Goal: Task Accomplishment & Management: Complete application form

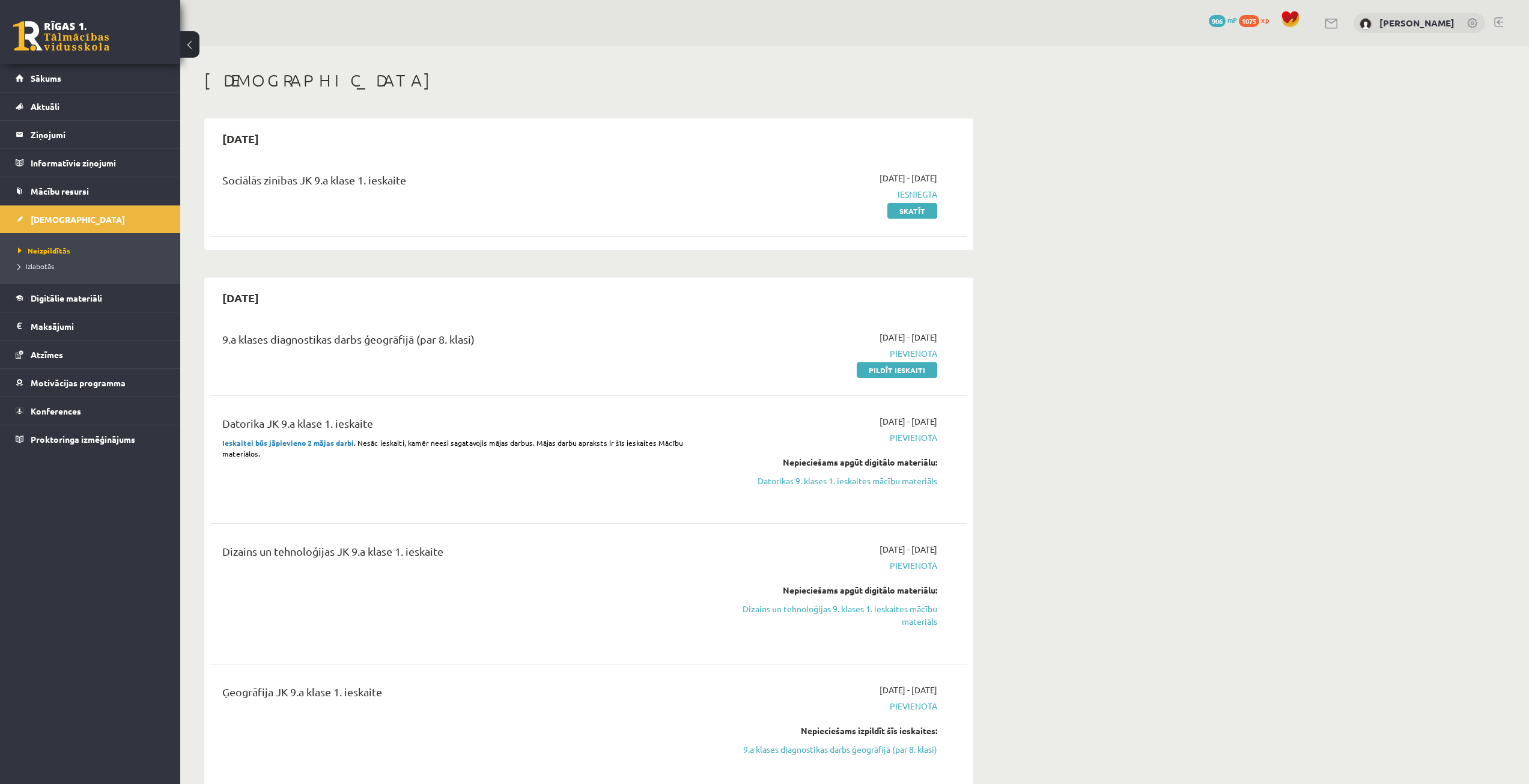
scroll to position [240, 0]
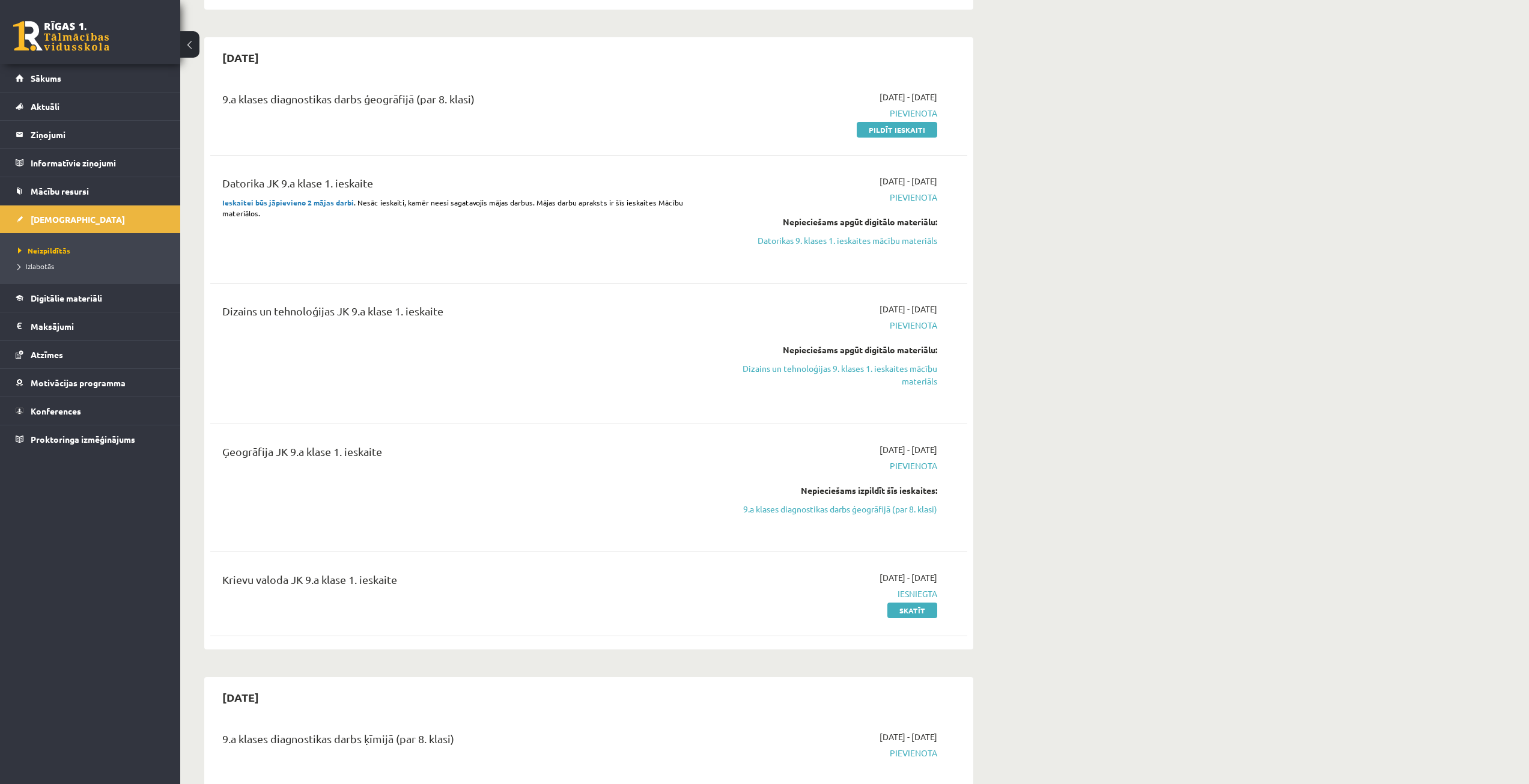
drag, startPoint x: 917, startPoint y: 129, endPoint x: 811, endPoint y: 71, distance: 120.8
click at [917, 129] on link "Pildīt ieskaiti" at bounding box center [896, 130] width 81 height 16
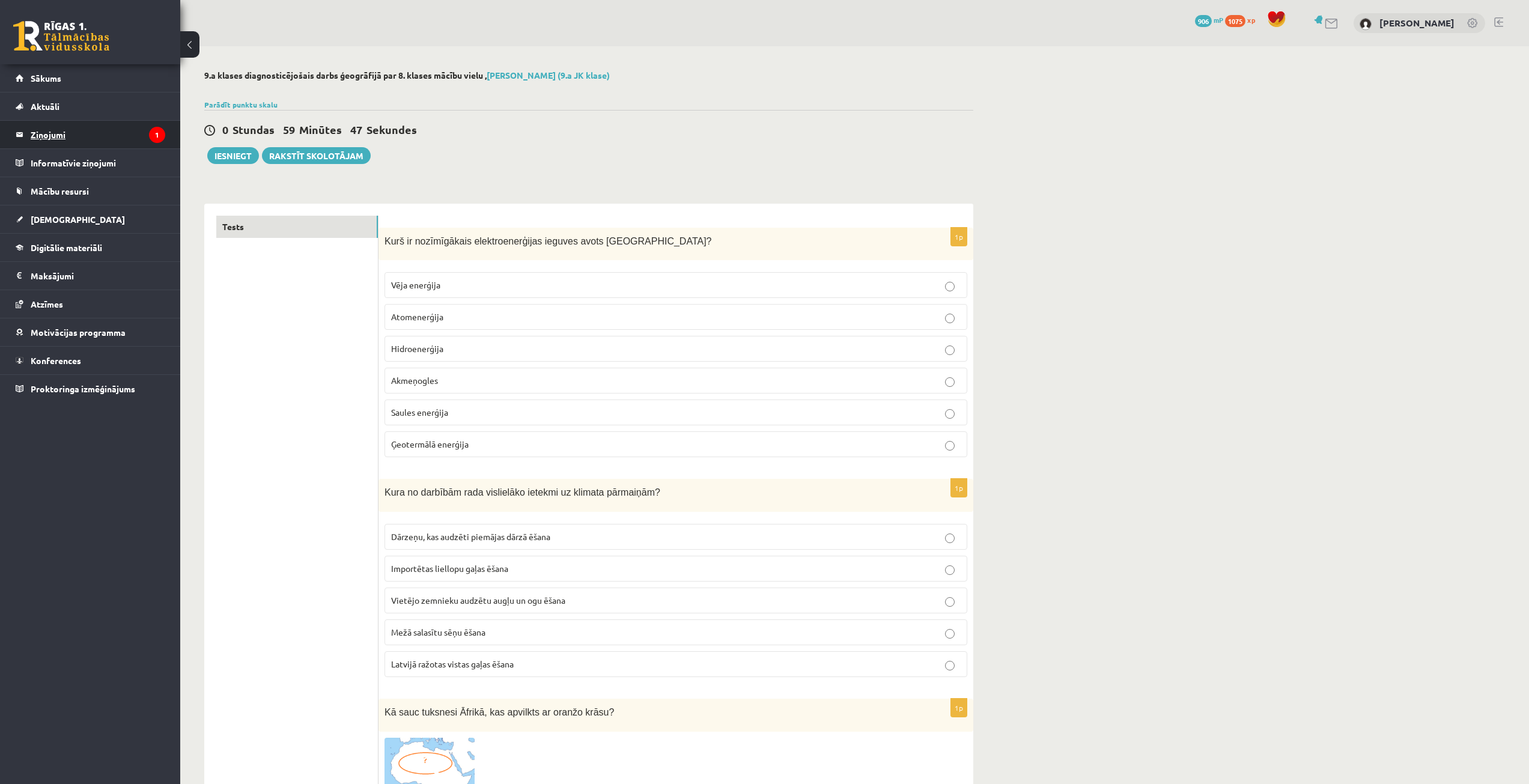
click at [94, 127] on legend "Ziņojumi 1" at bounding box center [98, 134] width 135 height 27
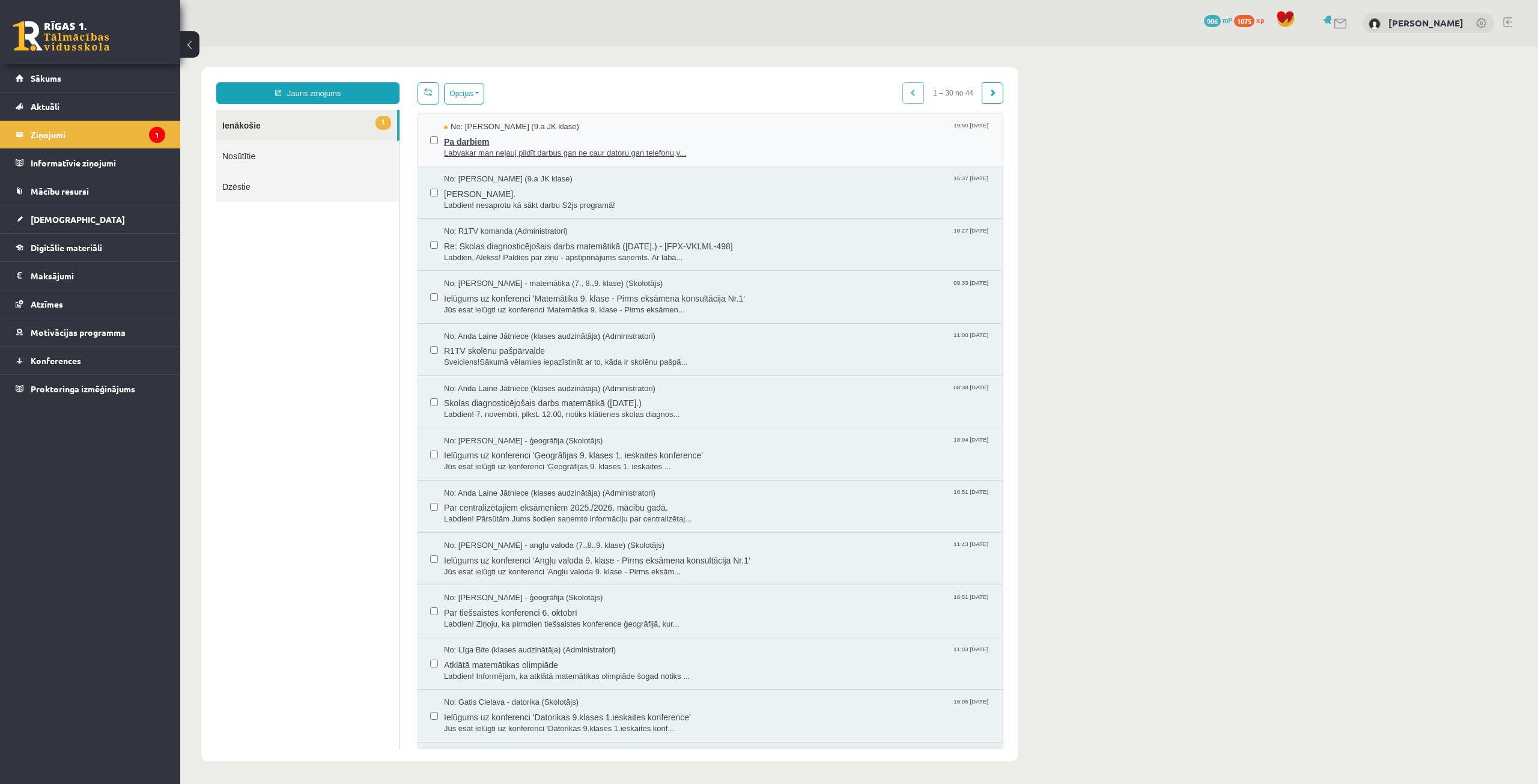
click at [506, 141] on span "Pa darbiem" at bounding box center [717, 140] width 547 height 15
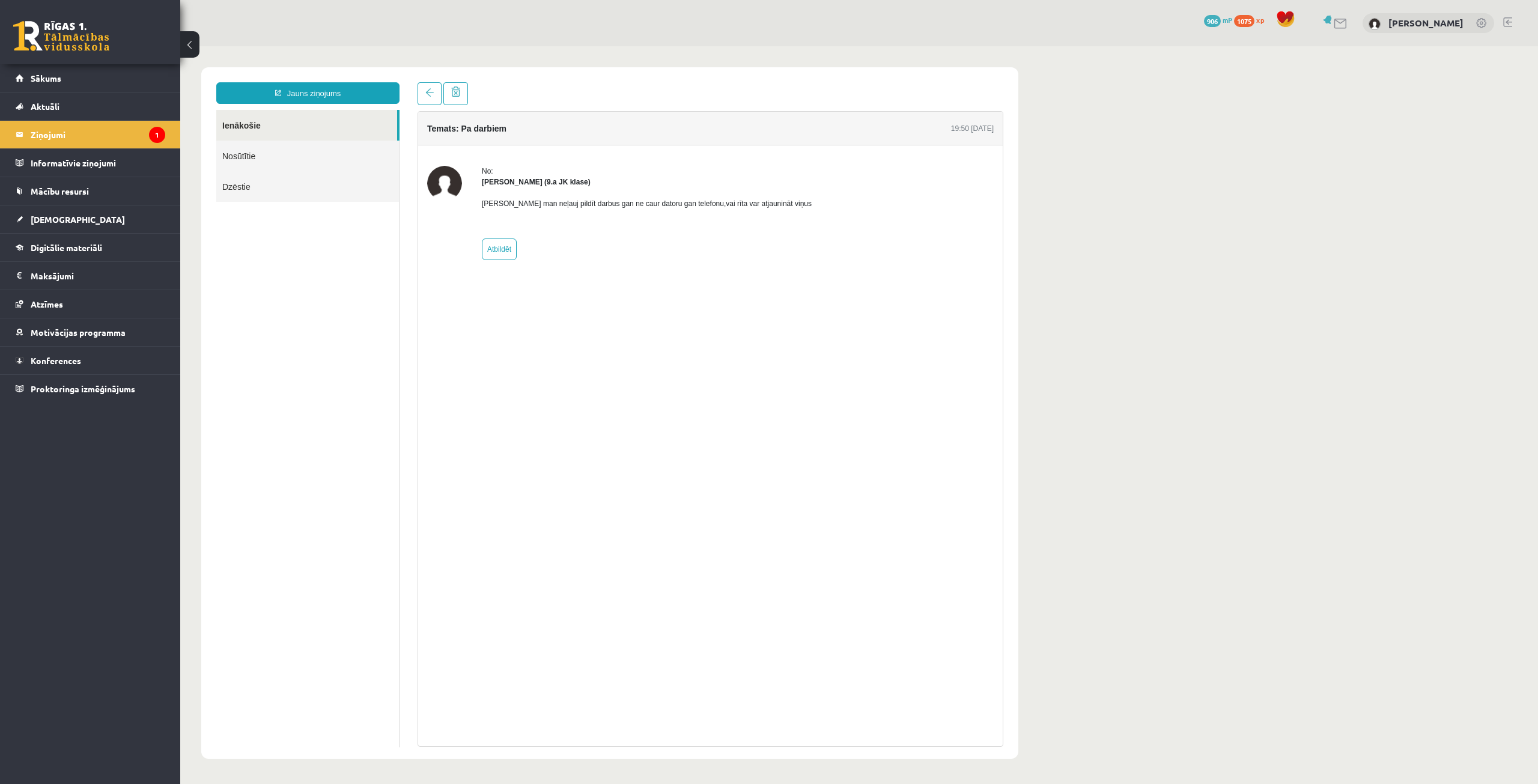
click at [899, 299] on div "Temats: Pa darbiem 19:50 14/10/2025 No: Paula Grienvalde (9.a JK klase) Labvaka…" at bounding box center [710, 428] width 586 height 635
click at [85, 189] on span "Mācību resursi" at bounding box center [60, 191] width 58 height 11
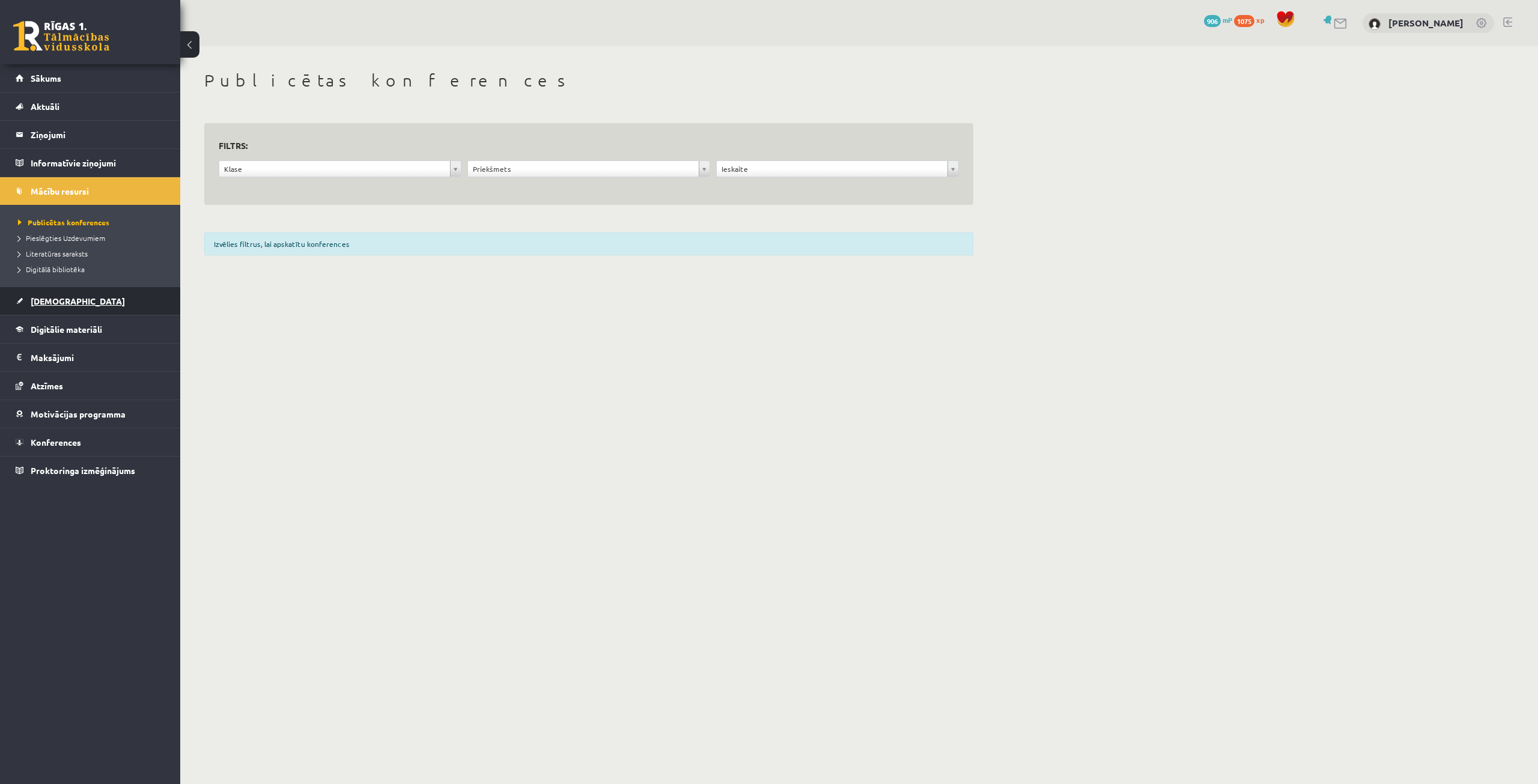
click at [72, 307] on link "[DEMOGRAPHIC_DATA]" at bounding box center [90, 300] width 150 height 27
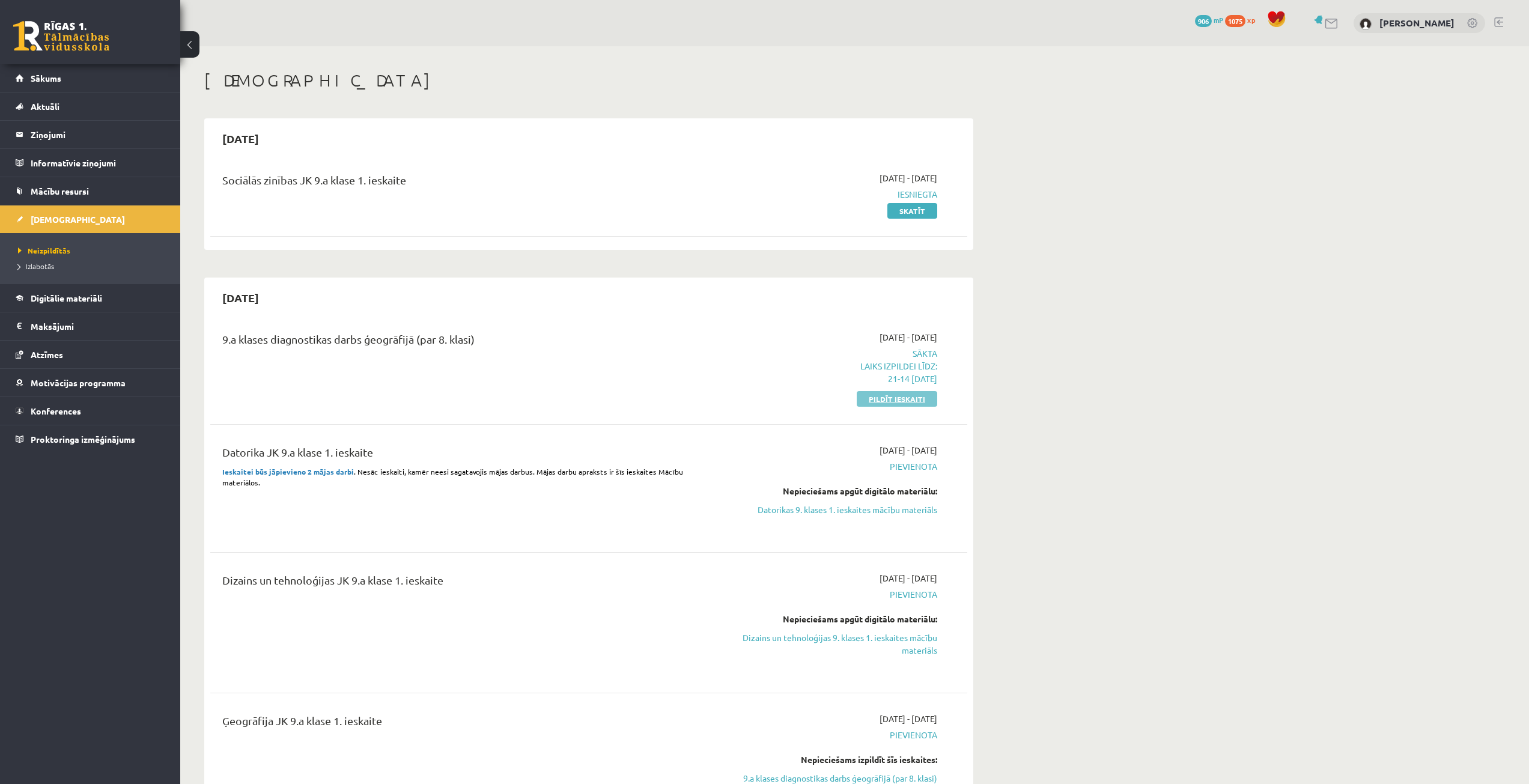
click at [910, 399] on link "Pildīt ieskaiti" at bounding box center [896, 399] width 81 height 16
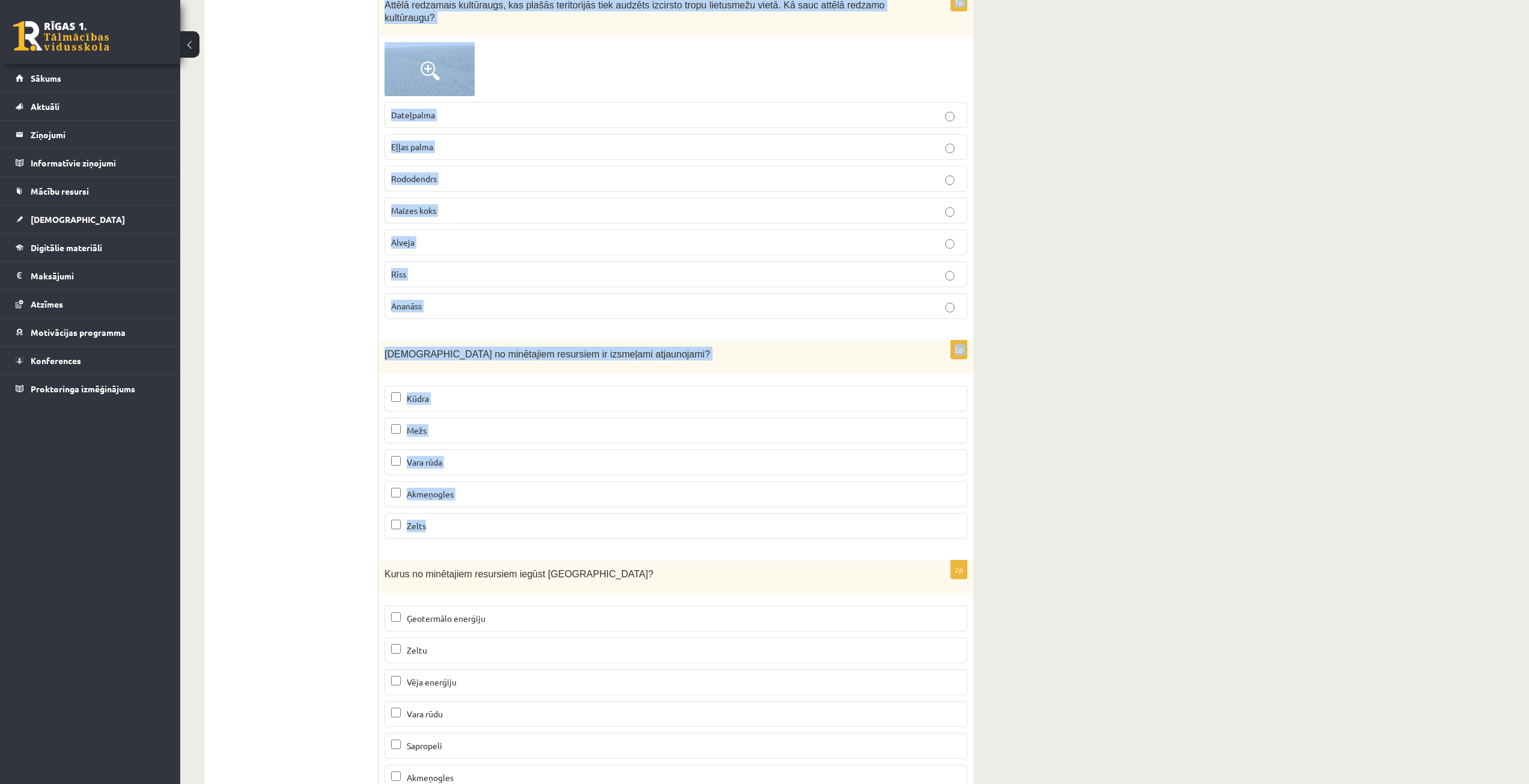
scroll to position [7013, 0]
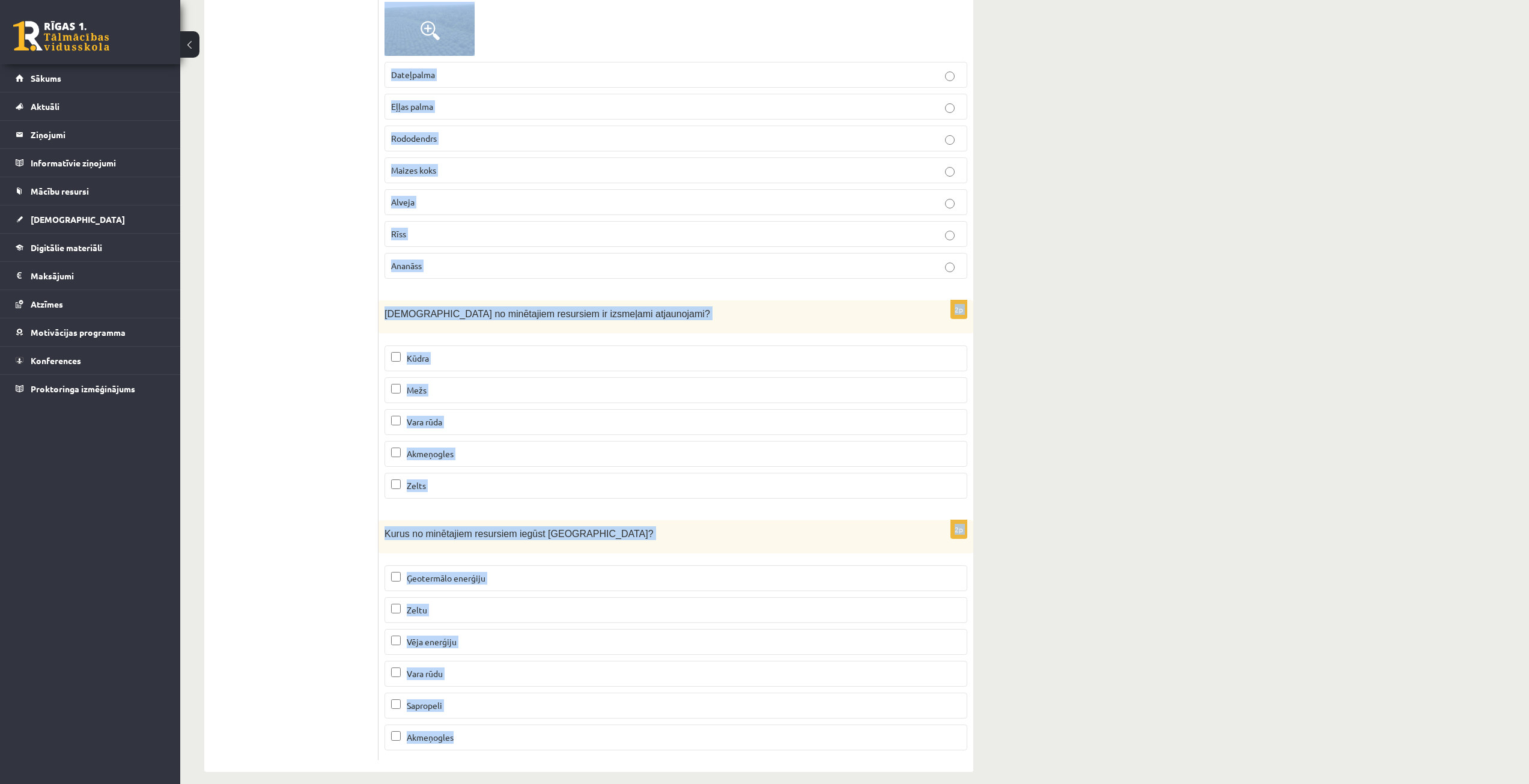
drag, startPoint x: 384, startPoint y: 236, endPoint x: 647, endPoint y: 729, distance: 558.8
copy form "Lore ip dolorsitamet consecteturadipi elitsed doeiu Tempori? Utla etdolore Magn…"
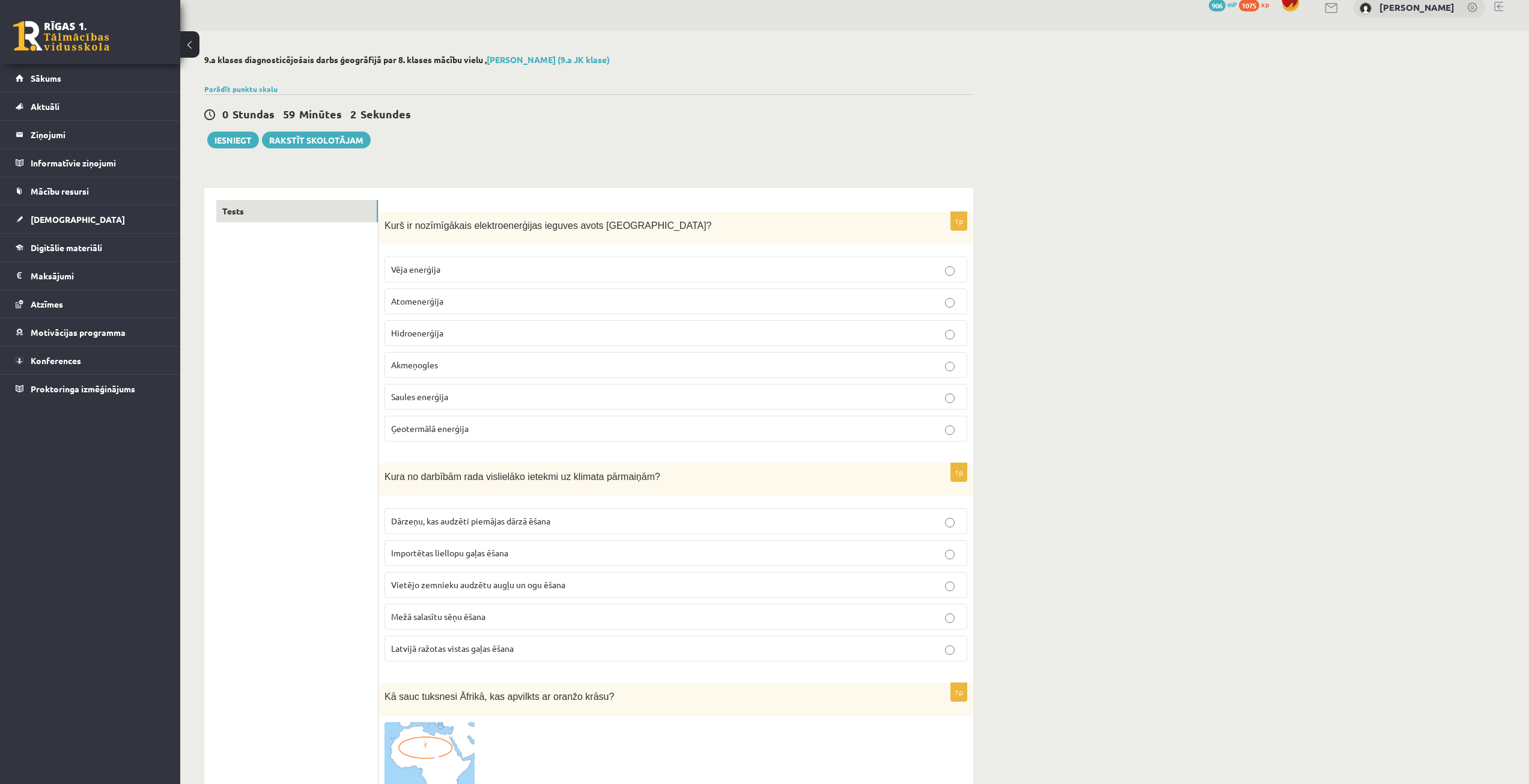
scroll to position [0, 0]
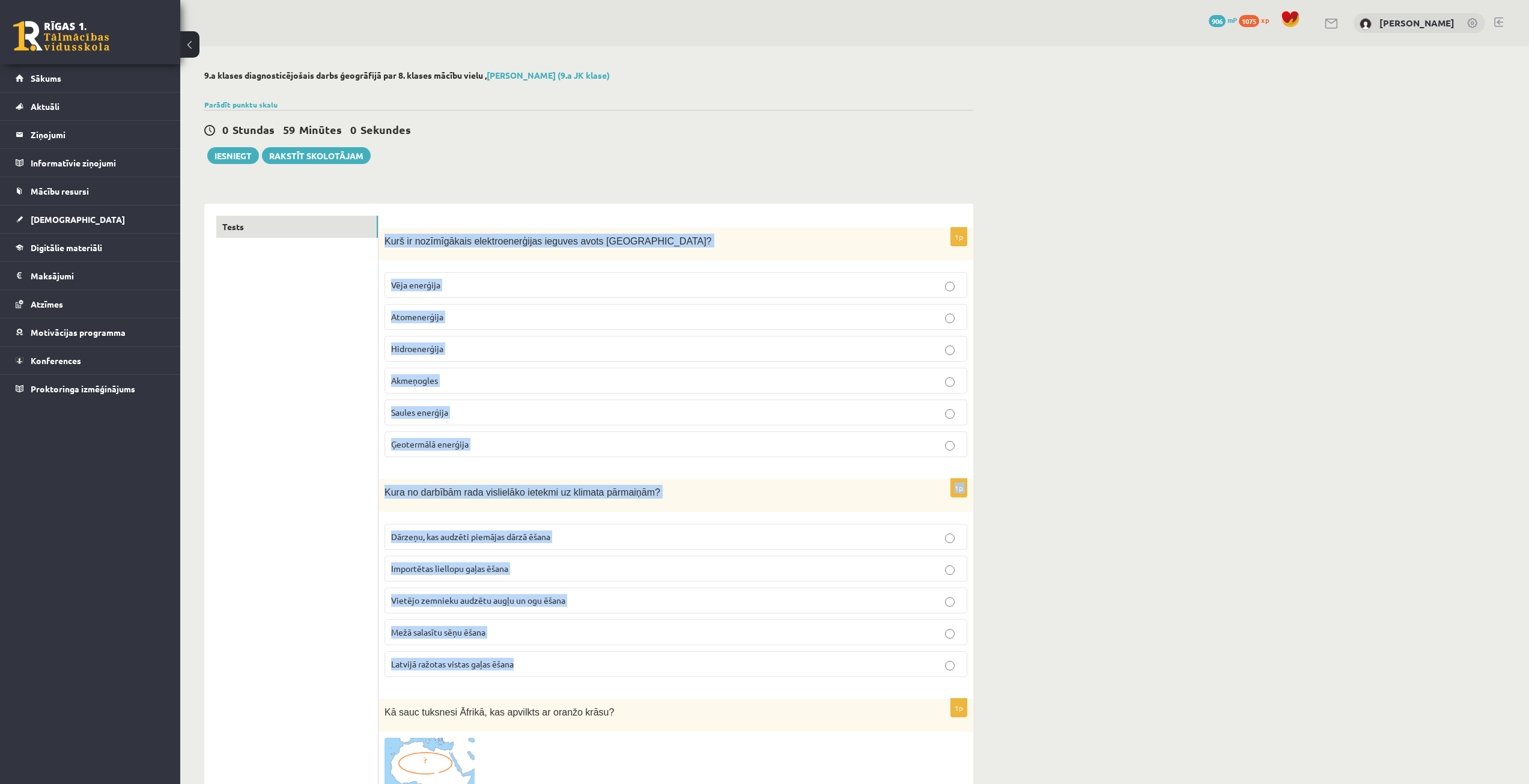
drag, startPoint x: 383, startPoint y: 233, endPoint x: 600, endPoint y: 664, distance: 482.5
copy form "Kurš ir nozīmīgākais elektroenerģijas ieguves avots [GEOGRAPHIC_DATA]? Vēja ene…"
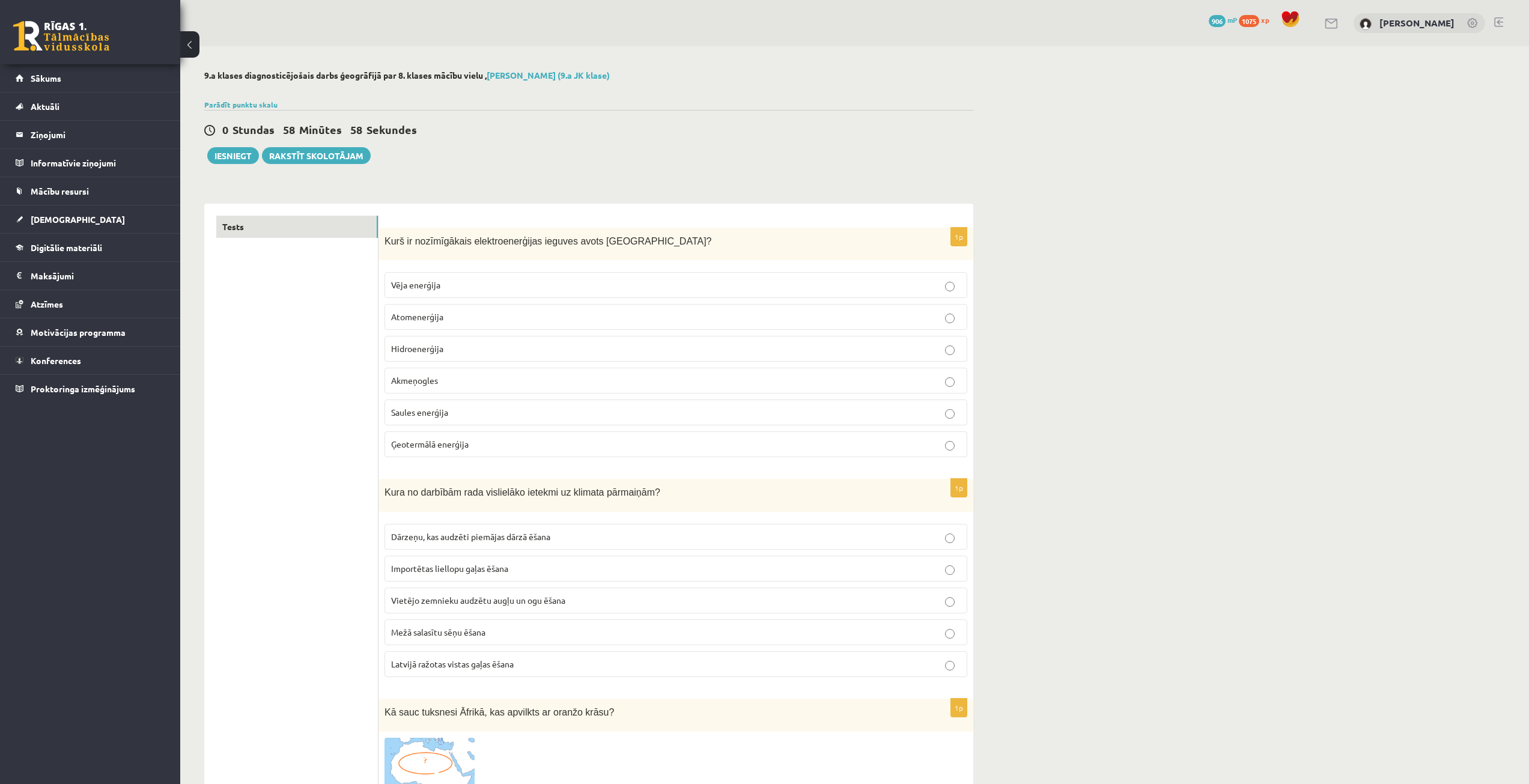
click at [648, 104] on div "Parādīt punktu skalu Atzīme No Līdz 1 0 6 2 7 9 3 10 12 4 13 15 5 16 19 6 20 22…" at bounding box center [589, 105] width 769 height 11
click at [453, 347] on p "Hidroenerģija" at bounding box center [675, 349] width 570 height 12
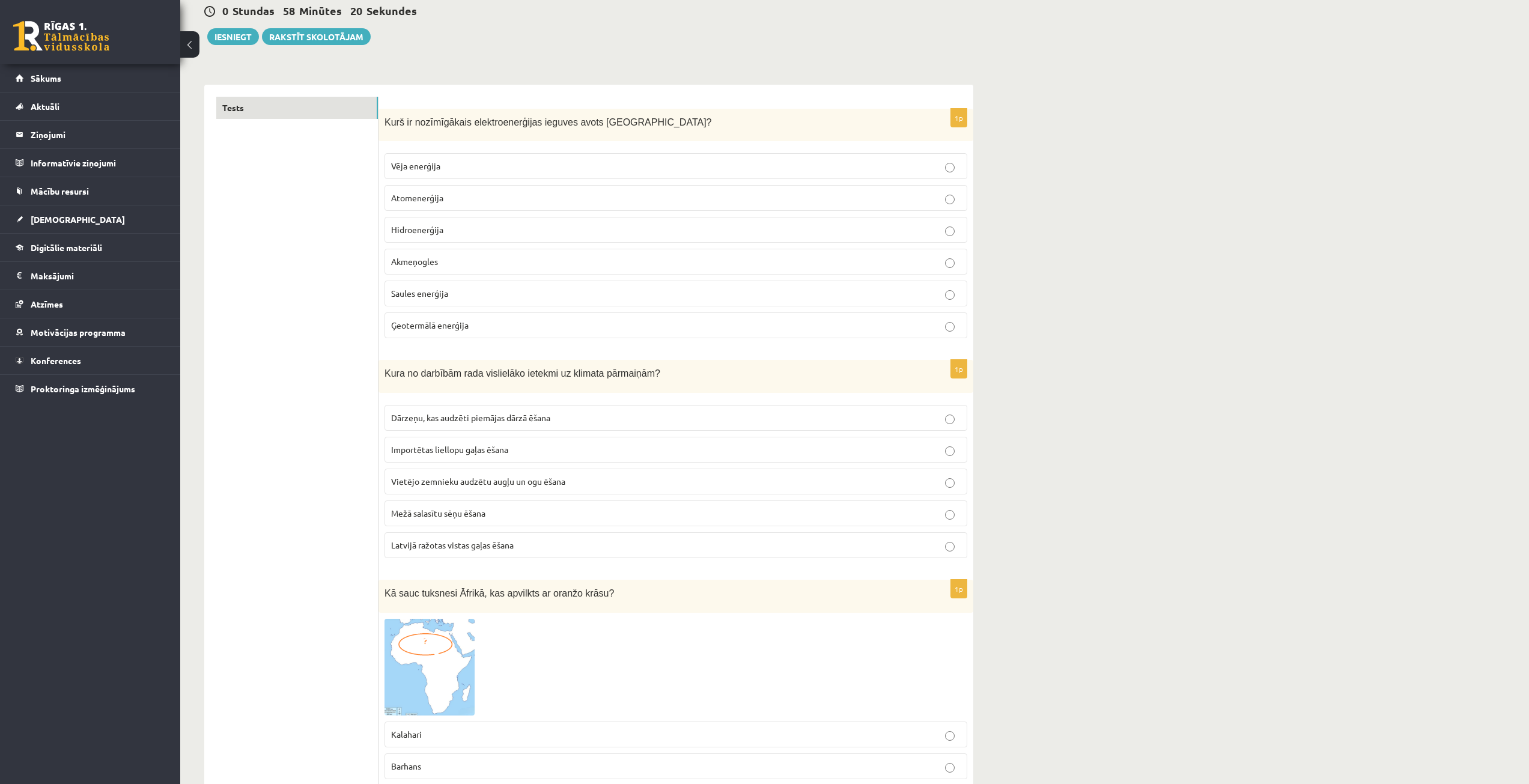
scroll to position [120, 0]
click at [468, 452] on span "Importētas liellopu gaļas ēšana" at bounding box center [449, 448] width 117 height 11
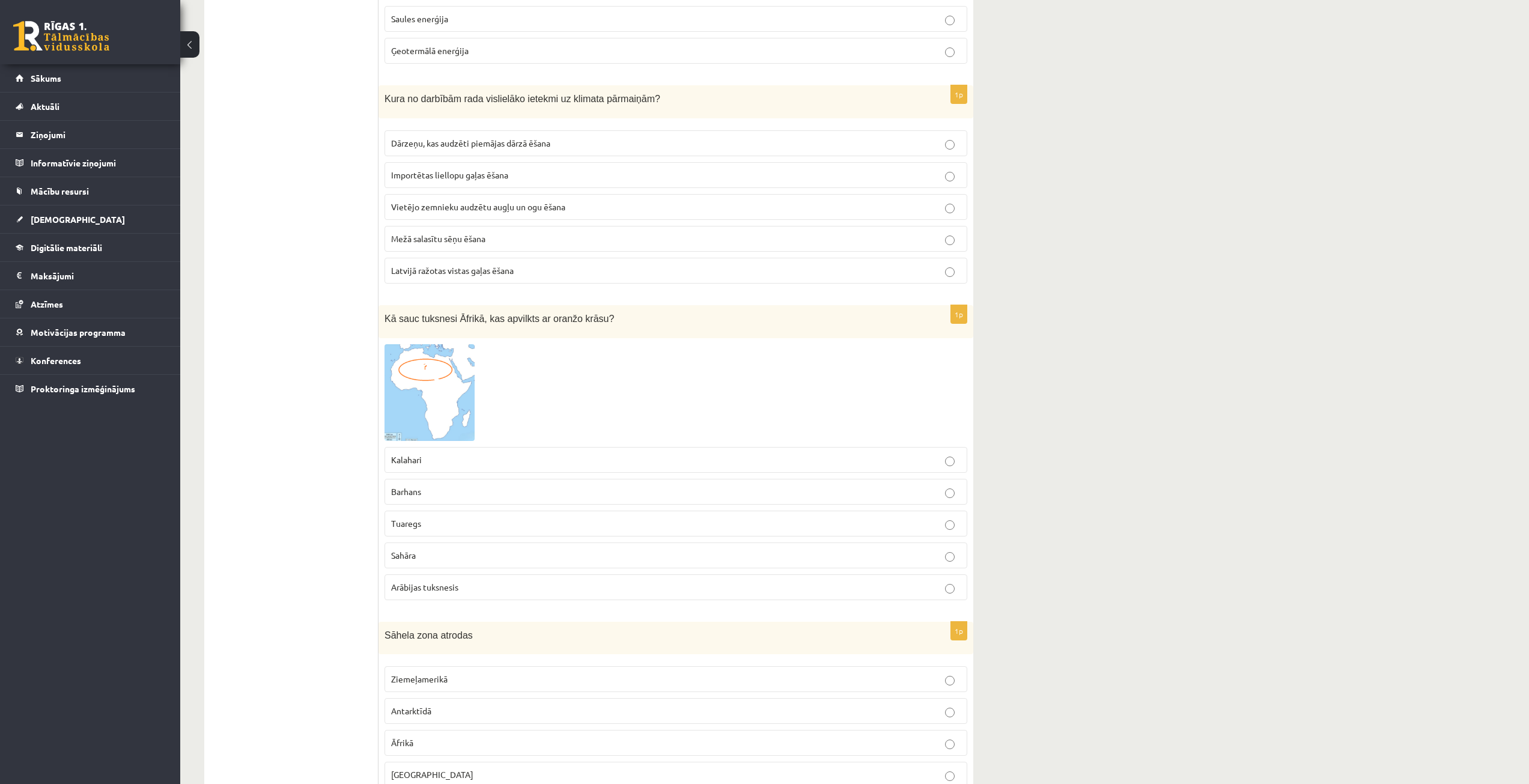
scroll to position [421, 0]
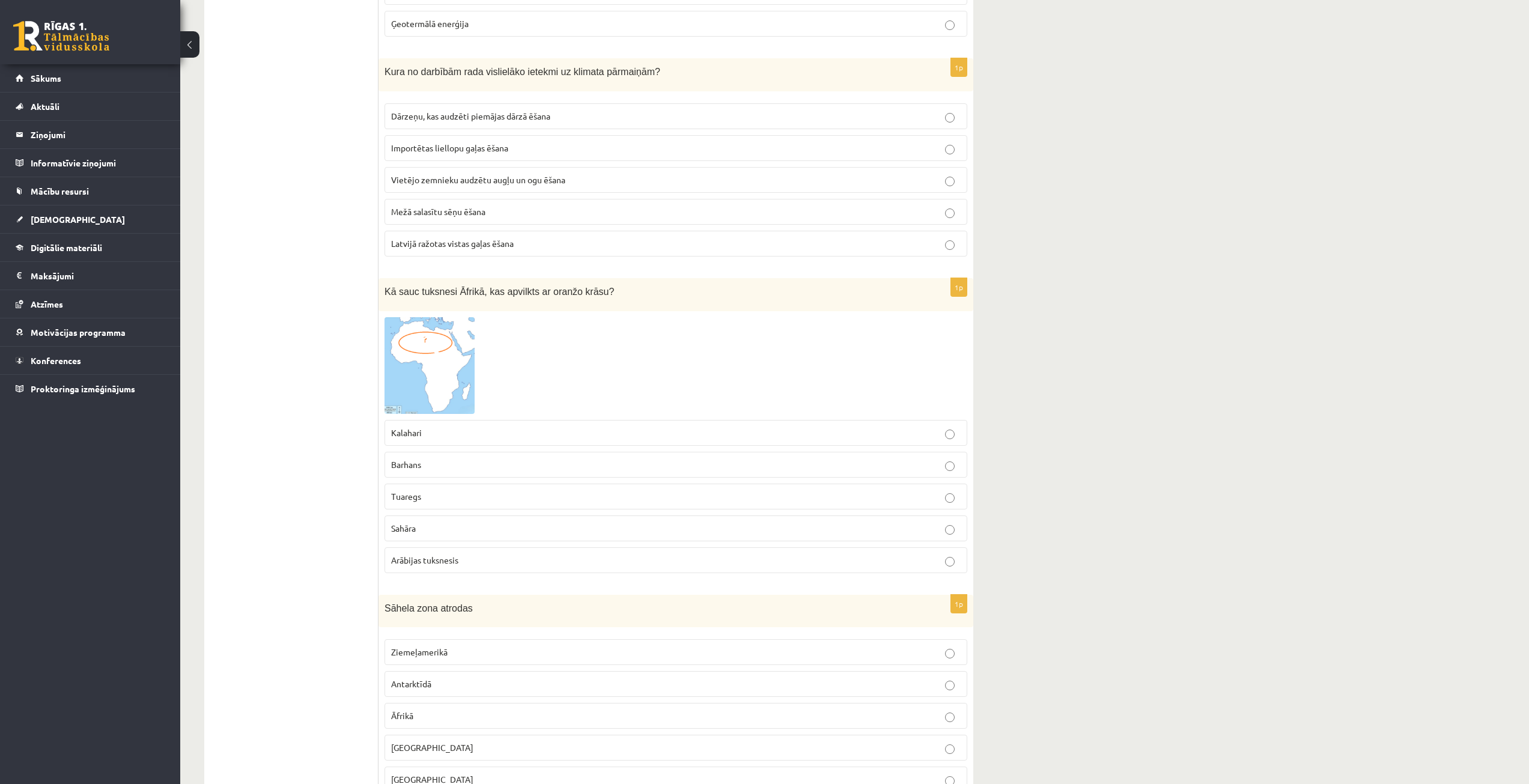
click at [414, 359] on img at bounding box center [430, 365] width 90 height 97
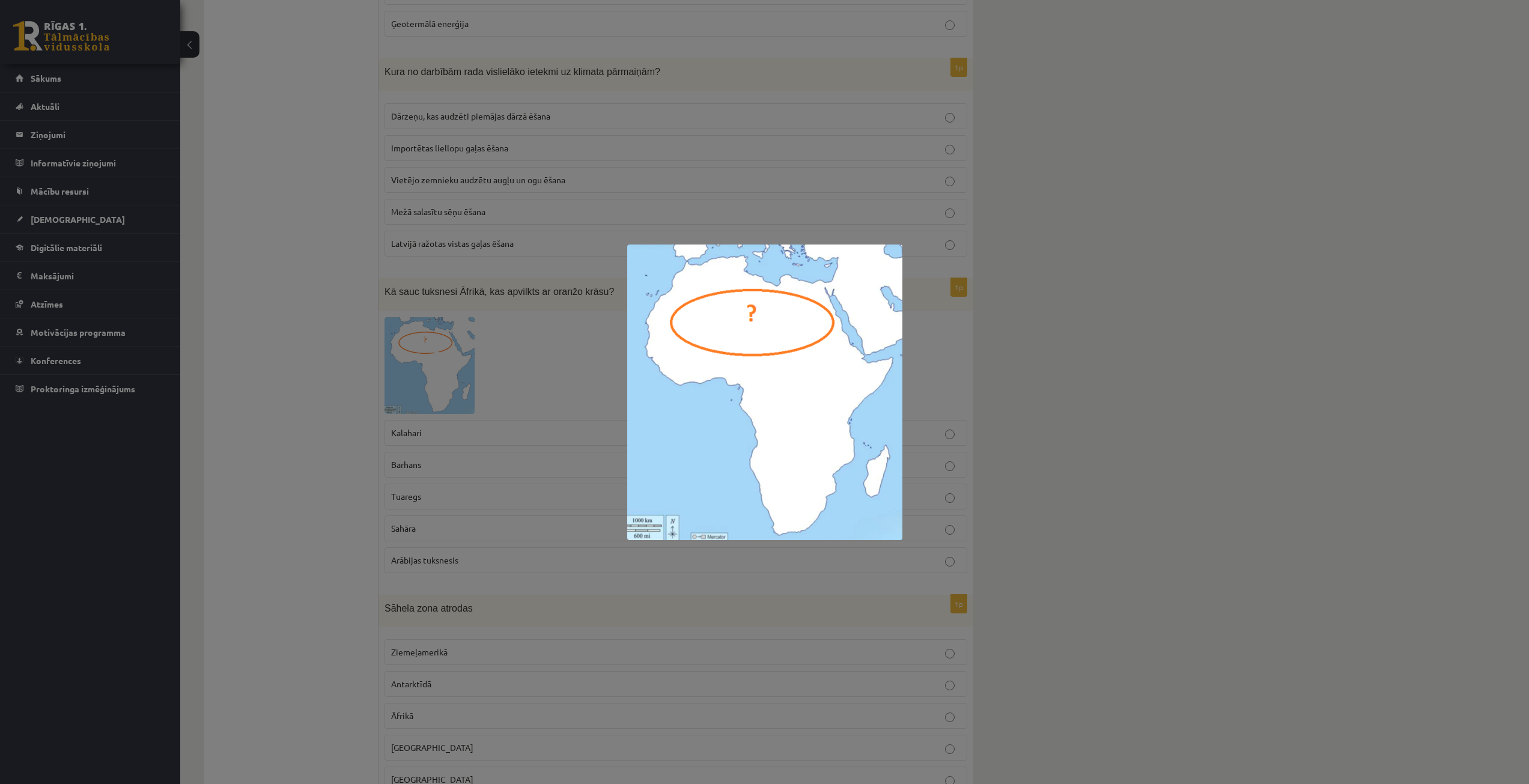
click at [574, 363] on div at bounding box center [764, 392] width 1529 height 784
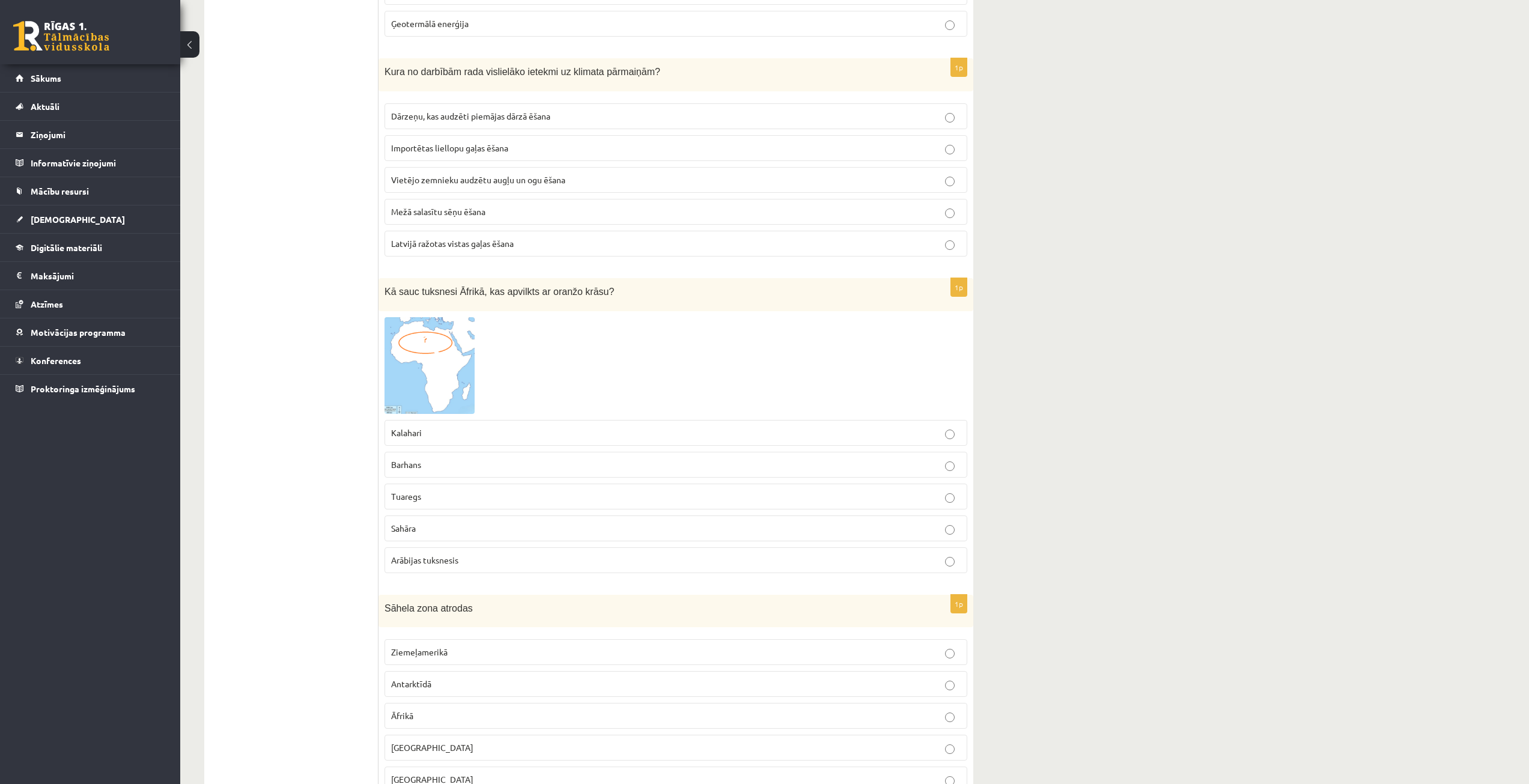
click at [494, 527] on p "Sahāra" at bounding box center [675, 528] width 570 height 12
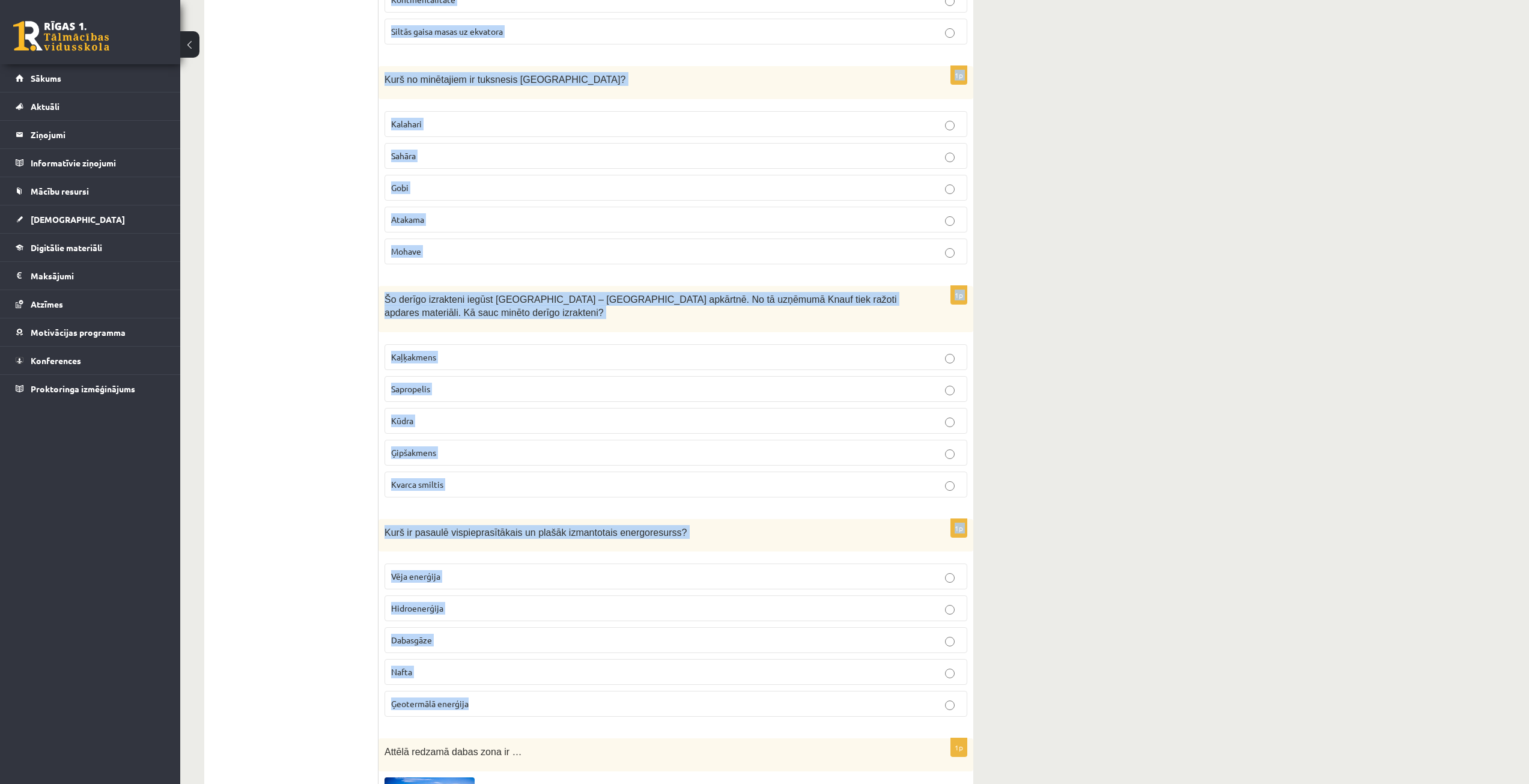
scroll to position [1862, 0]
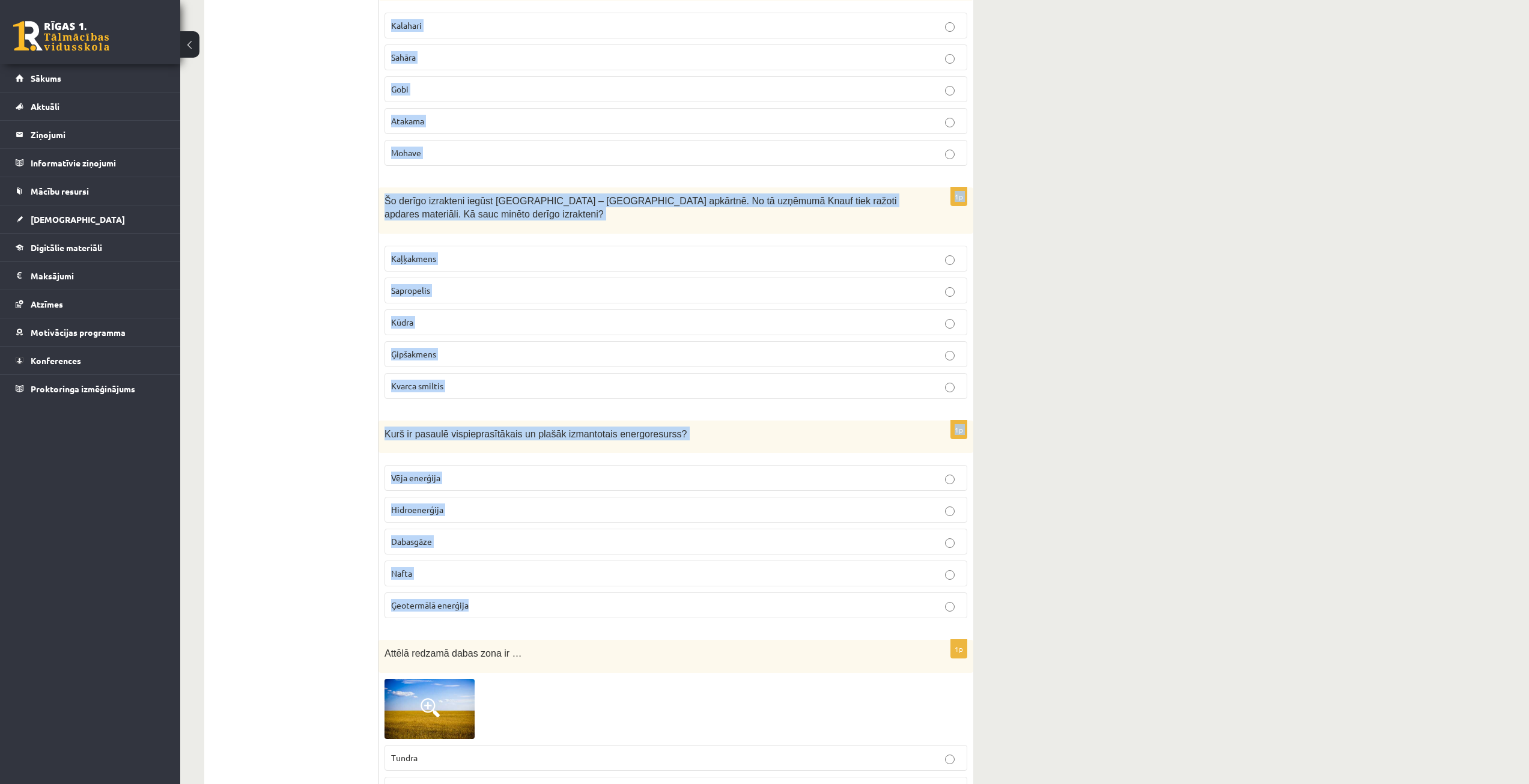
drag, startPoint x: 384, startPoint y: 245, endPoint x: 555, endPoint y: 607, distance: 400.4
copy form "Loremi dolo sitamet Consecteturad Elitseddoe Tempor Incid Utlaboreet 0d Magn al…"
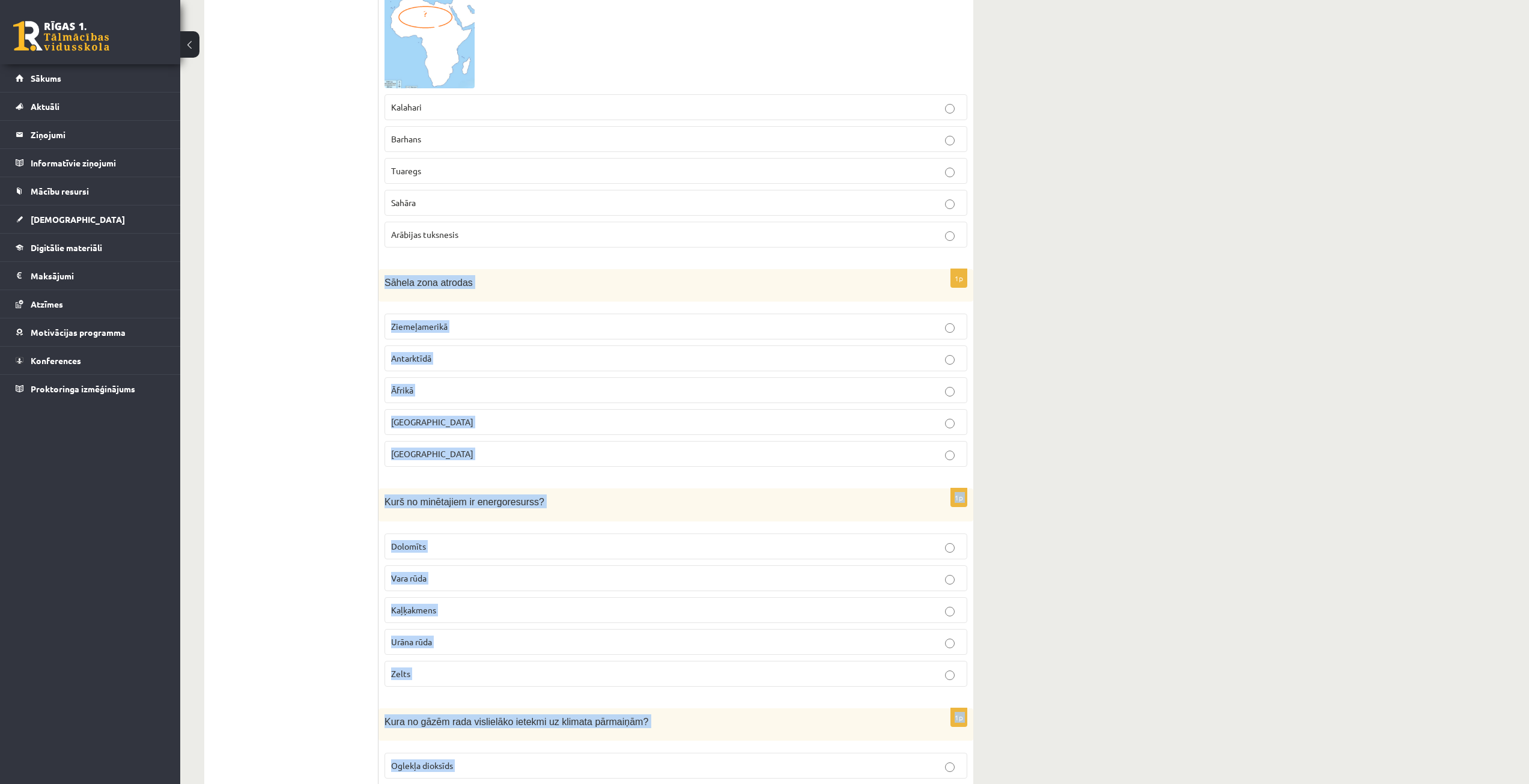
scroll to position [661, 0]
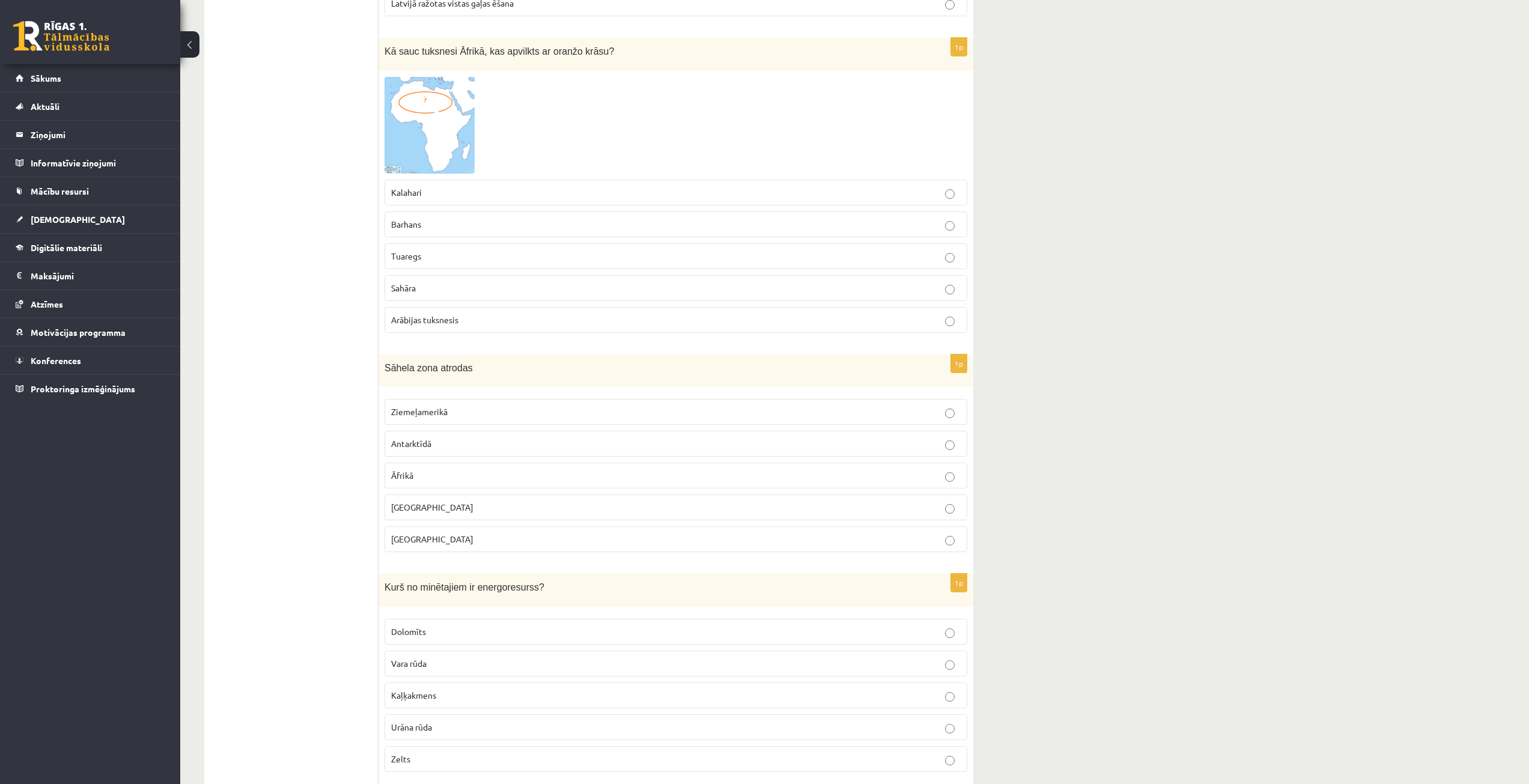
click at [426, 482] on p "Āfrikā" at bounding box center [675, 476] width 570 height 12
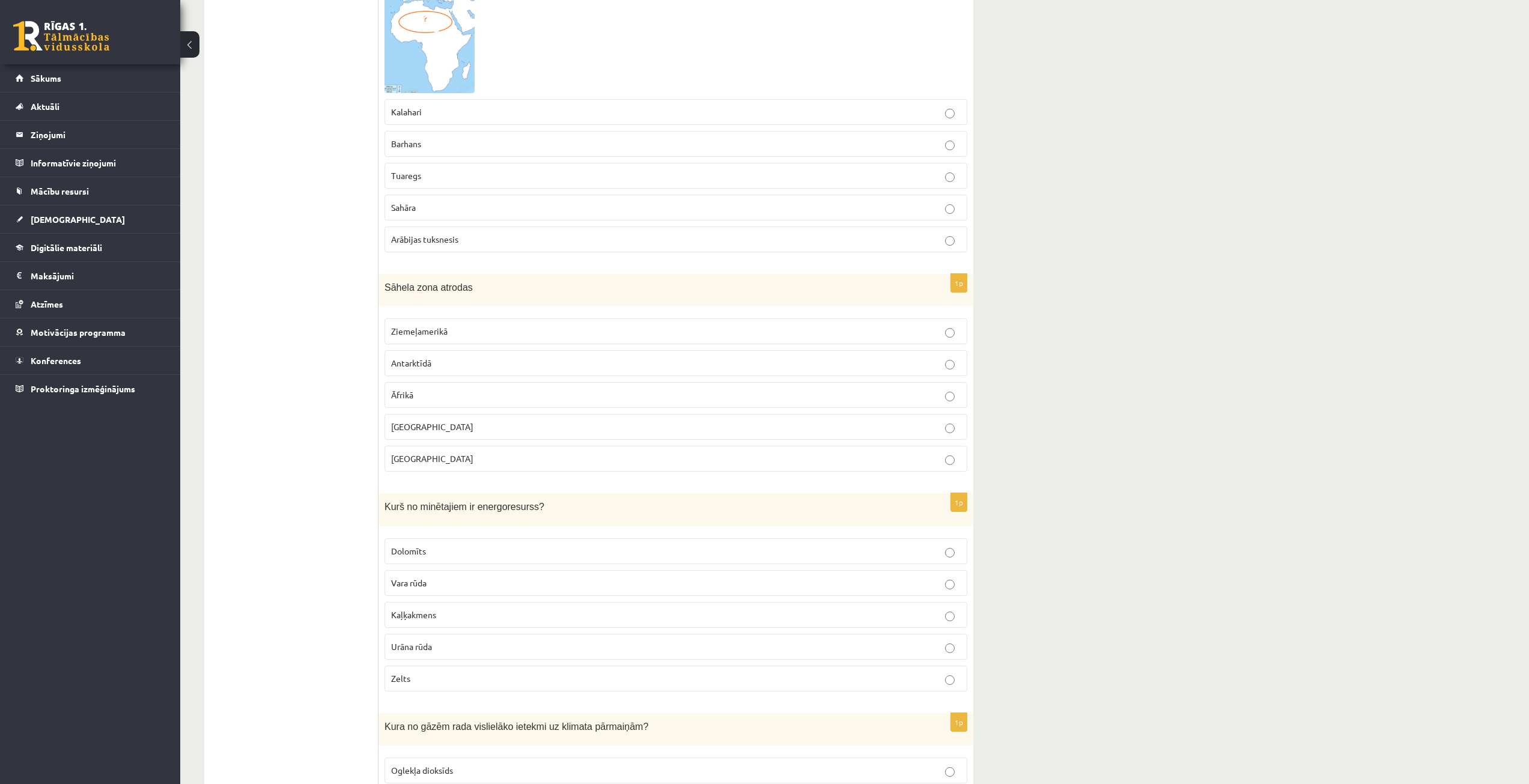
scroll to position [841, 0]
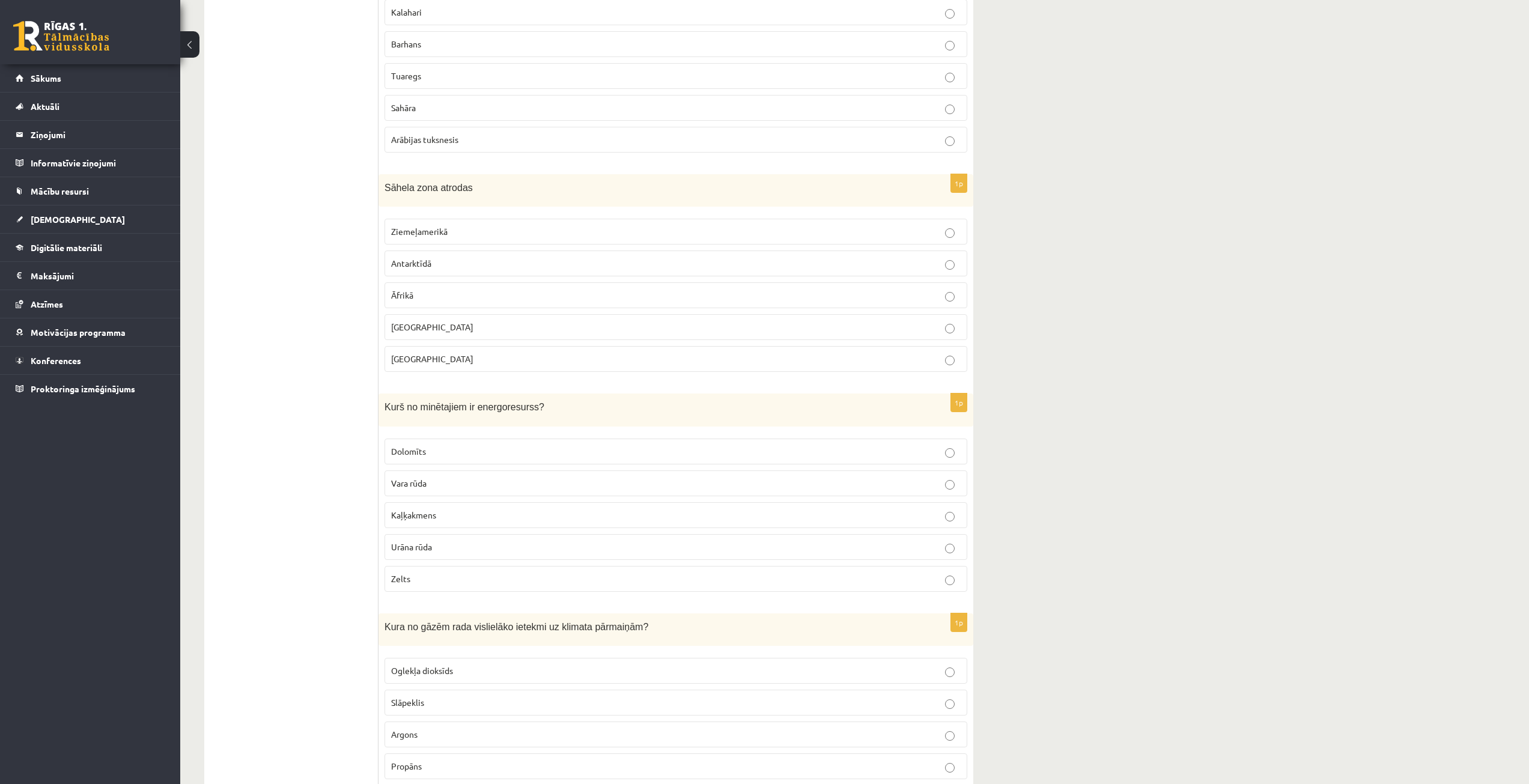
click at [411, 540] on label "Urāna rūda" at bounding box center [676, 547] width 583 height 26
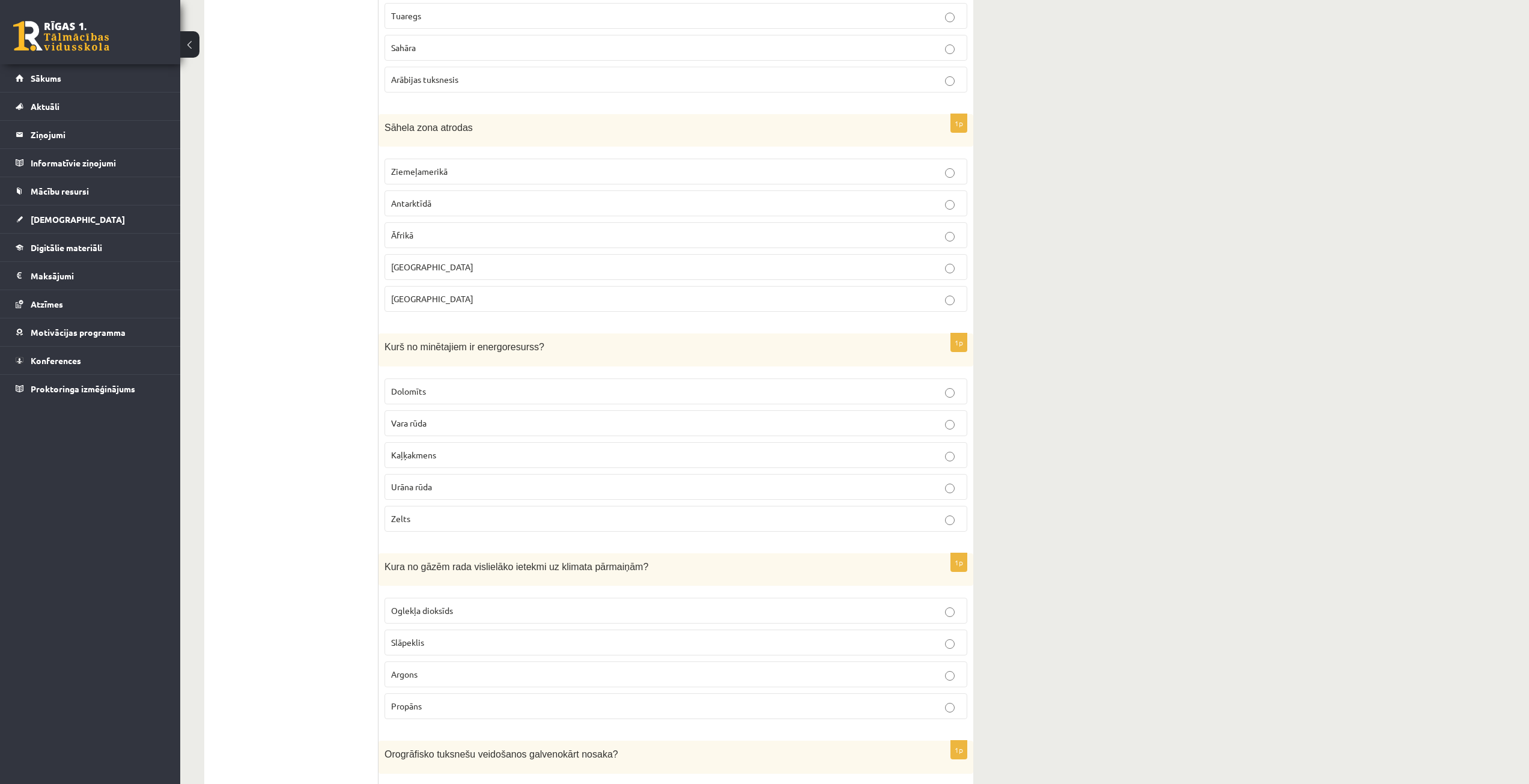
scroll to position [1082, 0]
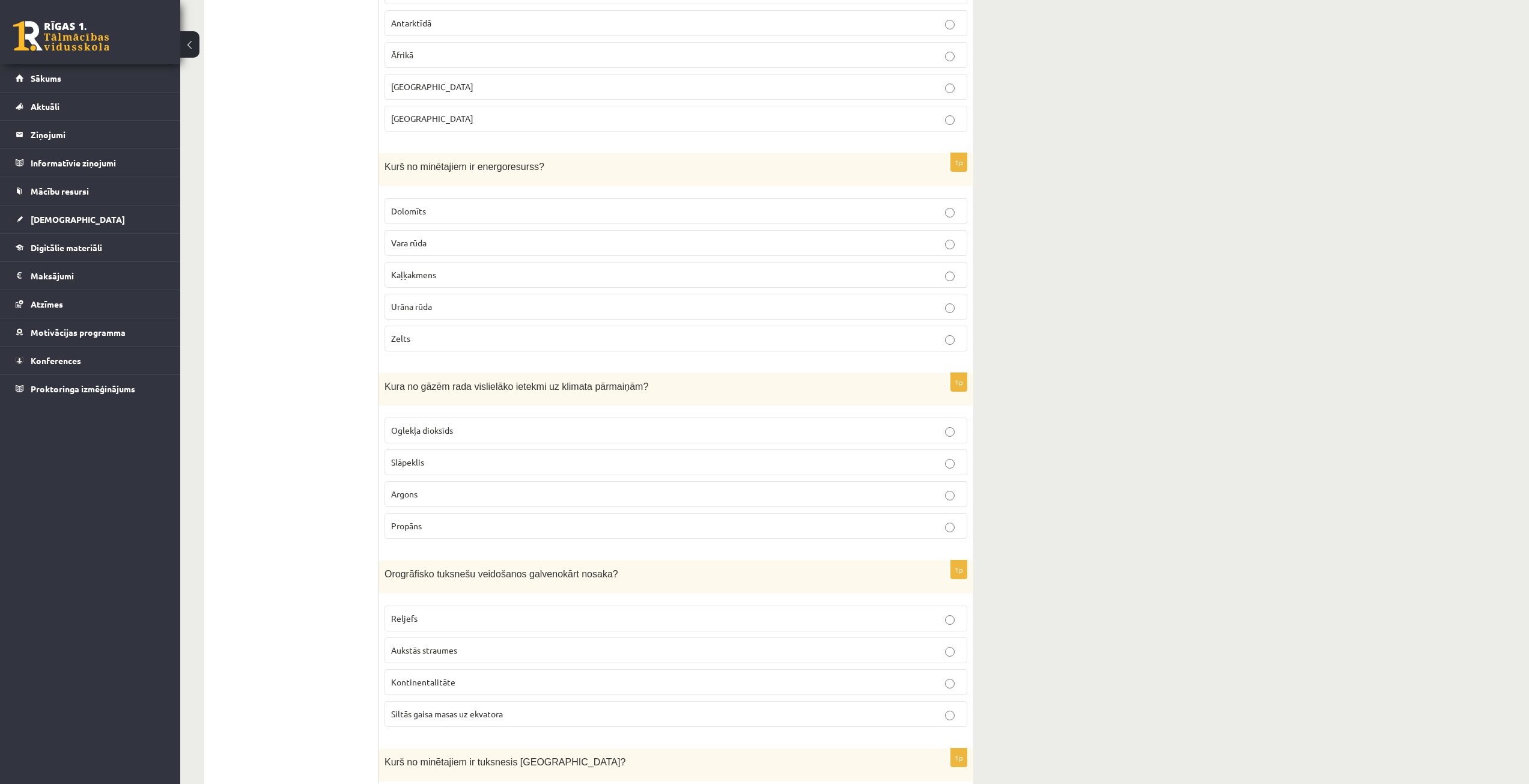
click at [426, 432] on span "Oglekļa dioksīds" at bounding box center [422, 430] width 62 height 11
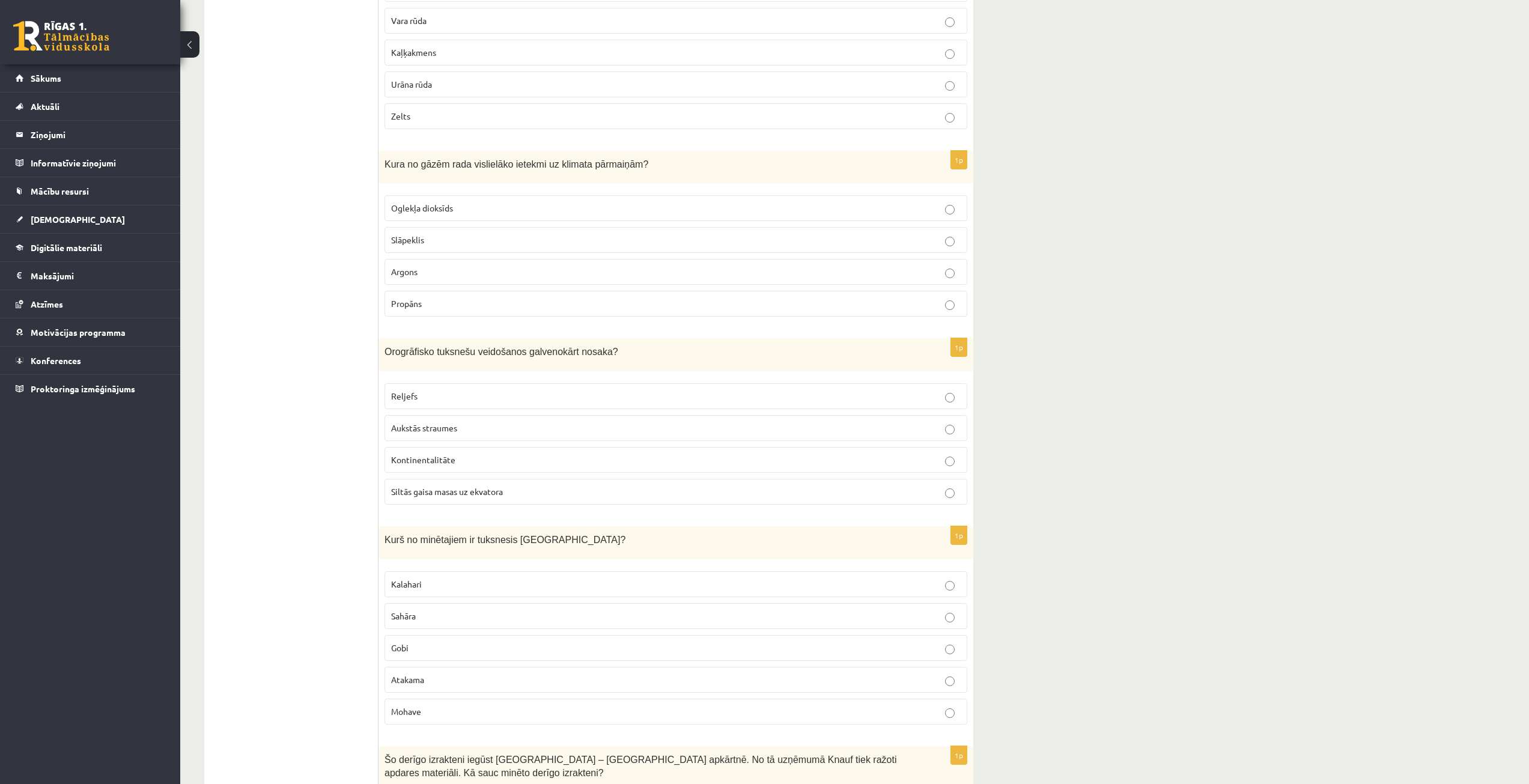
scroll to position [1322, 0]
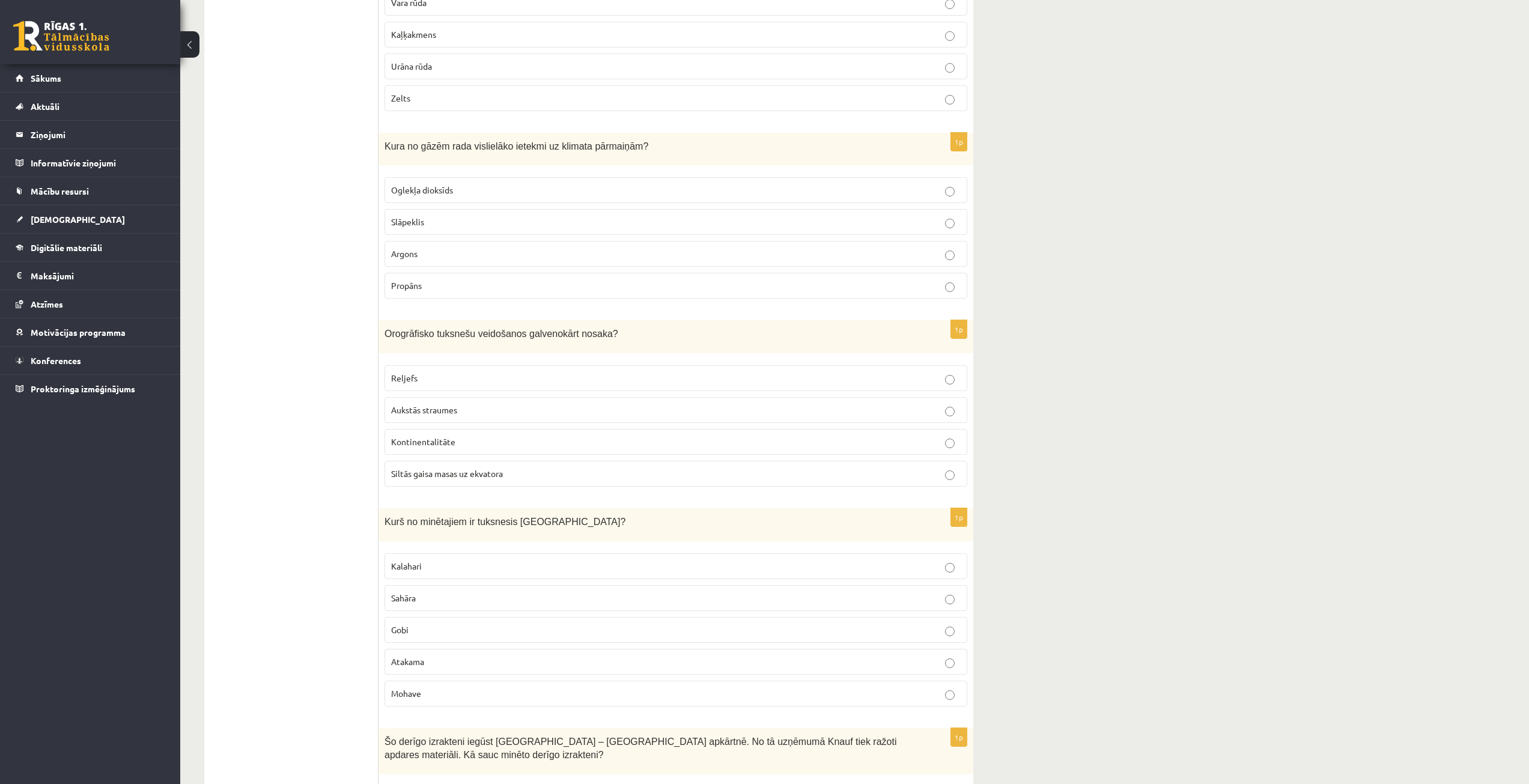
click at [501, 369] on label "Reljefs" at bounding box center [676, 377] width 583 height 26
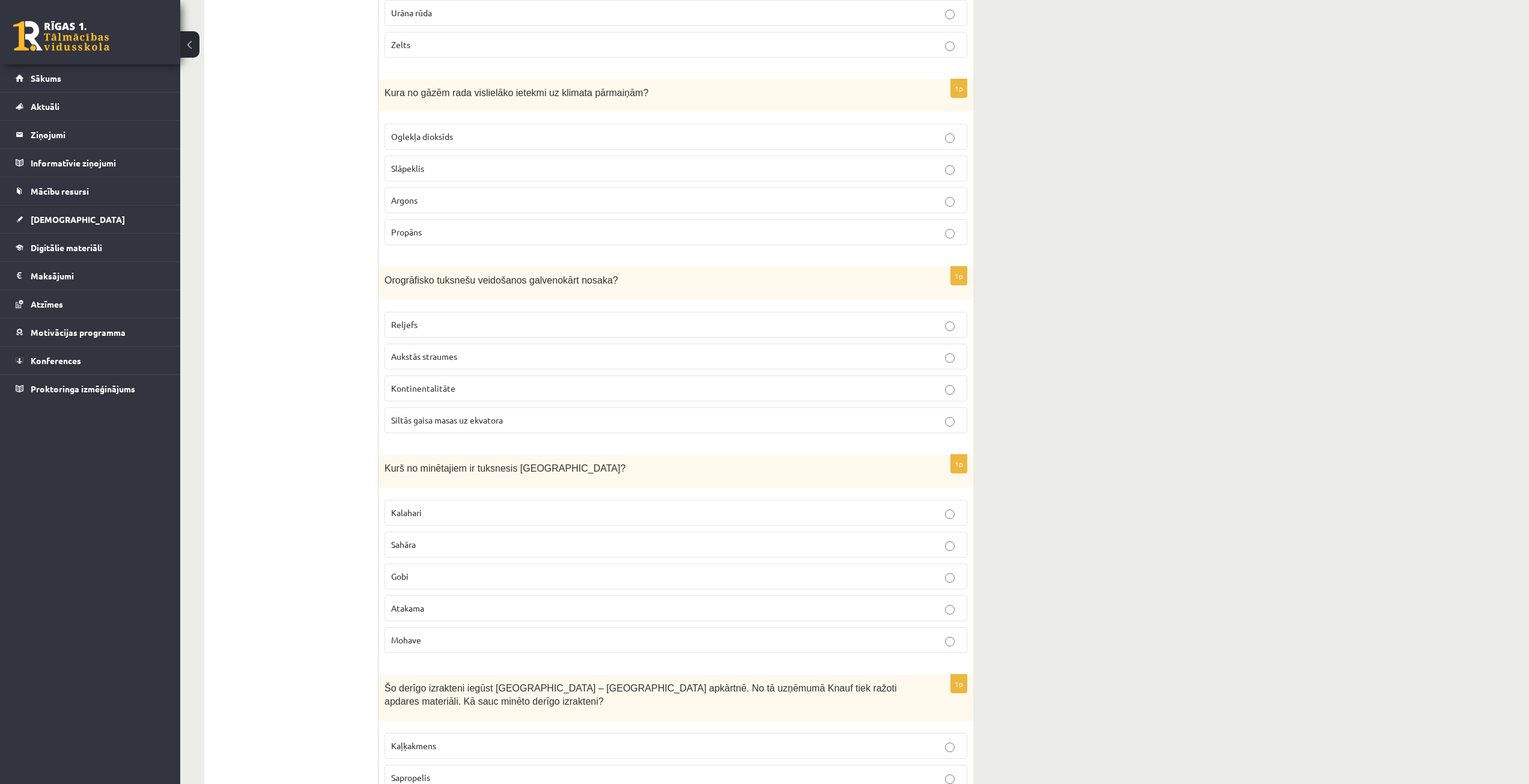
scroll to position [1502, 0]
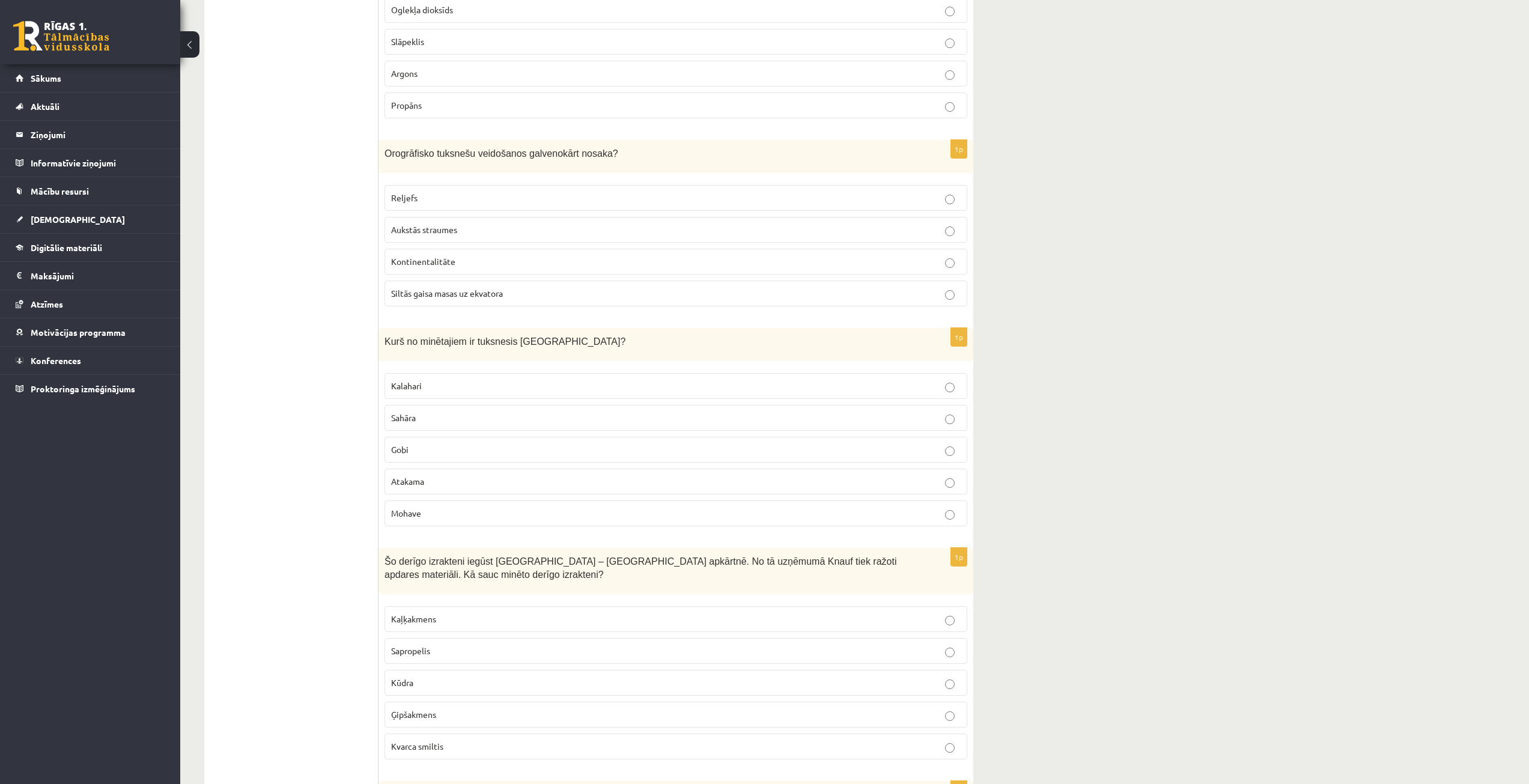
click at [452, 451] on p "Gobi" at bounding box center [675, 449] width 570 height 12
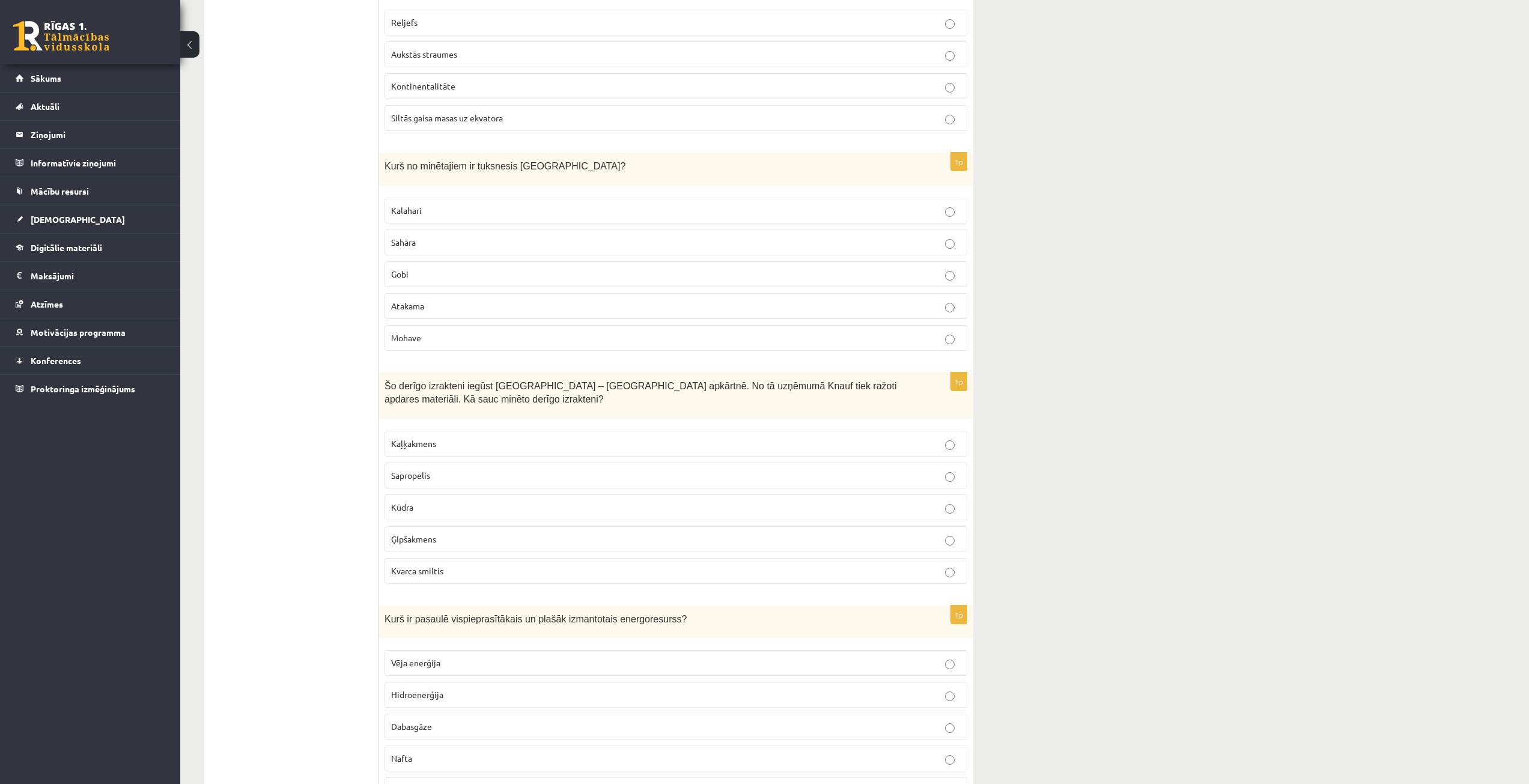
scroll to position [1682, 0]
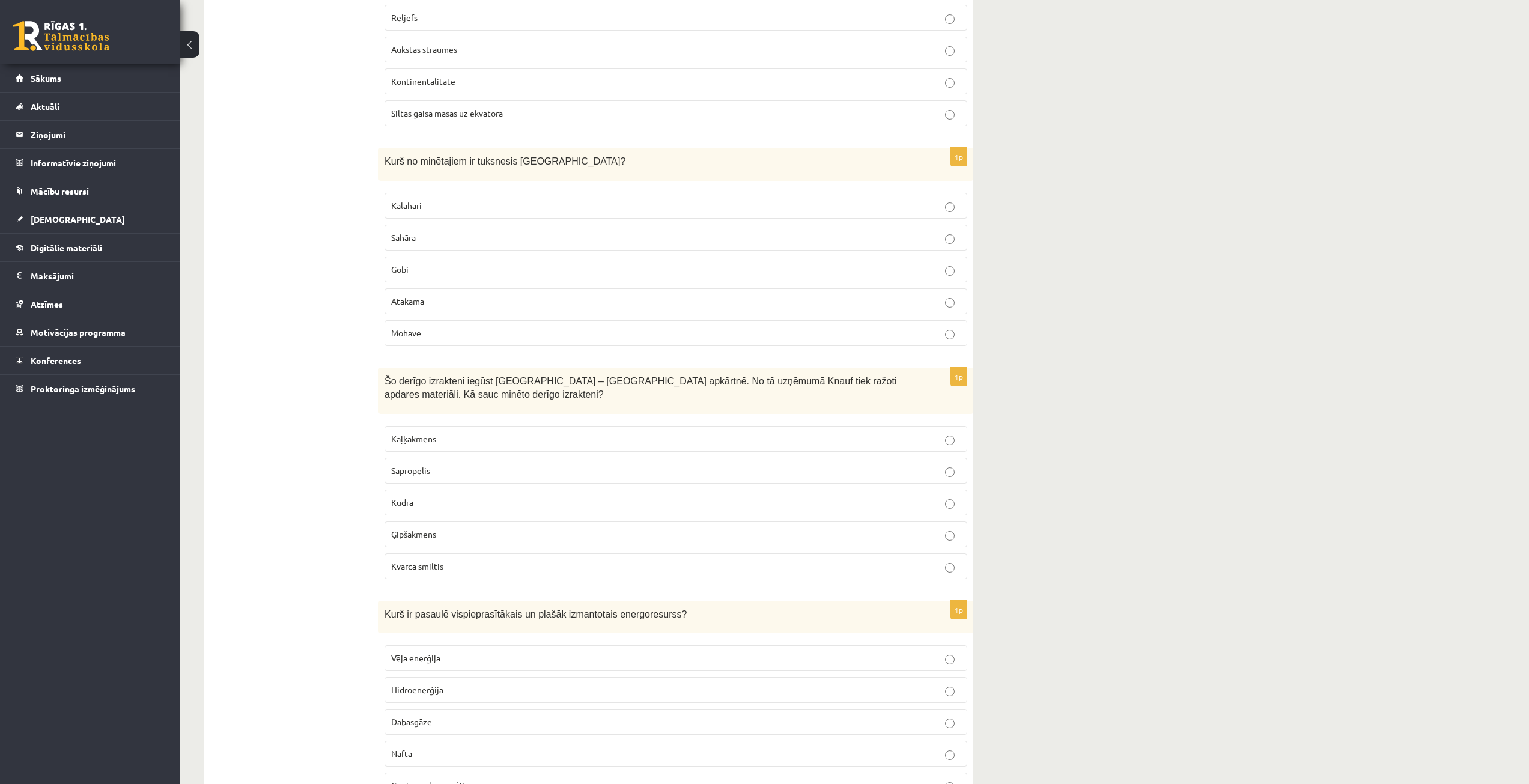
click at [467, 537] on p "Ģipšakmens" at bounding box center [675, 534] width 570 height 12
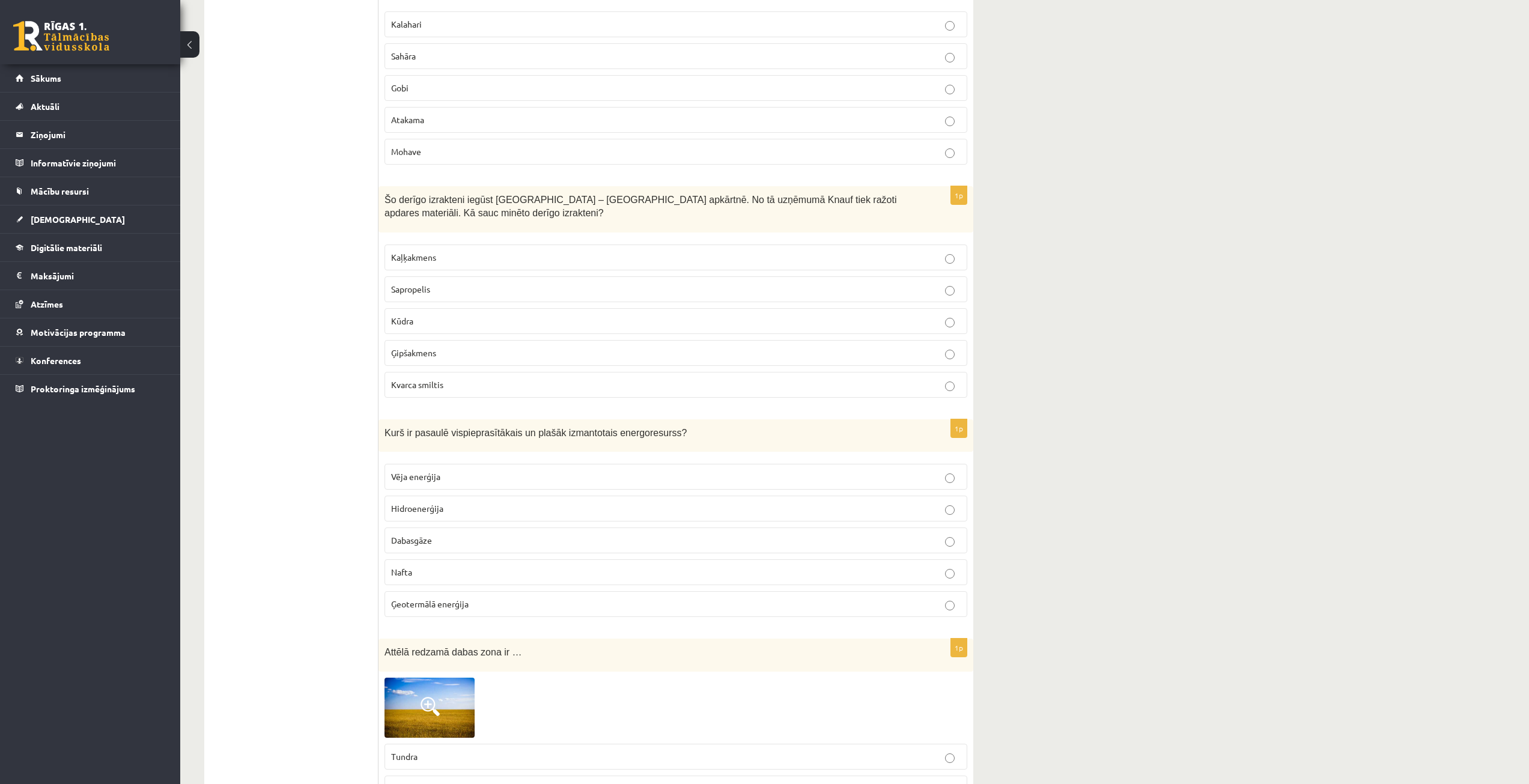
scroll to position [1922, 0]
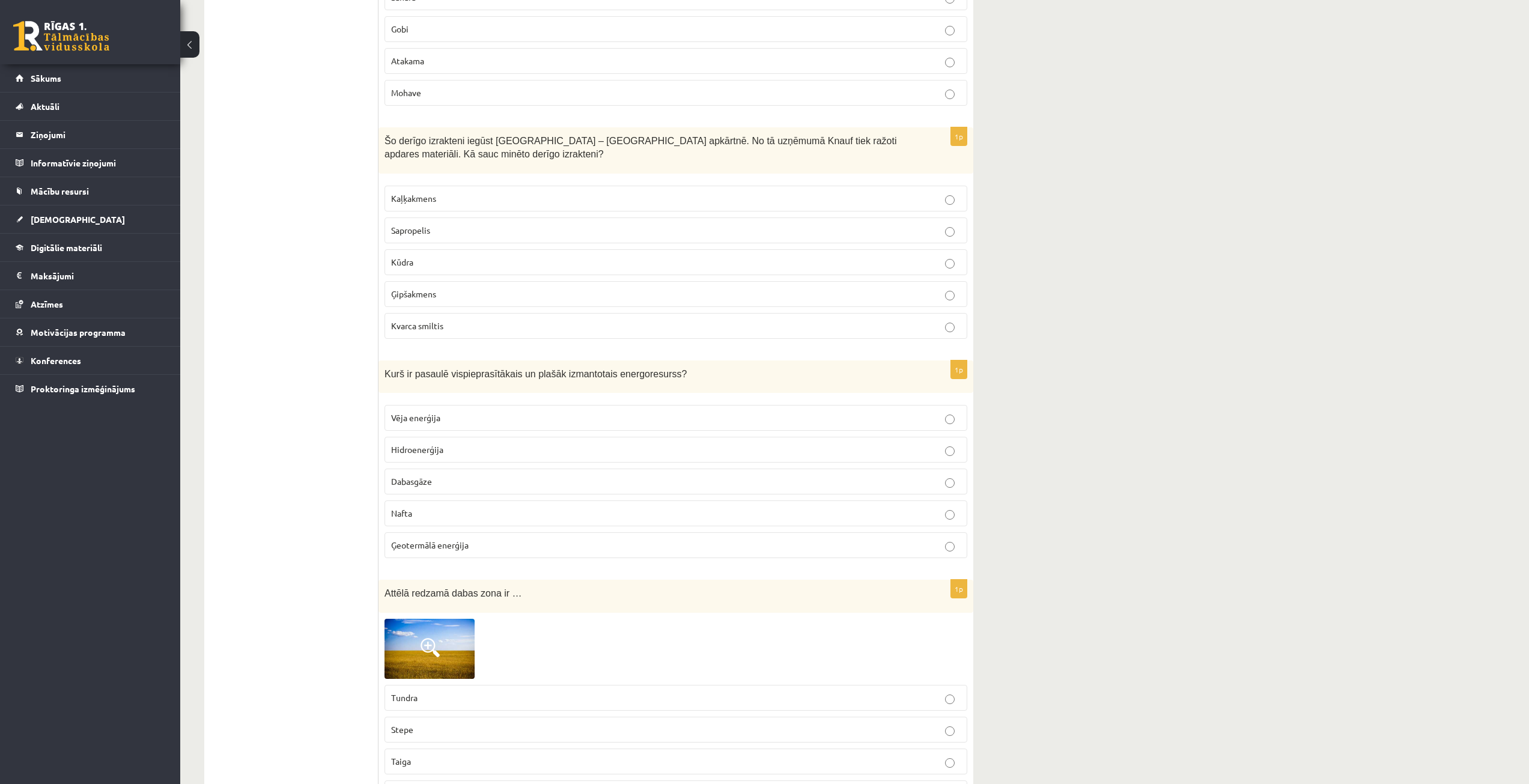
click at [460, 507] on label "Nafta" at bounding box center [676, 513] width 583 height 26
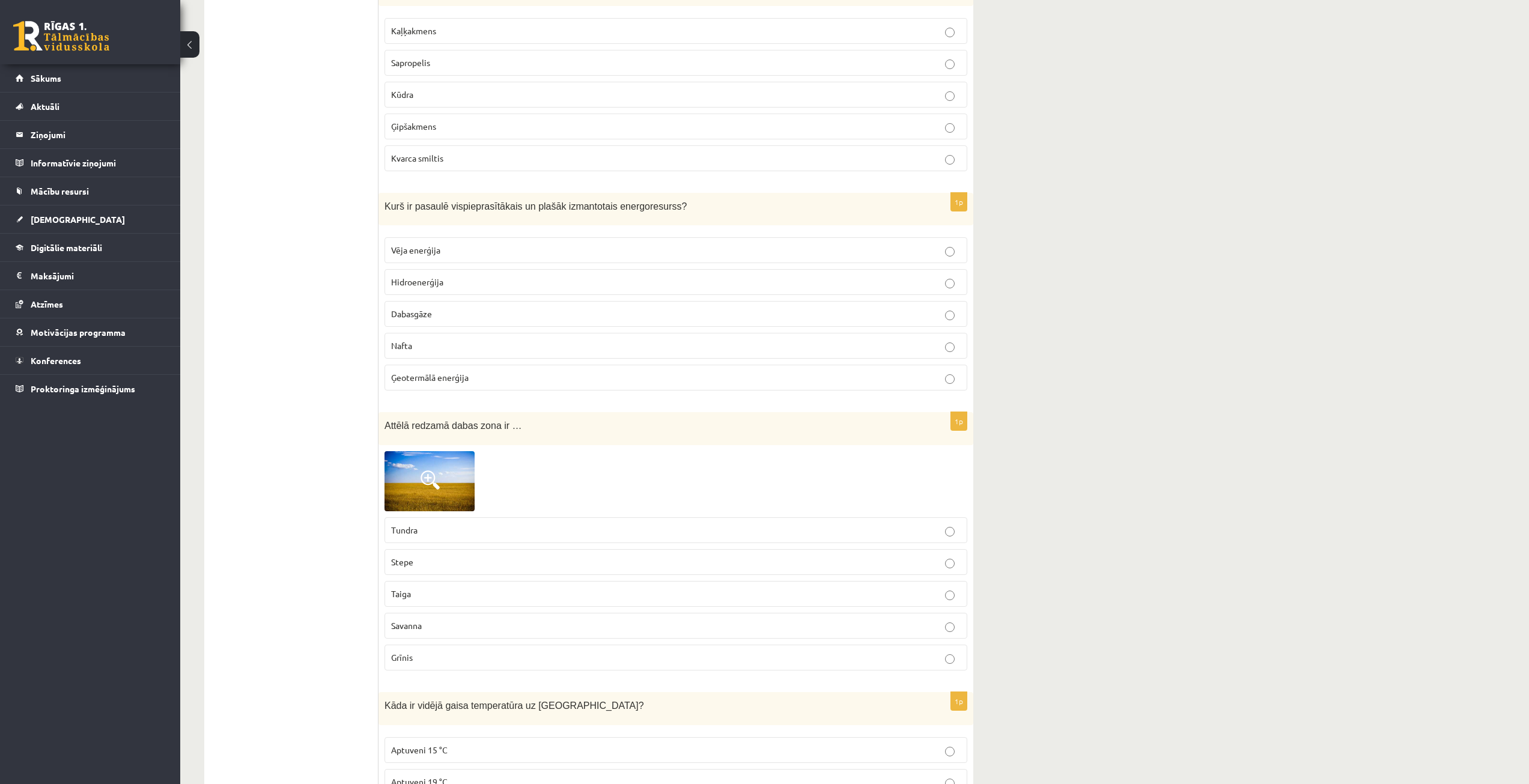
scroll to position [2102, 0]
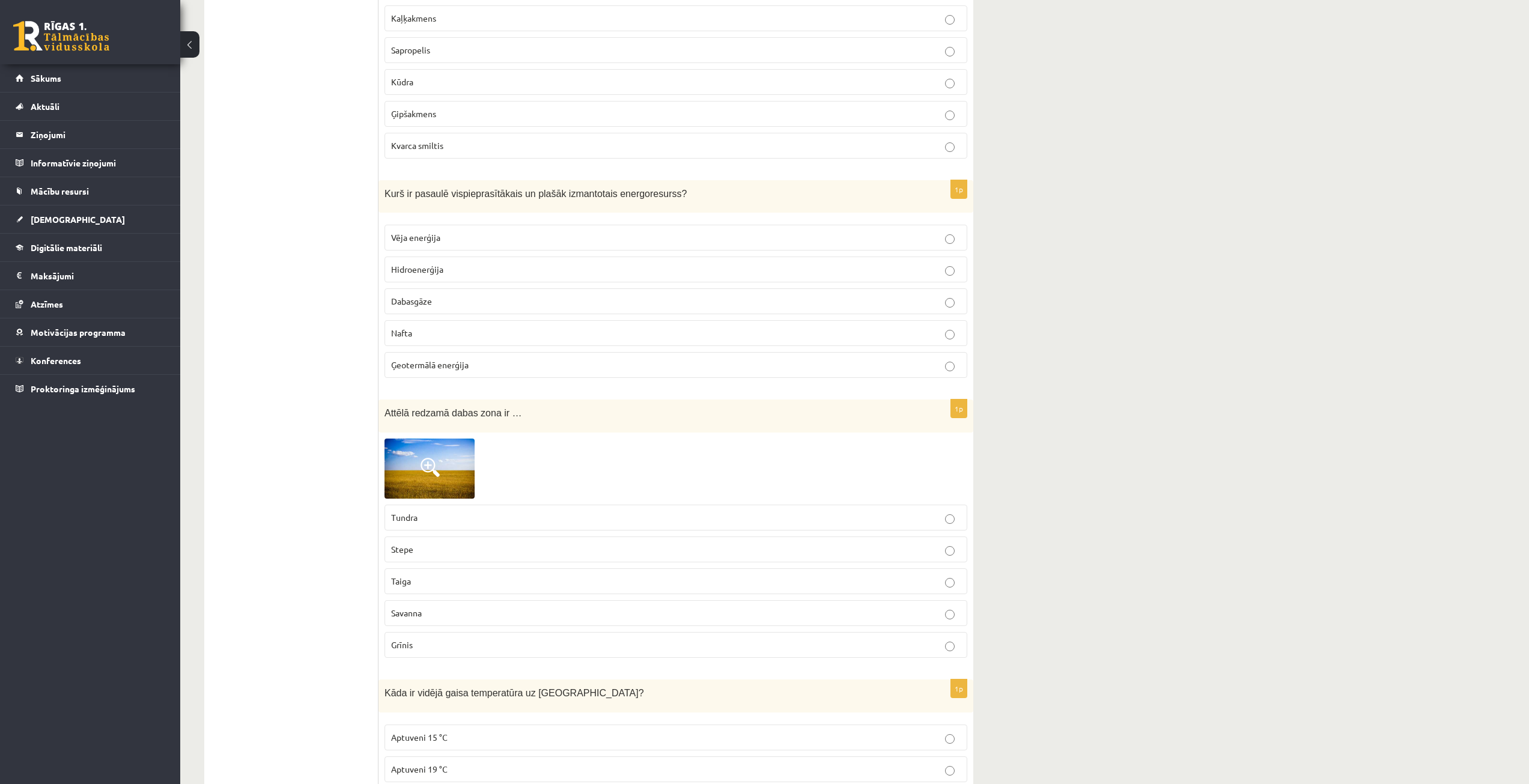
click at [395, 480] on img at bounding box center [430, 469] width 90 height 60
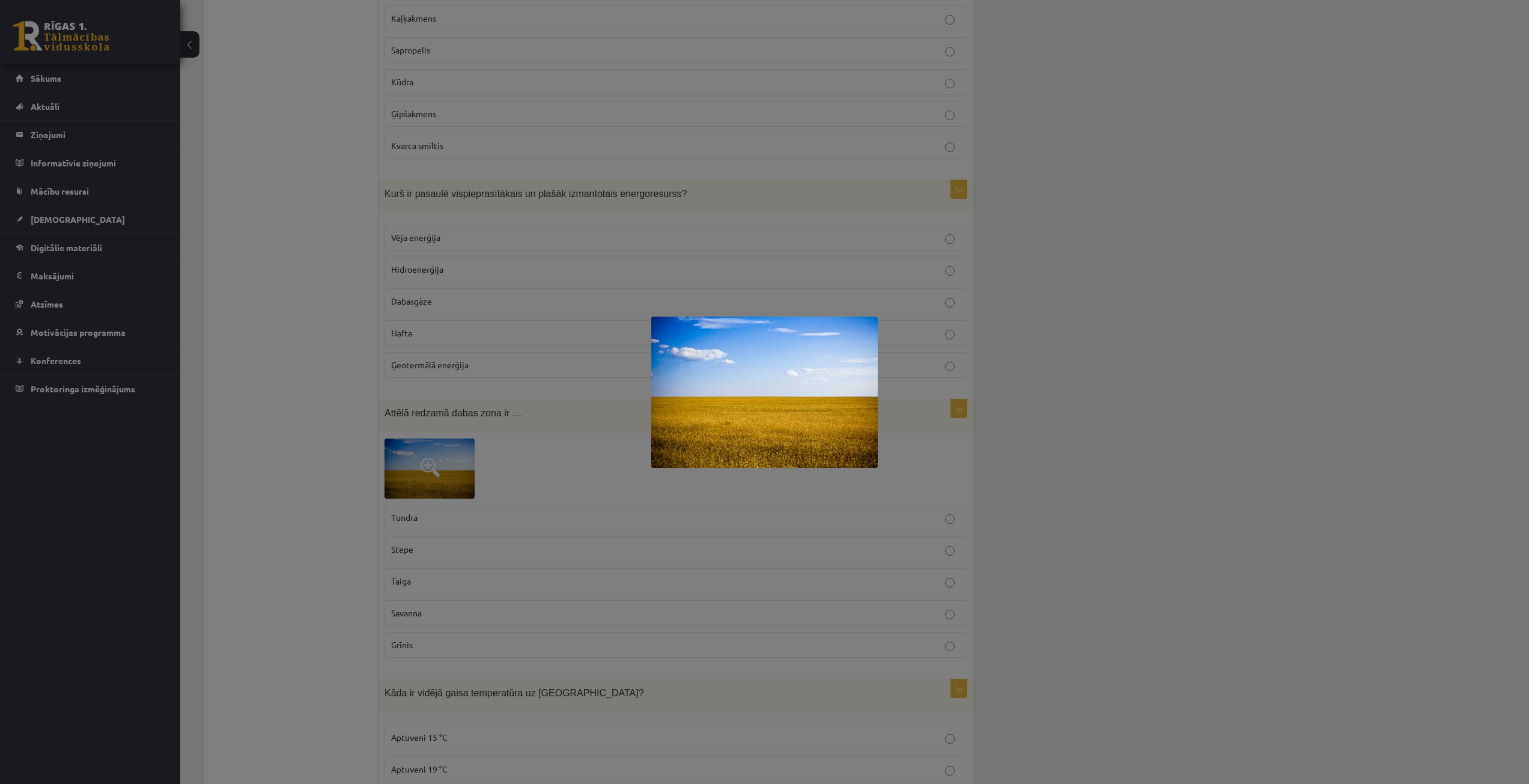
click at [639, 427] on div at bounding box center [764, 392] width 1529 height 784
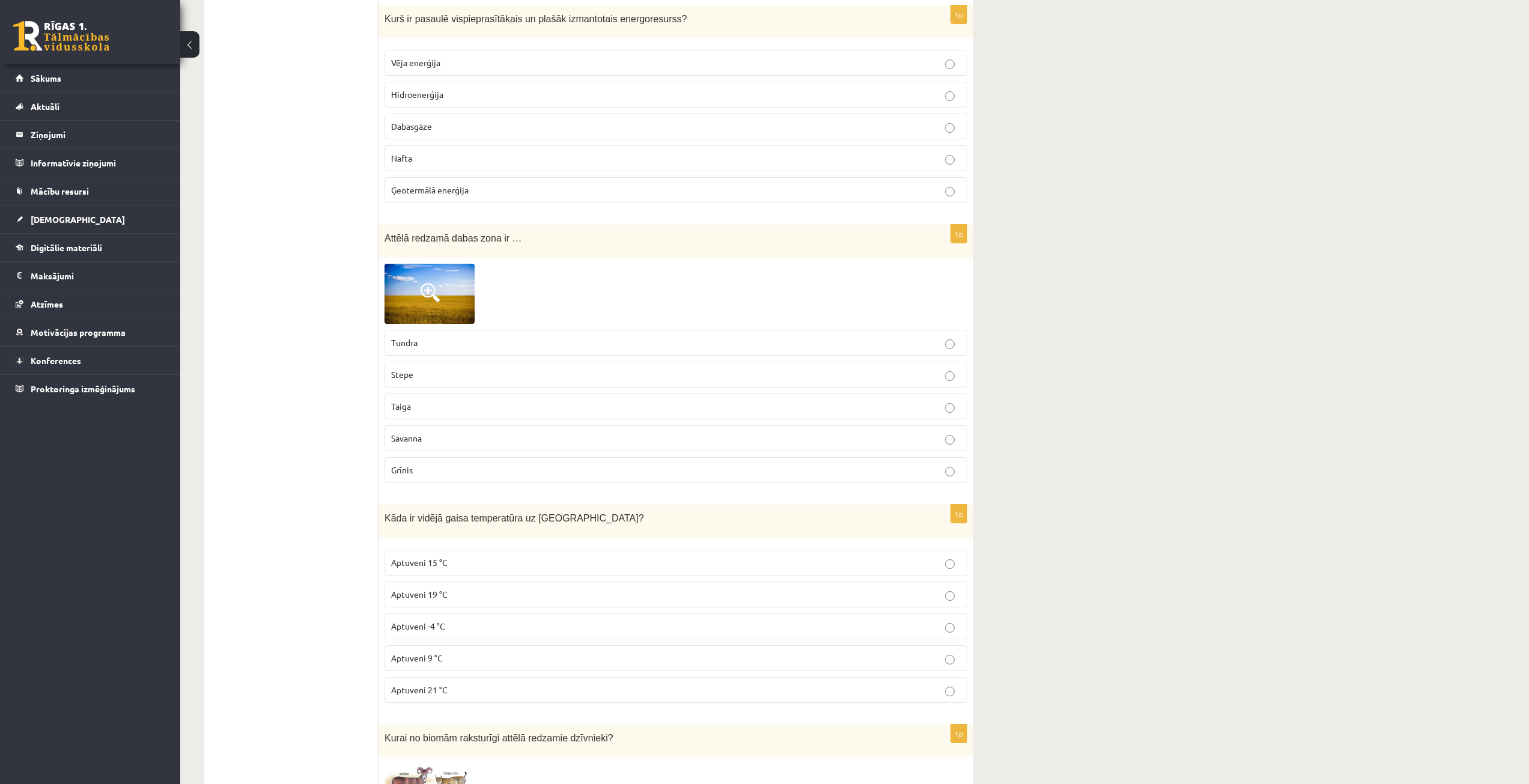
scroll to position [2283, 0]
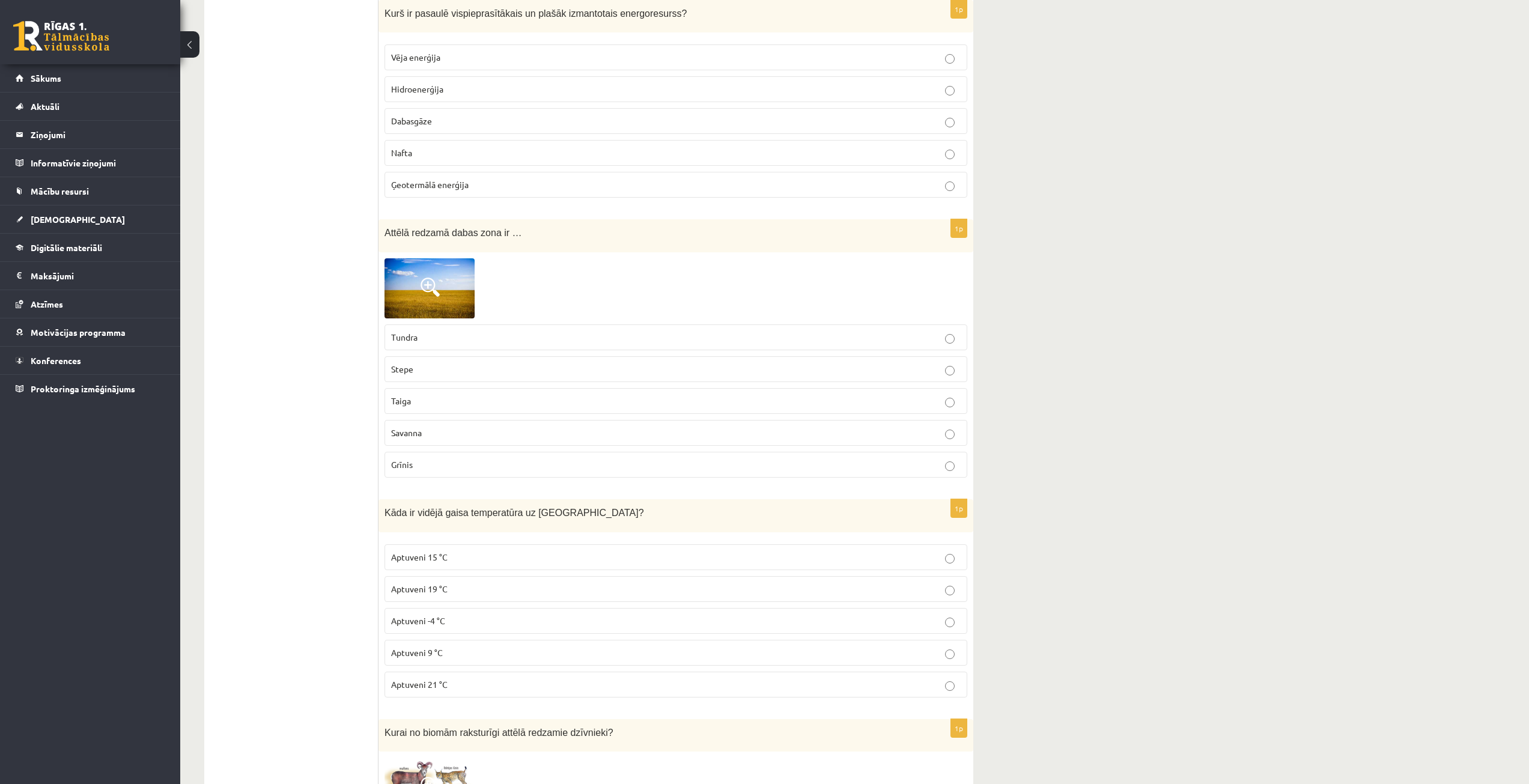
click at [445, 257] on div "1p Attēlā redzamā dabas zona ir … [GEOGRAPHIC_DATA] Stepe [GEOGRAPHIC_DATA][PER…" at bounding box center [675, 353] width 594 height 268
click at [436, 293] on span at bounding box center [431, 287] width 19 height 19
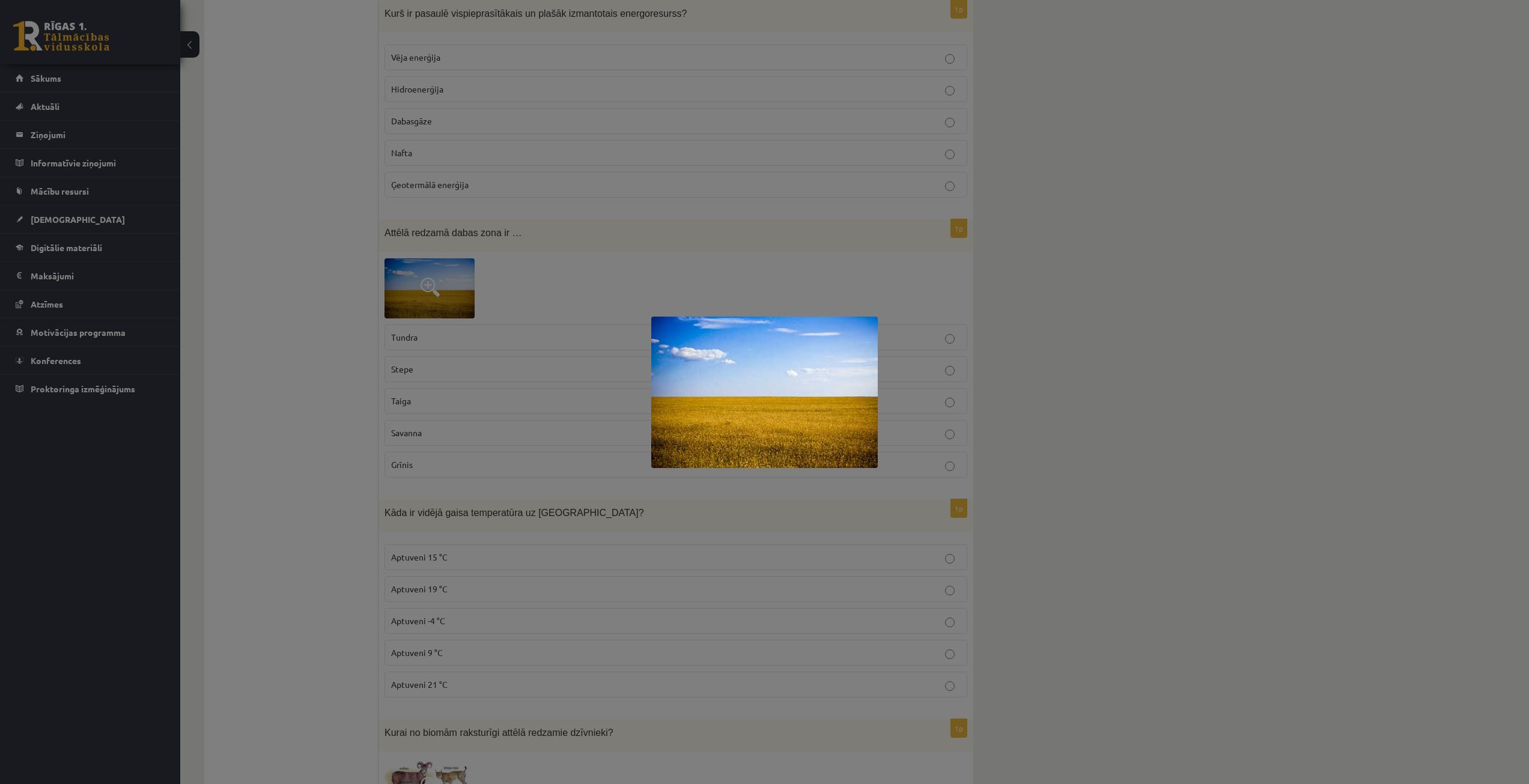
click at [503, 446] on div at bounding box center [764, 392] width 1529 height 784
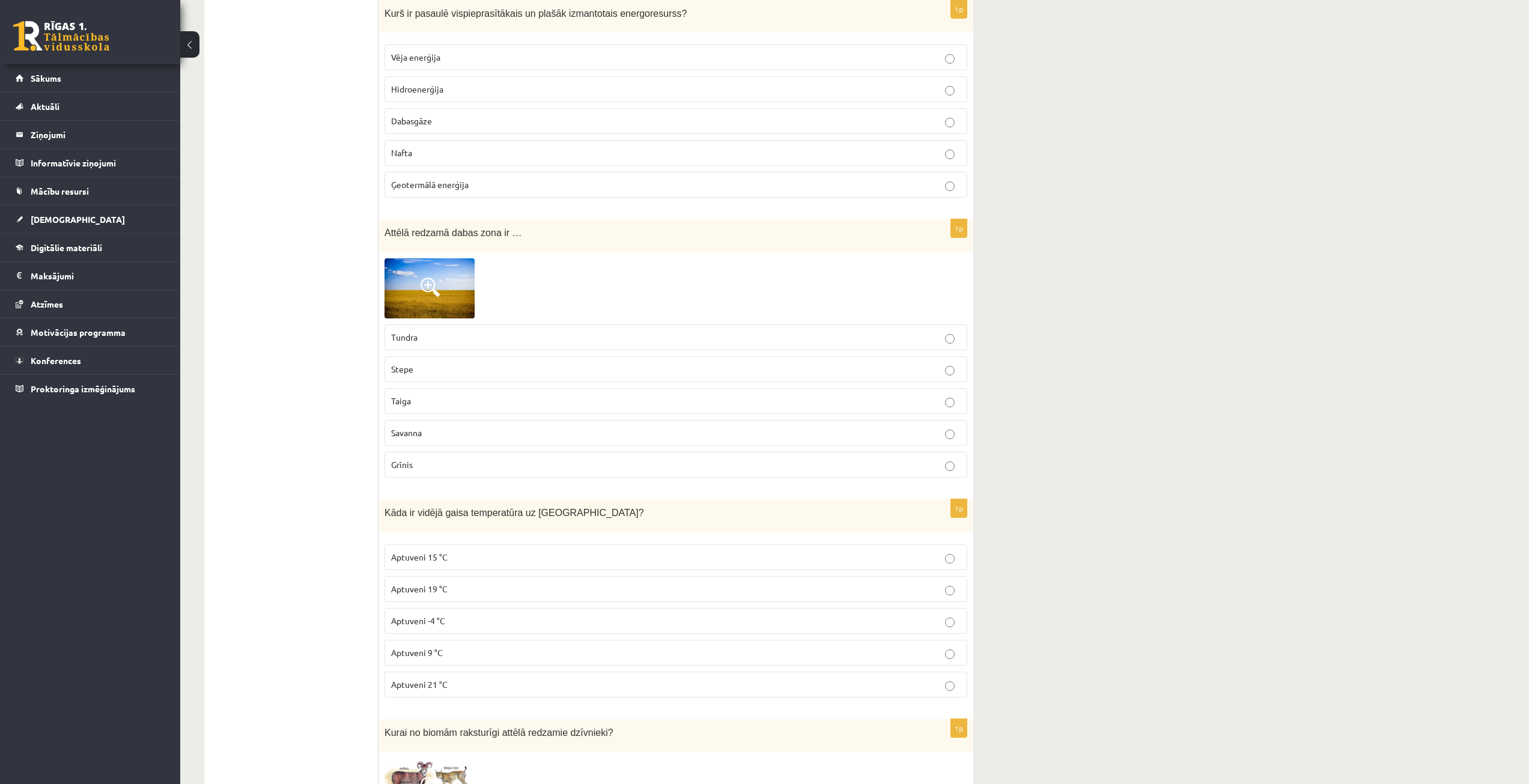
click at [470, 368] on p "Stepe" at bounding box center [675, 369] width 570 height 12
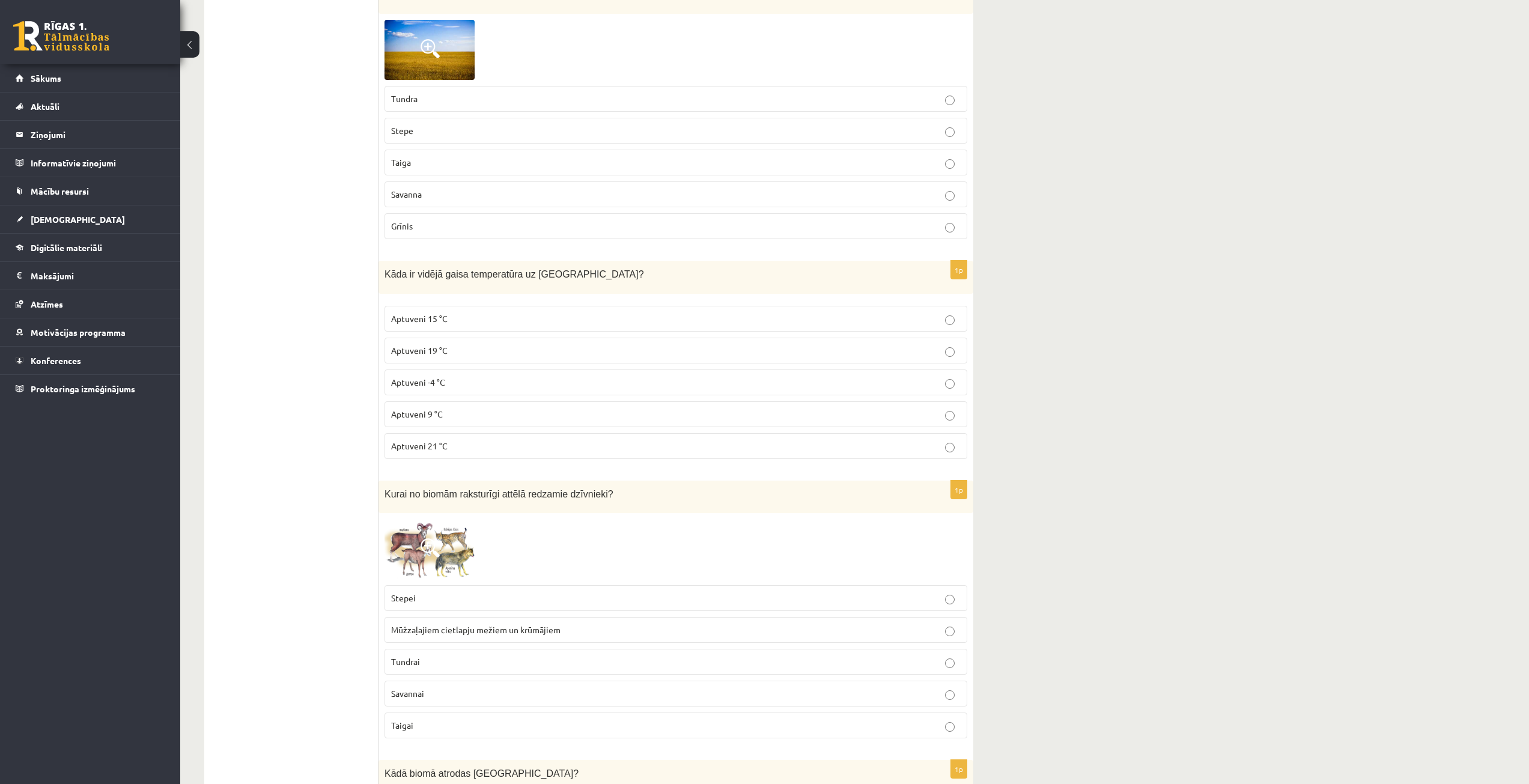
scroll to position [2523, 0]
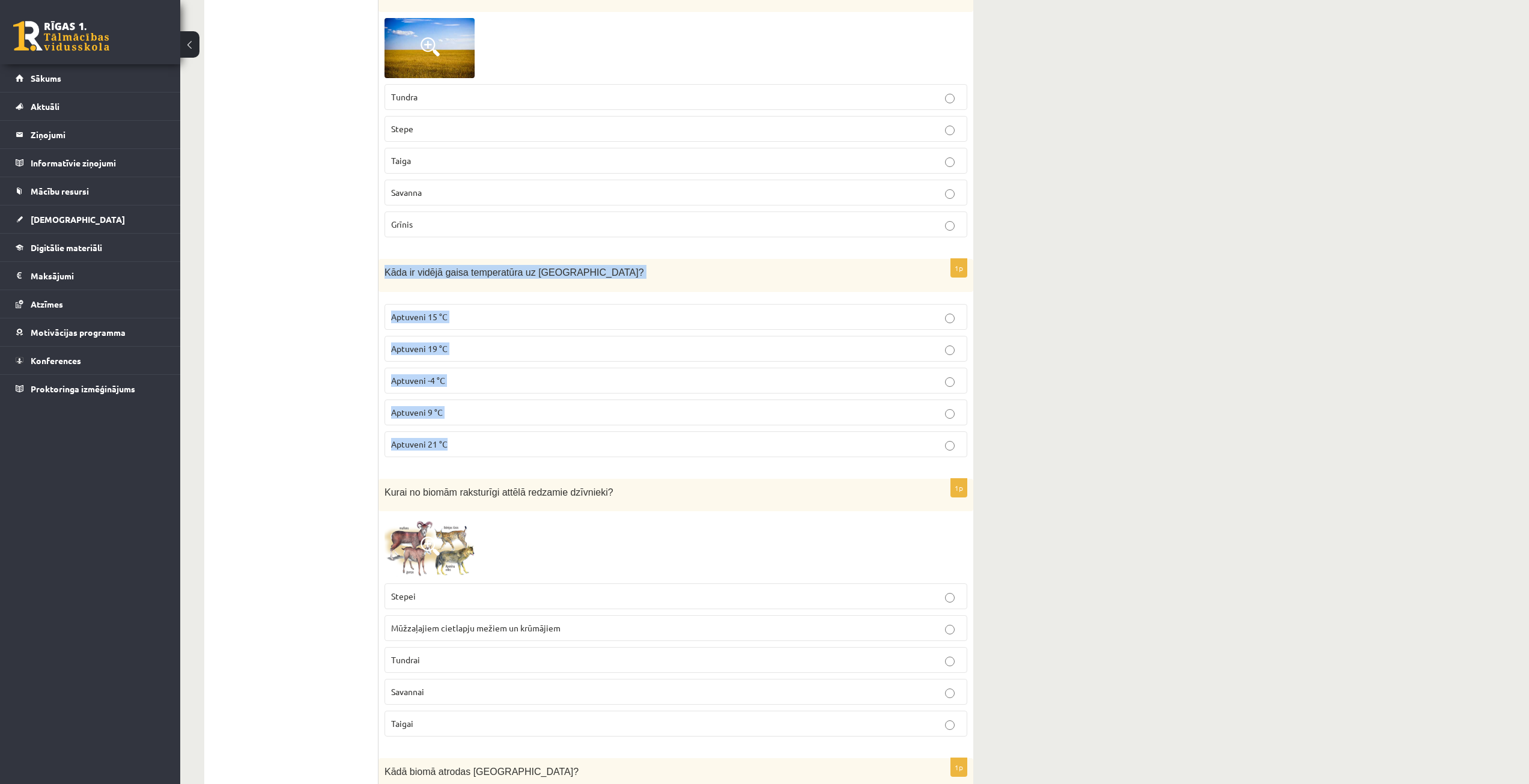
drag, startPoint x: 380, startPoint y: 270, endPoint x: 510, endPoint y: 432, distance: 207.7
click at [510, 432] on div "1p Kāda ir vidējā gaisa temperatūra uz [GEOGRAPHIC_DATA]? Aptuveni 15 °C Aptuve…" at bounding box center [675, 362] width 594 height 208
copy div "Kāda ir vidējā gaisa temperatūra uz [GEOGRAPHIC_DATA]? Aptuveni 15 °C Aptuveni …"
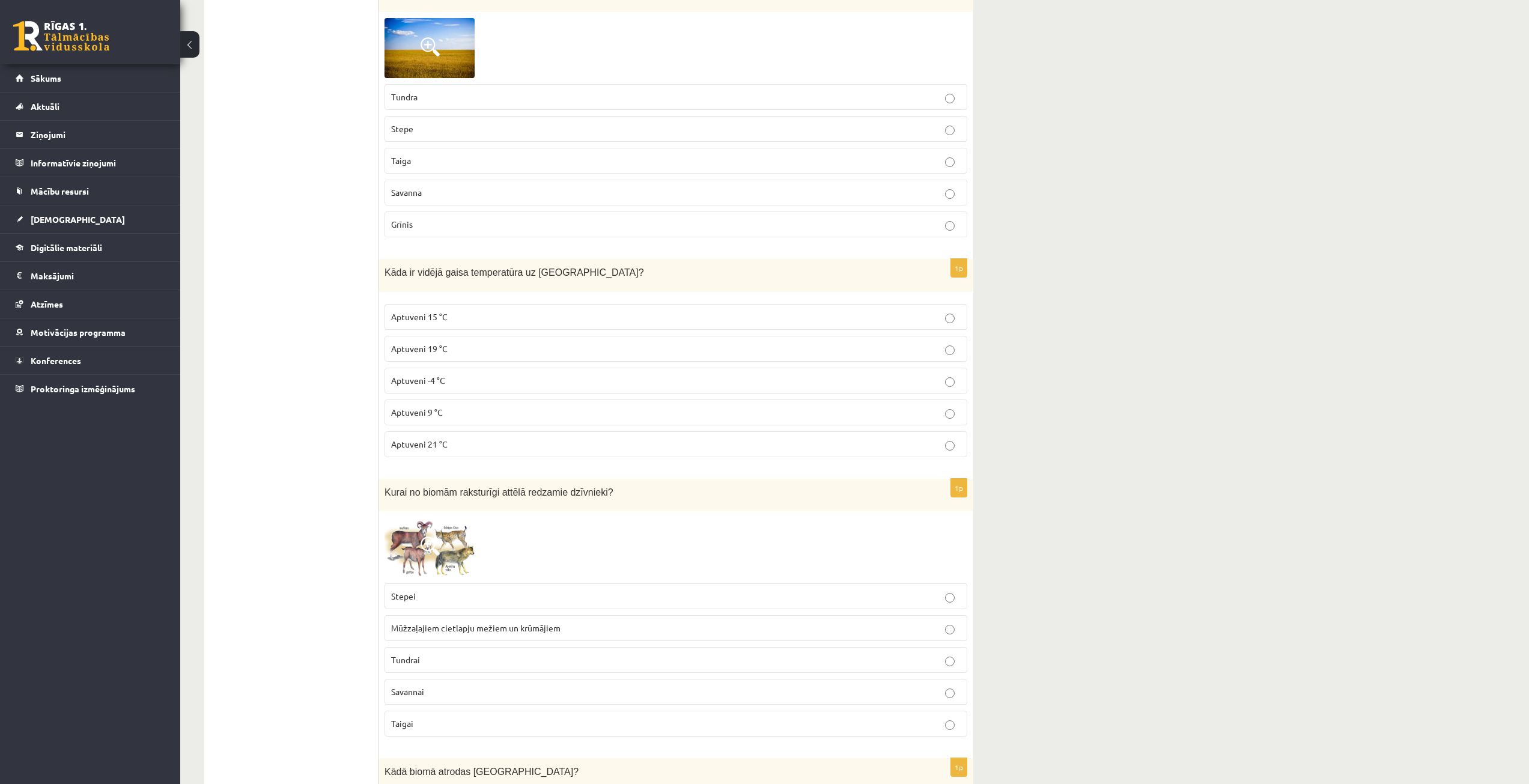
drag, startPoint x: 299, startPoint y: 454, endPoint x: 355, endPoint y: 408, distance: 72.5
click at [444, 314] on span "Aptuveni 15 °C" at bounding box center [419, 316] width 57 height 11
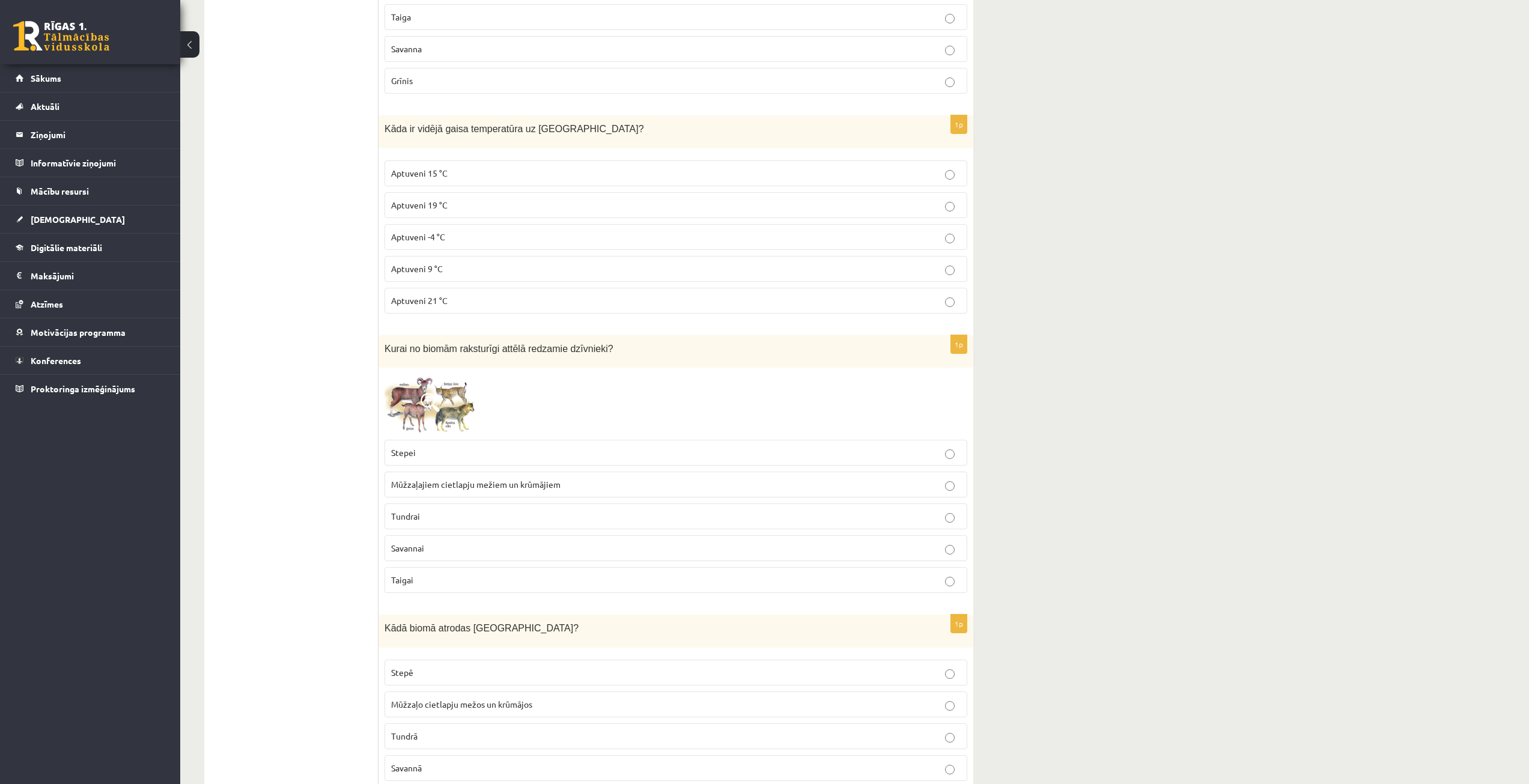
scroll to position [2703, 0]
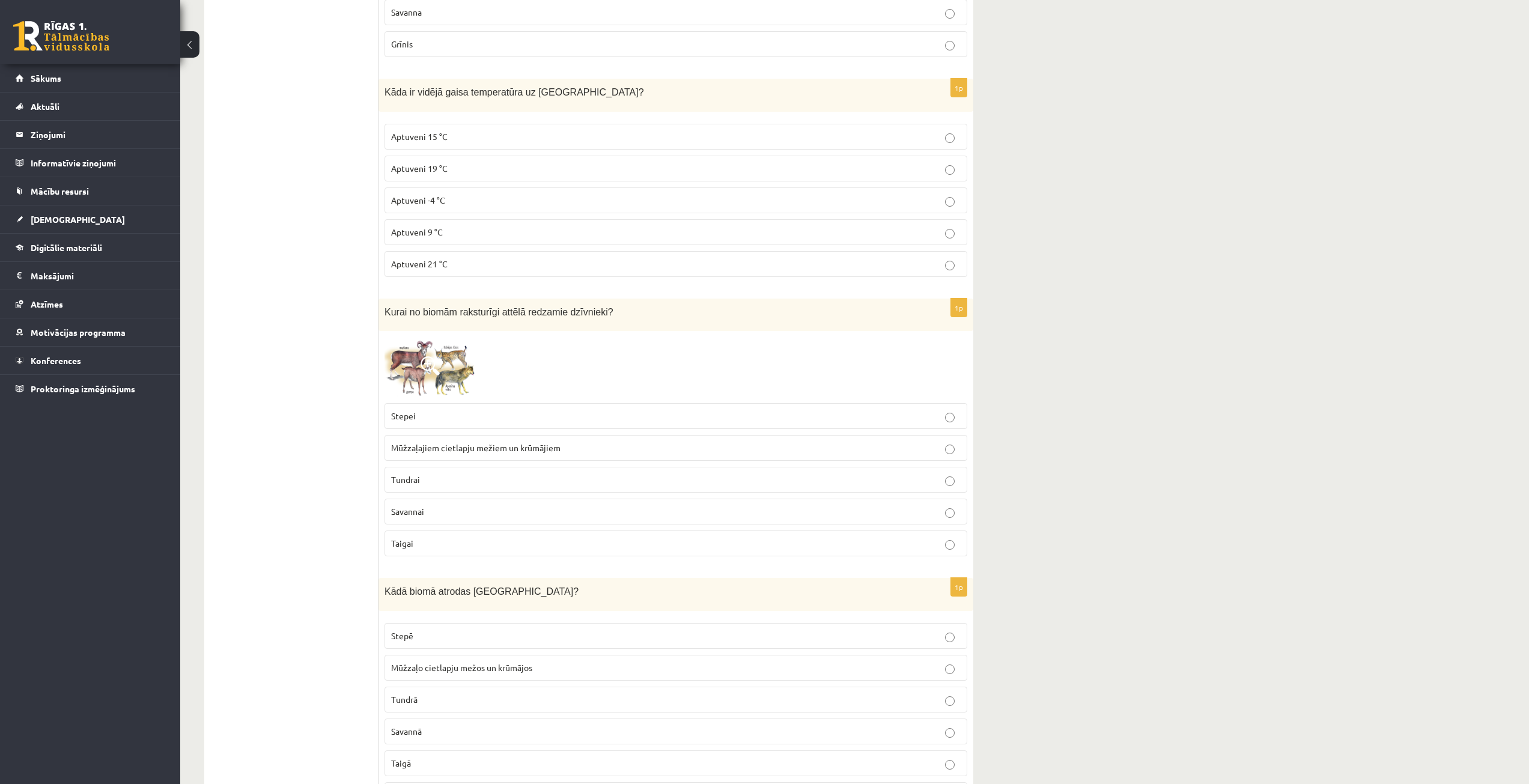
click at [416, 353] on img at bounding box center [430, 367] width 90 height 60
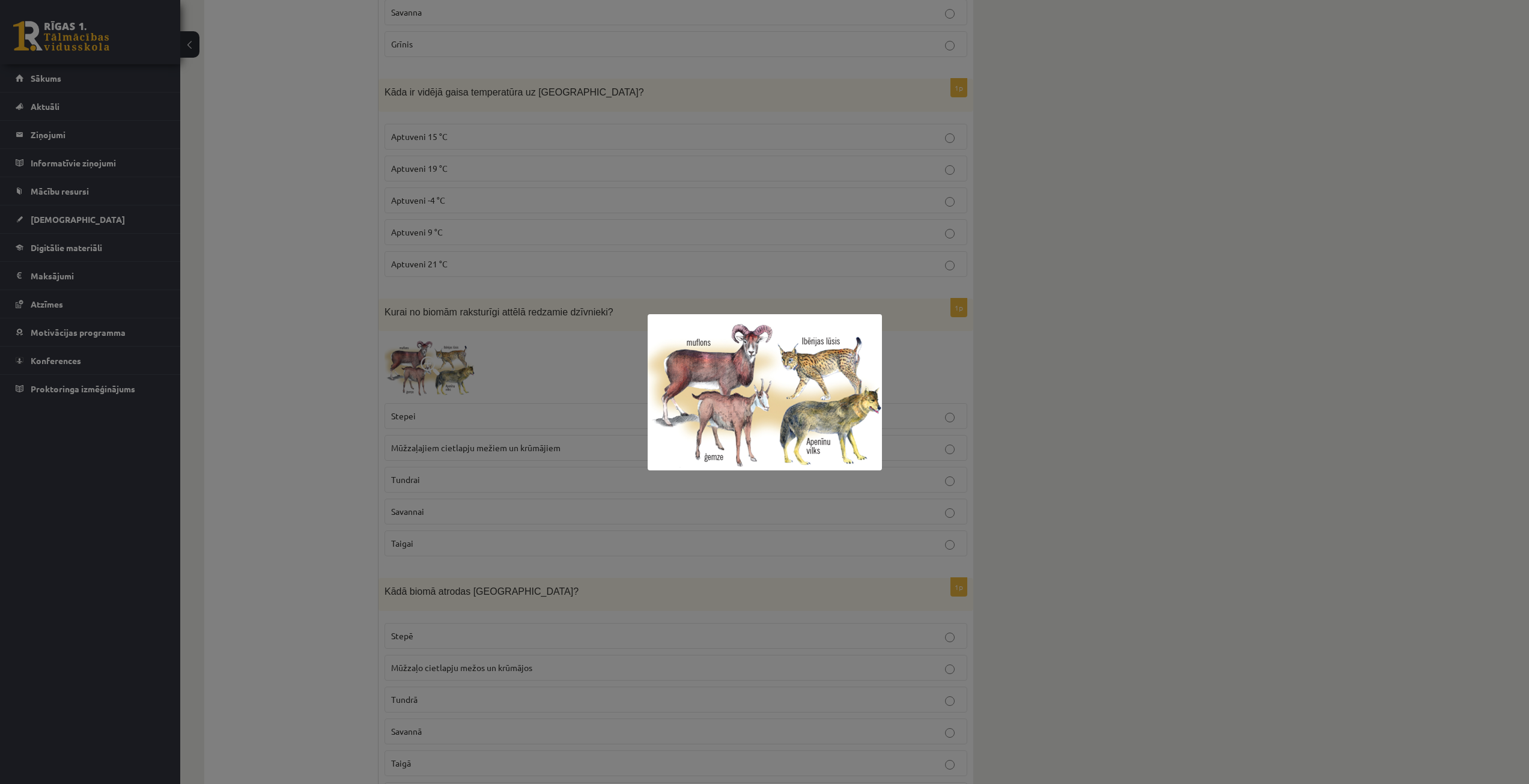
click at [563, 376] on div at bounding box center [764, 392] width 1529 height 784
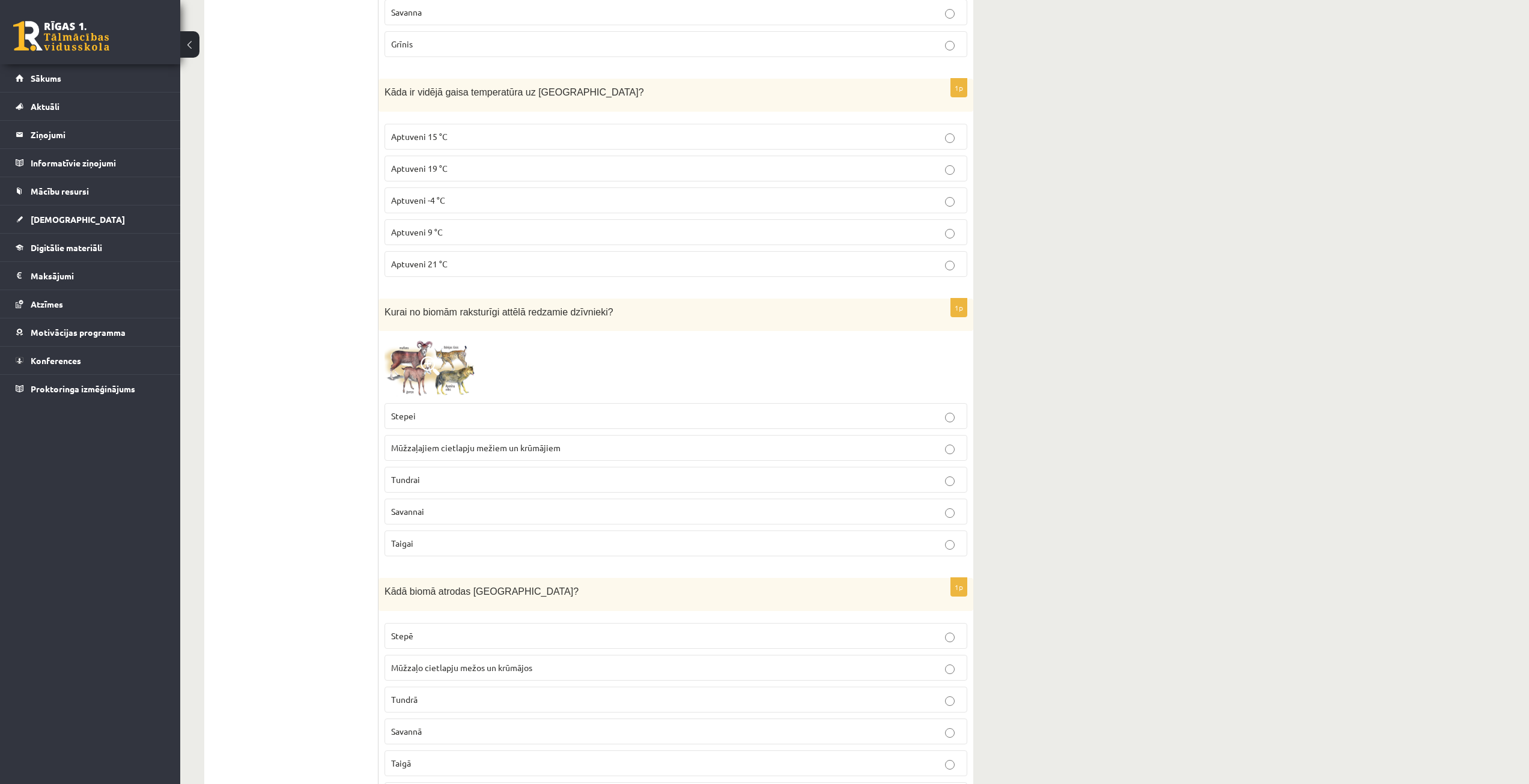
click at [505, 411] on p "Stepei" at bounding box center [675, 415] width 570 height 12
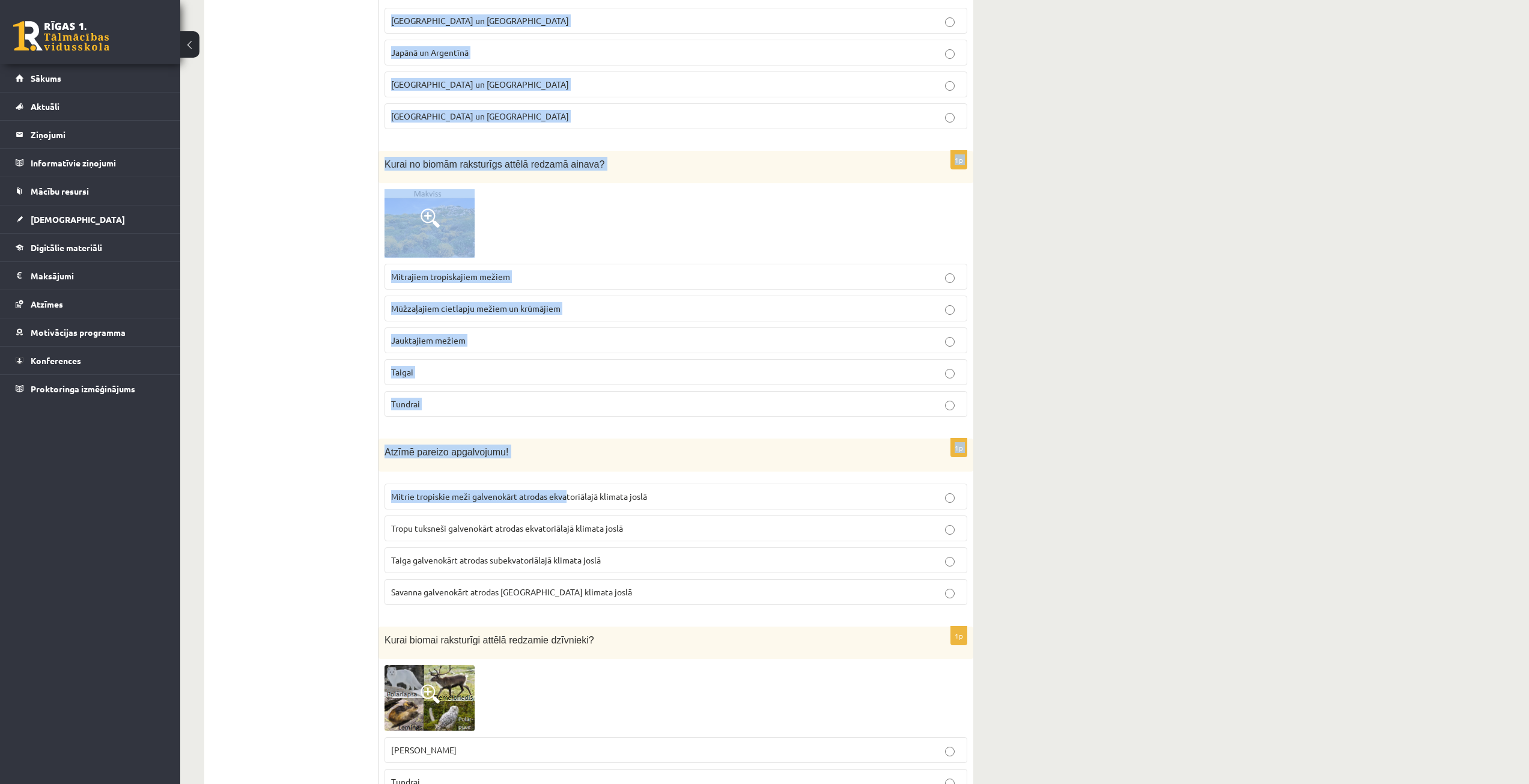
scroll to position [3605, 0]
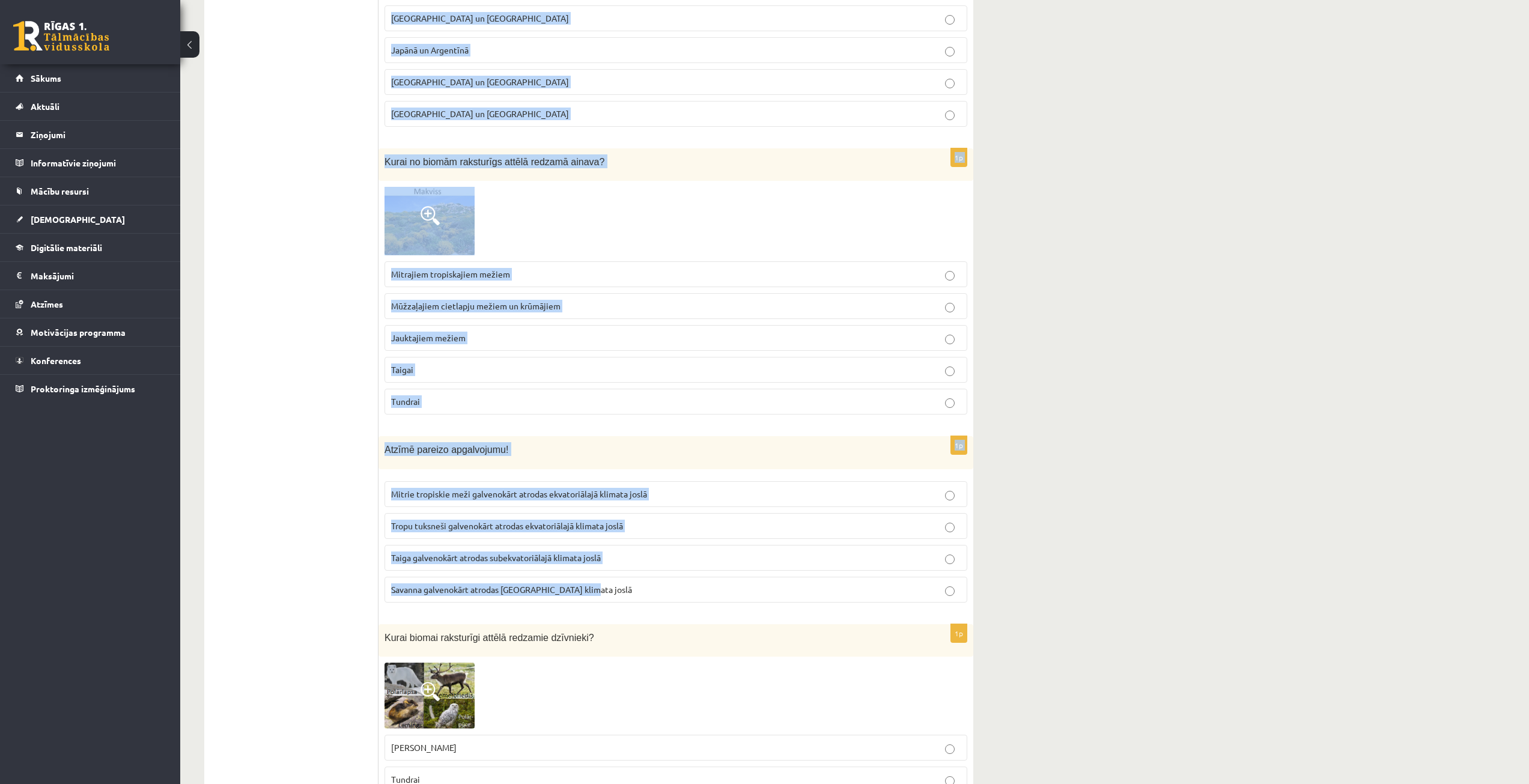
drag, startPoint x: 380, startPoint y: 286, endPoint x: 618, endPoint y: 586, distance: 382.9
click at [618, 586] on form "1p Kurš ir nozīmīgākais elektroenerģijas ieguves avots [GEOGRAPHIC_DATA]? Vēja …" at bounding box center [676, 391] width 570 height 7558
copy form "Lore ipsum dolorsi Ametcon? Adipi Elitsed doeiusmod tempo in utlabore Etdolo Ma…"
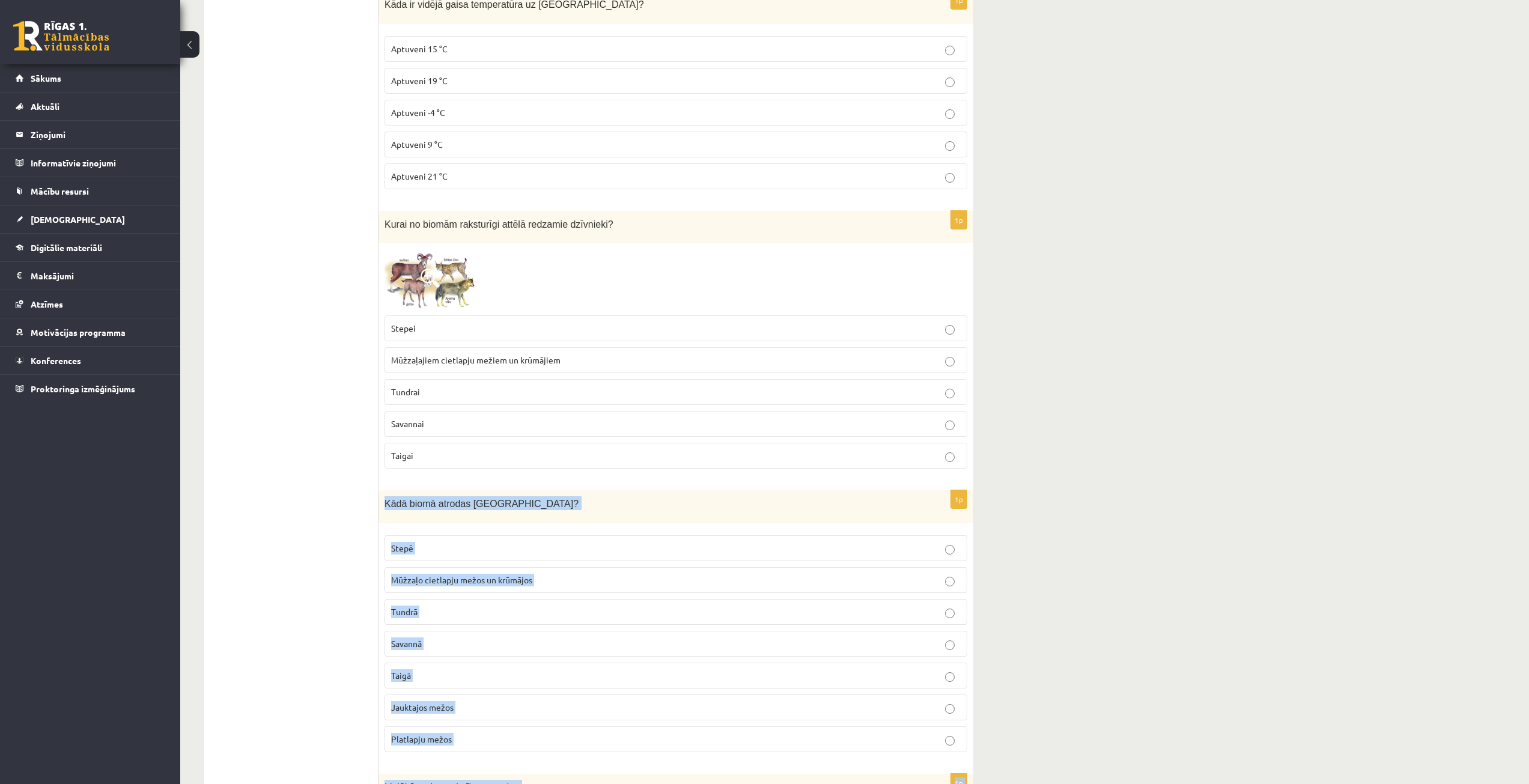
scroll to position [2884, 0]
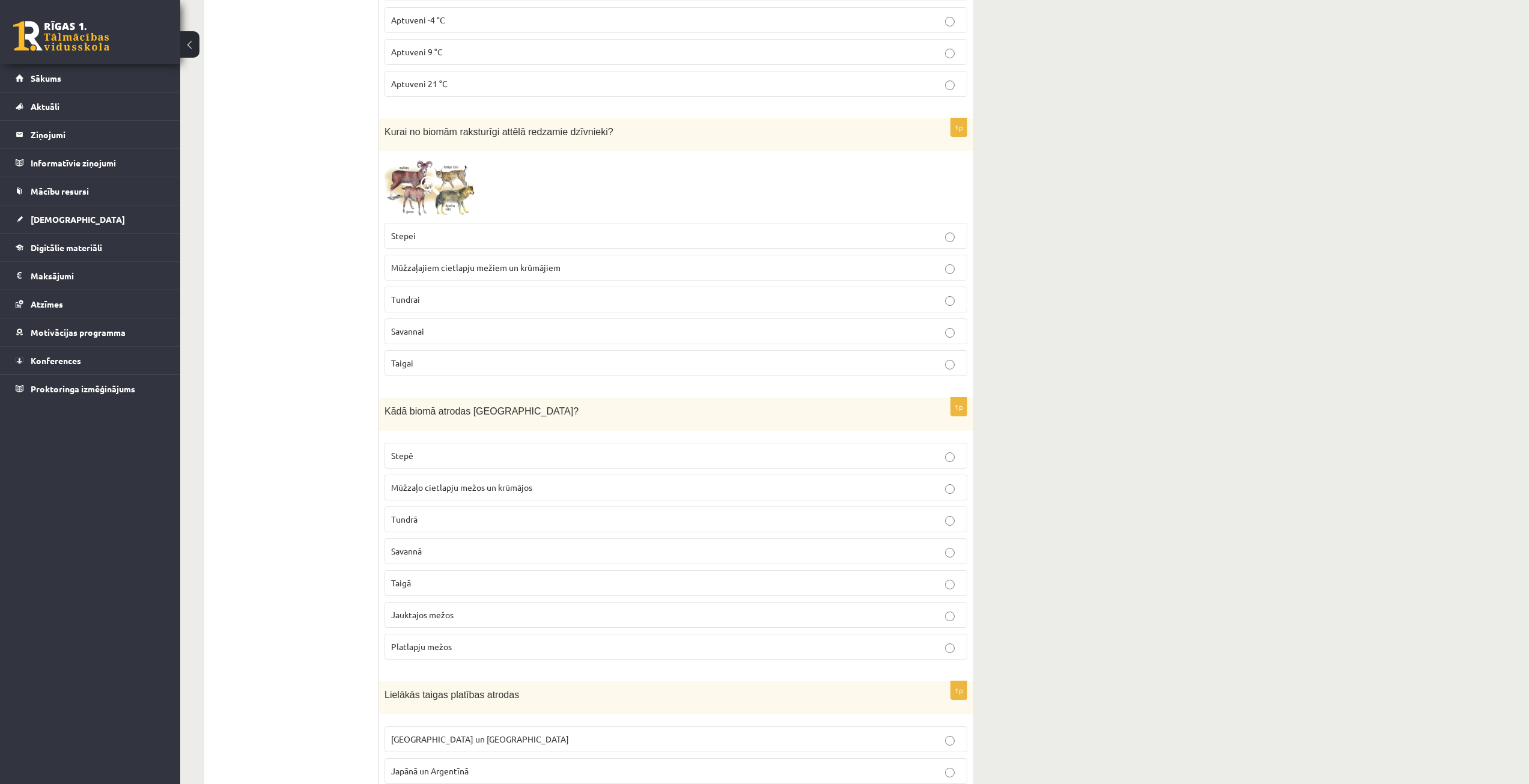
click at [493, 610] on p "Jauktajos mežos" at bounding box center [675, 615] width 570 height 12
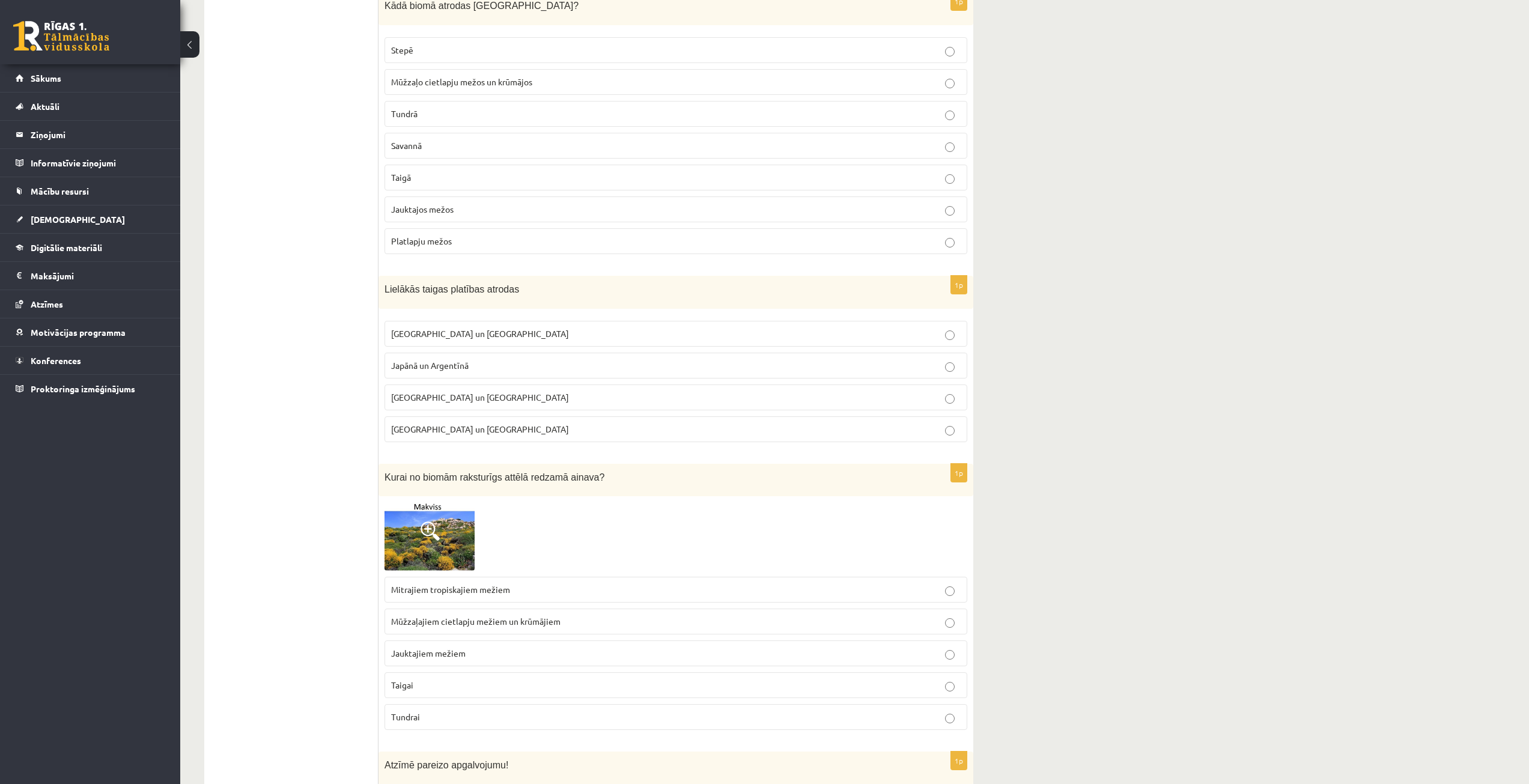
scroll to position [3303, 0]
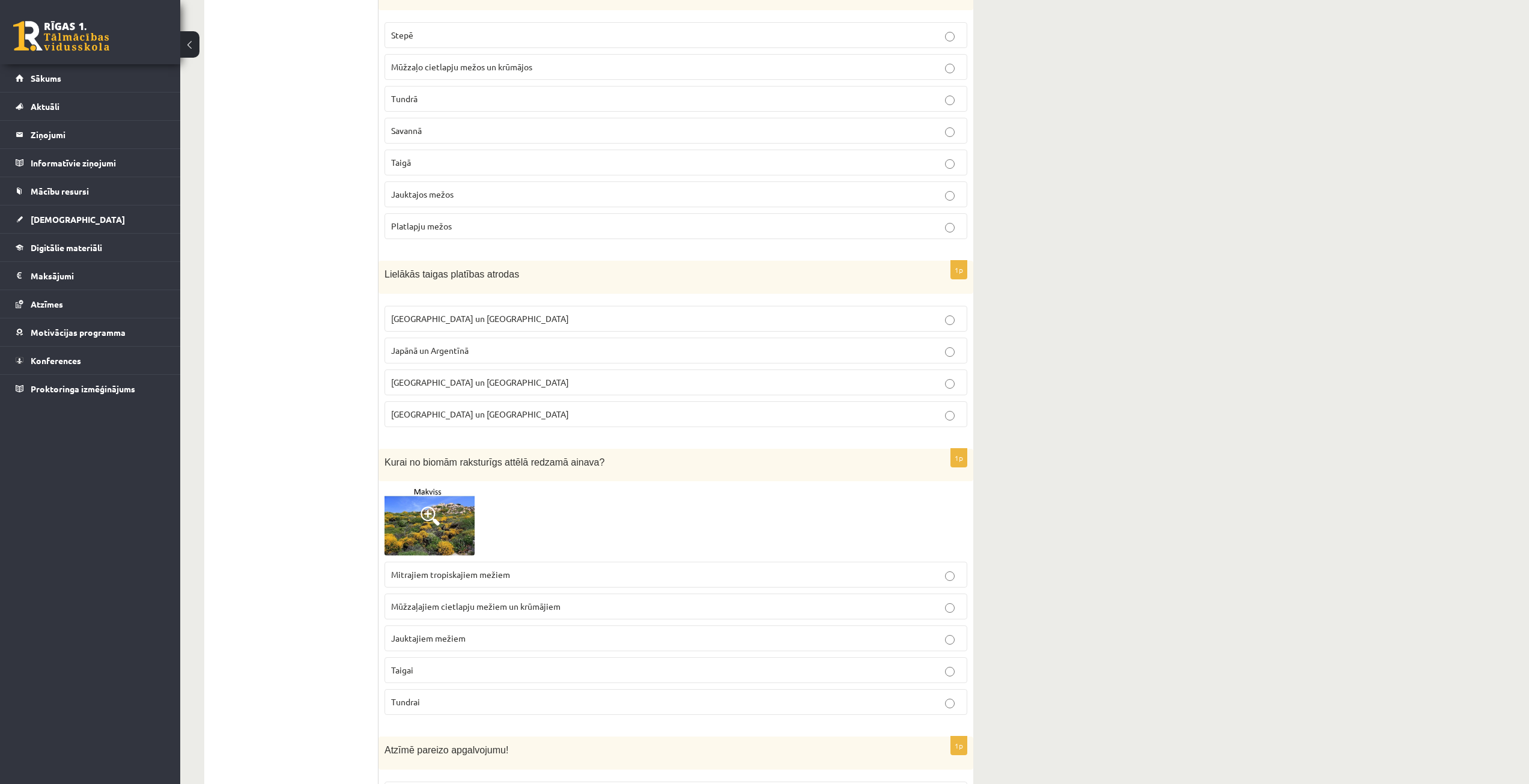
click at [451, 329] on label "[GEOGRAPHIC_DATA] un [GEOGRAPHIC_DATA]" at bounding box center [676, 318] width 583 height 26
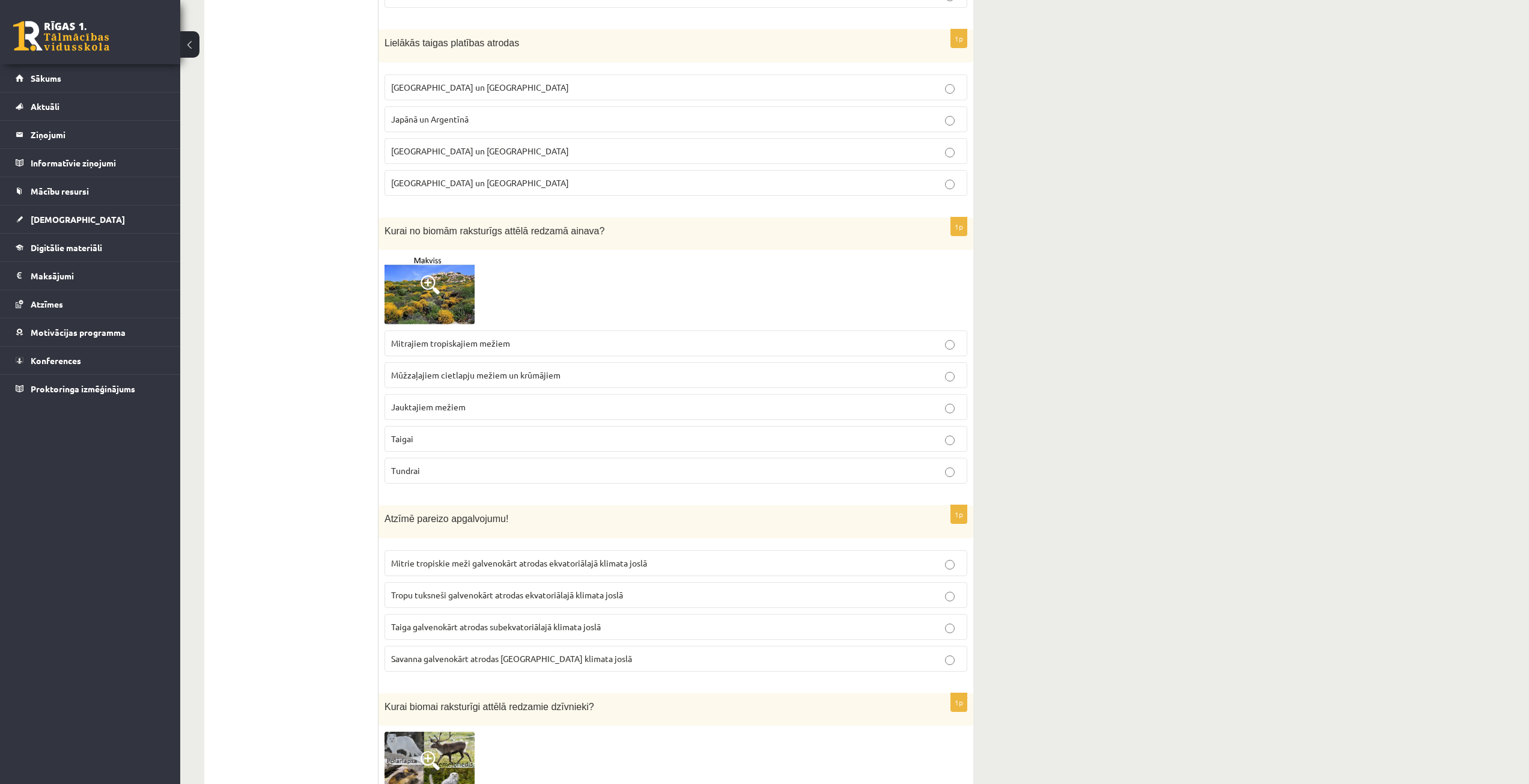
scroll to position [3605, 0]
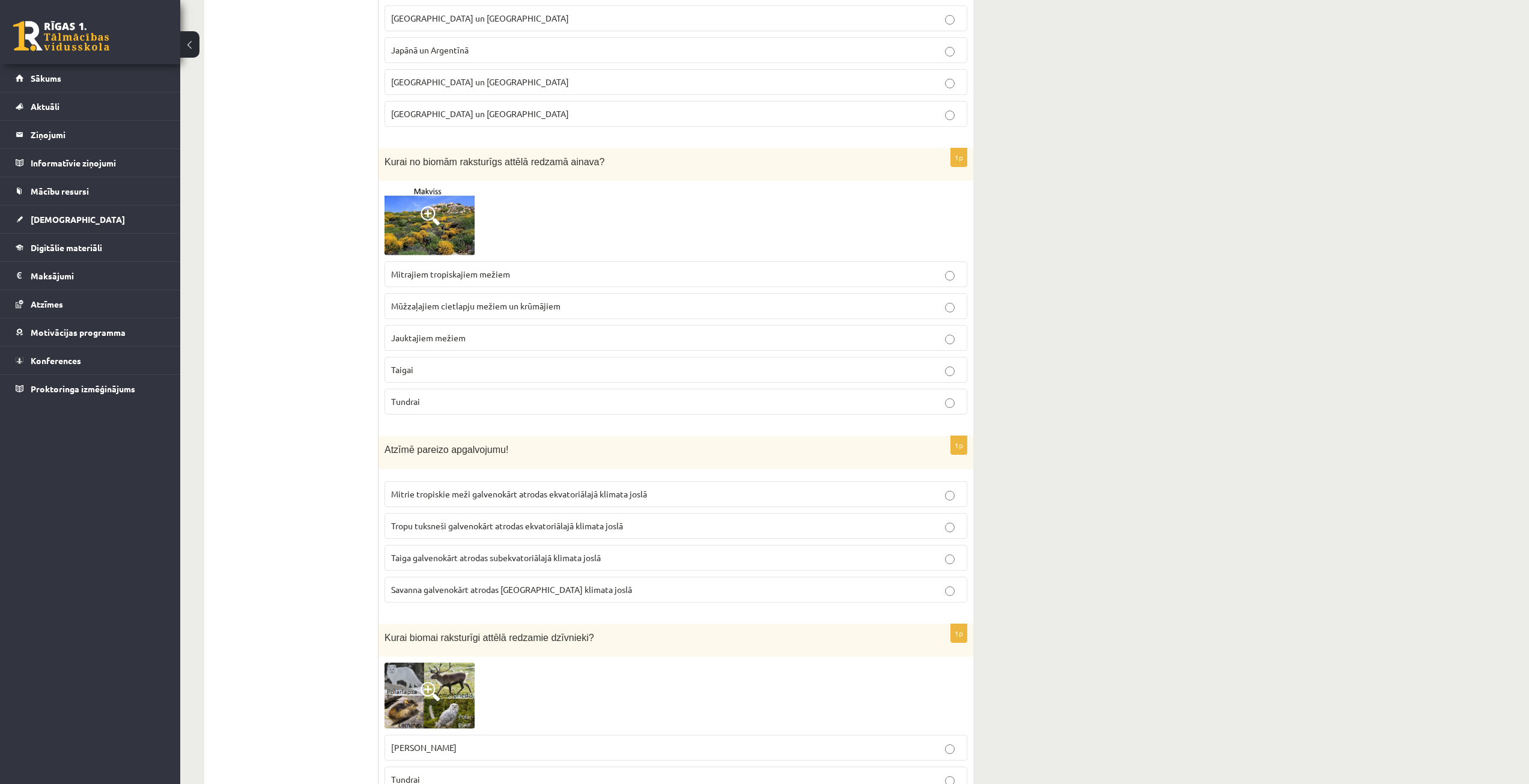
click at [506, 488] on p "Mitrie tropiskie meži galvenokārt atrodas ekvatoriālajā klimata joslā" at bounding box center [675, 494] width 570 height 12
click at [486, 307] on span "Mūžzaļajiem cietlapju mežiem un krūmājiem" at bounding box center [475, 306] width 169 height 11
click at [1047, 370] on div "9.a klases diagnosticējošais darbs ģeogrāfijā par 8. klases mācību vielu , [PER…" at bounding box center [854, 324] width 1348 height 7764
click at [1046, 359] on div "9.a klases diagnosticējošais darbs ģeogrāfijā par 8. klases mācību vielu , [PER…" at bounding box center [854, 324] width 1348 height 7764
click at [412, 229] on img at bounding box center [430, 221] width 90 height 68
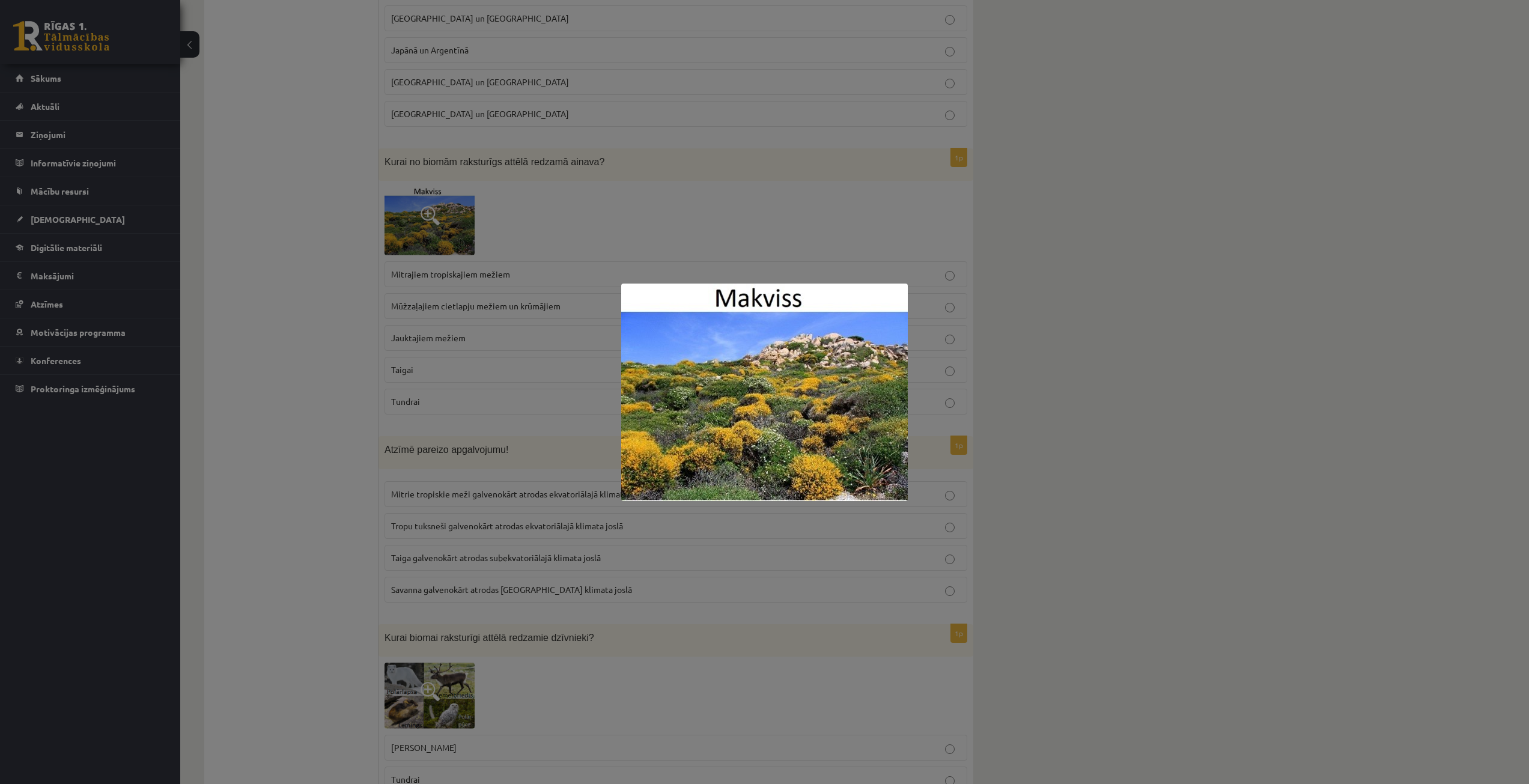
click at [365, 319] on div at bounding box center [764, 392] width 1529 height 784
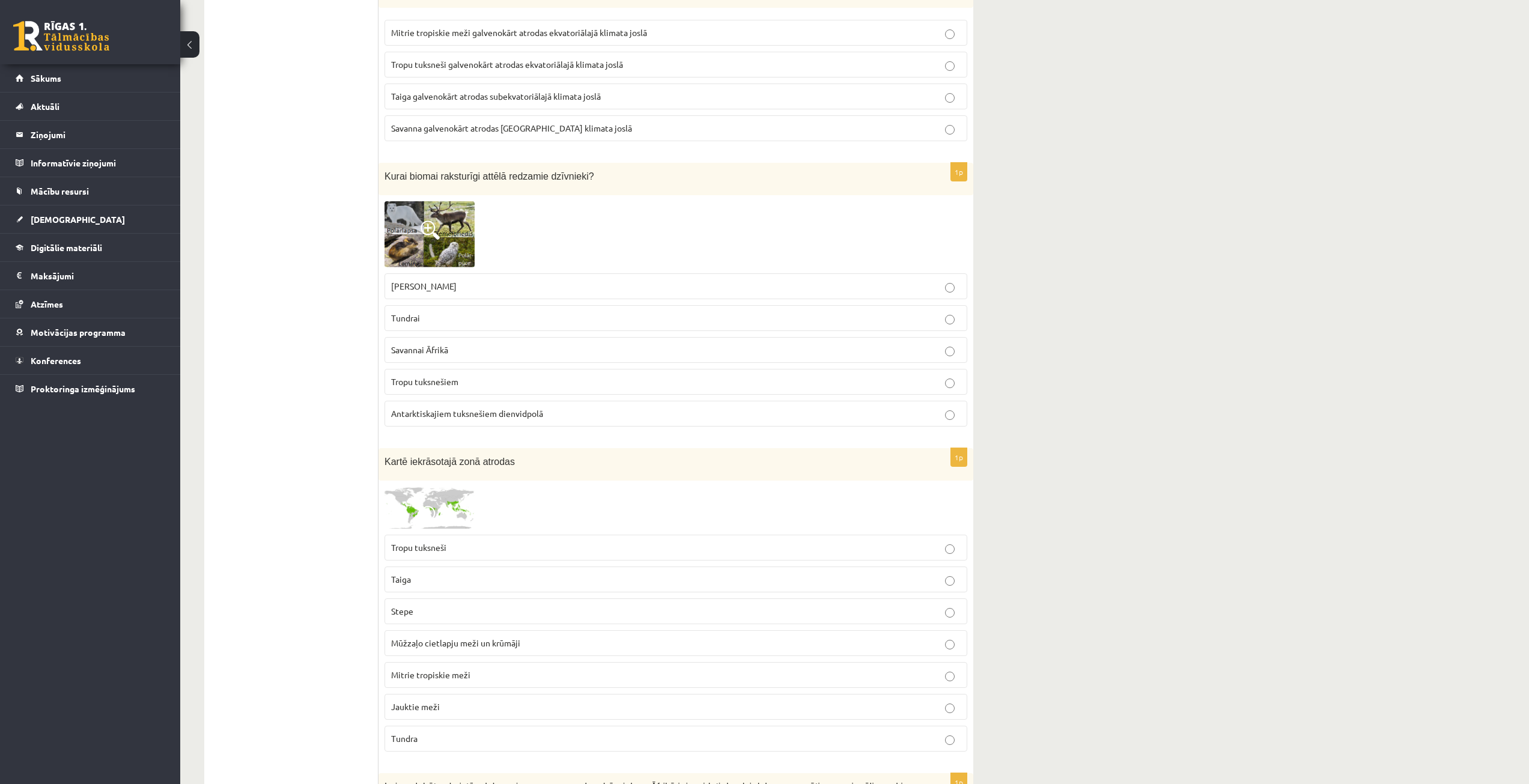
scroll to position [4085, 0]
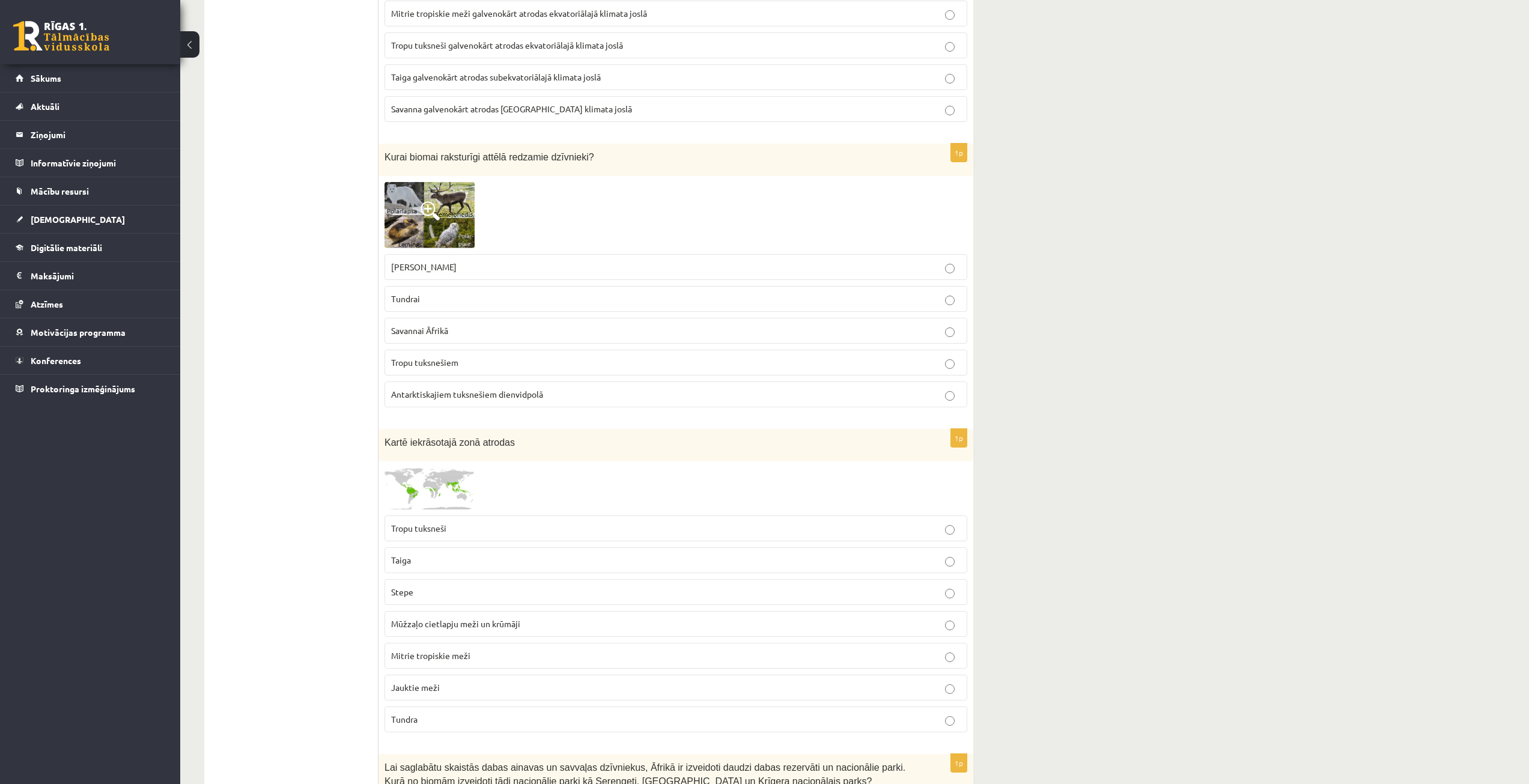
click at [510, 294] on p "Tundrai" at bounding box center [675, 299] width 570 height 12
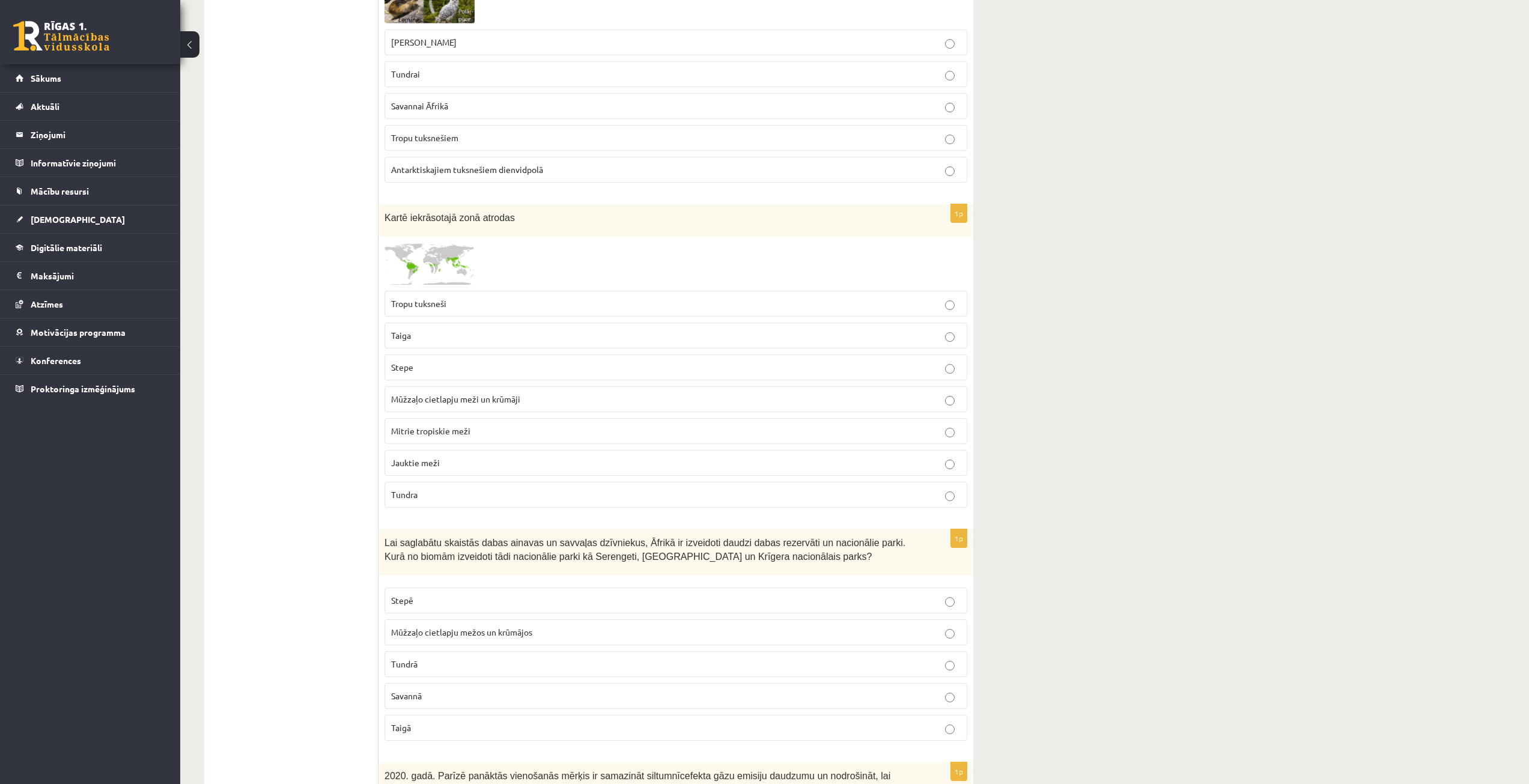
scroll to position [4325, 0]
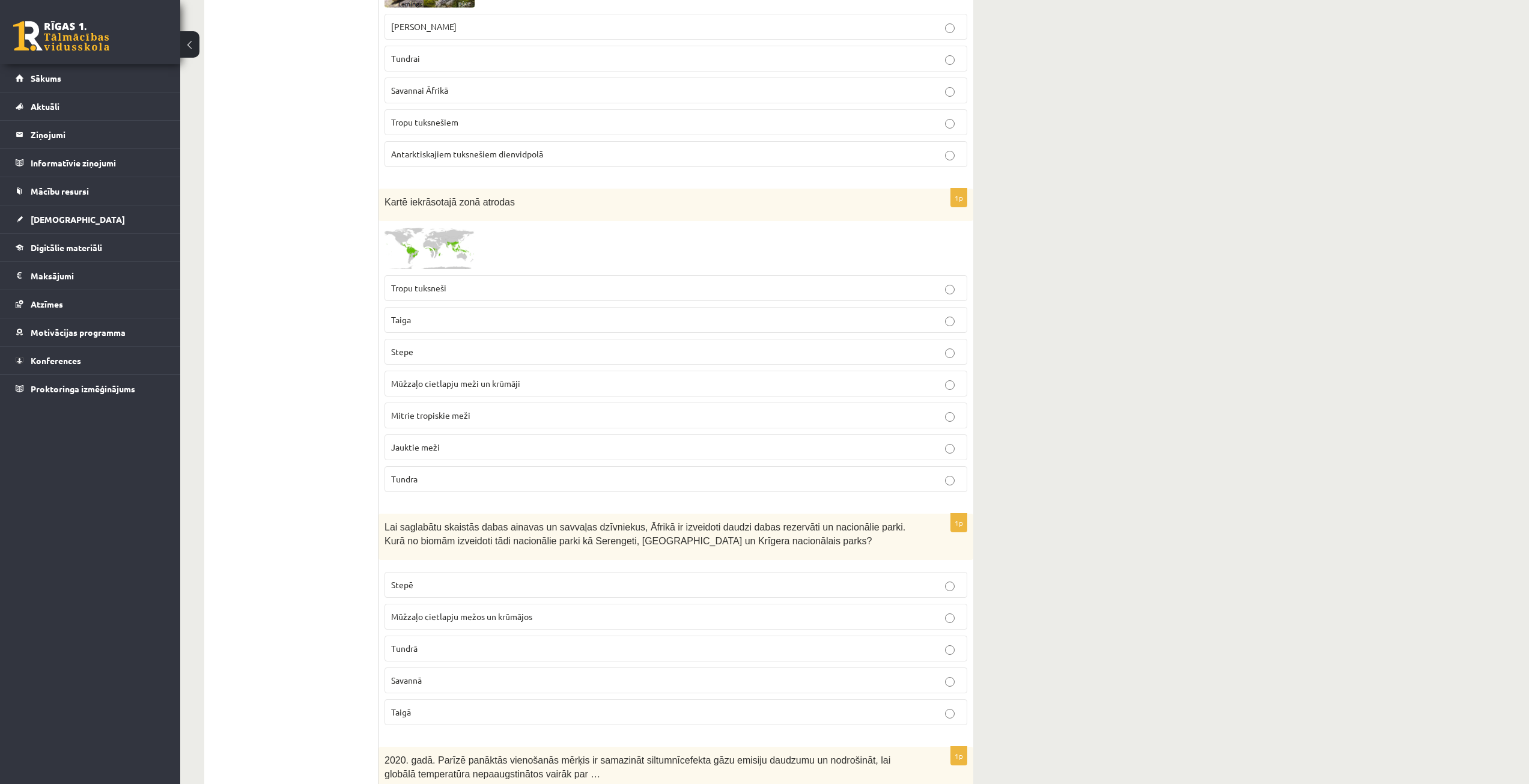
click at [415, 237] on img at bounding box center [430, 247] width 90 height 42
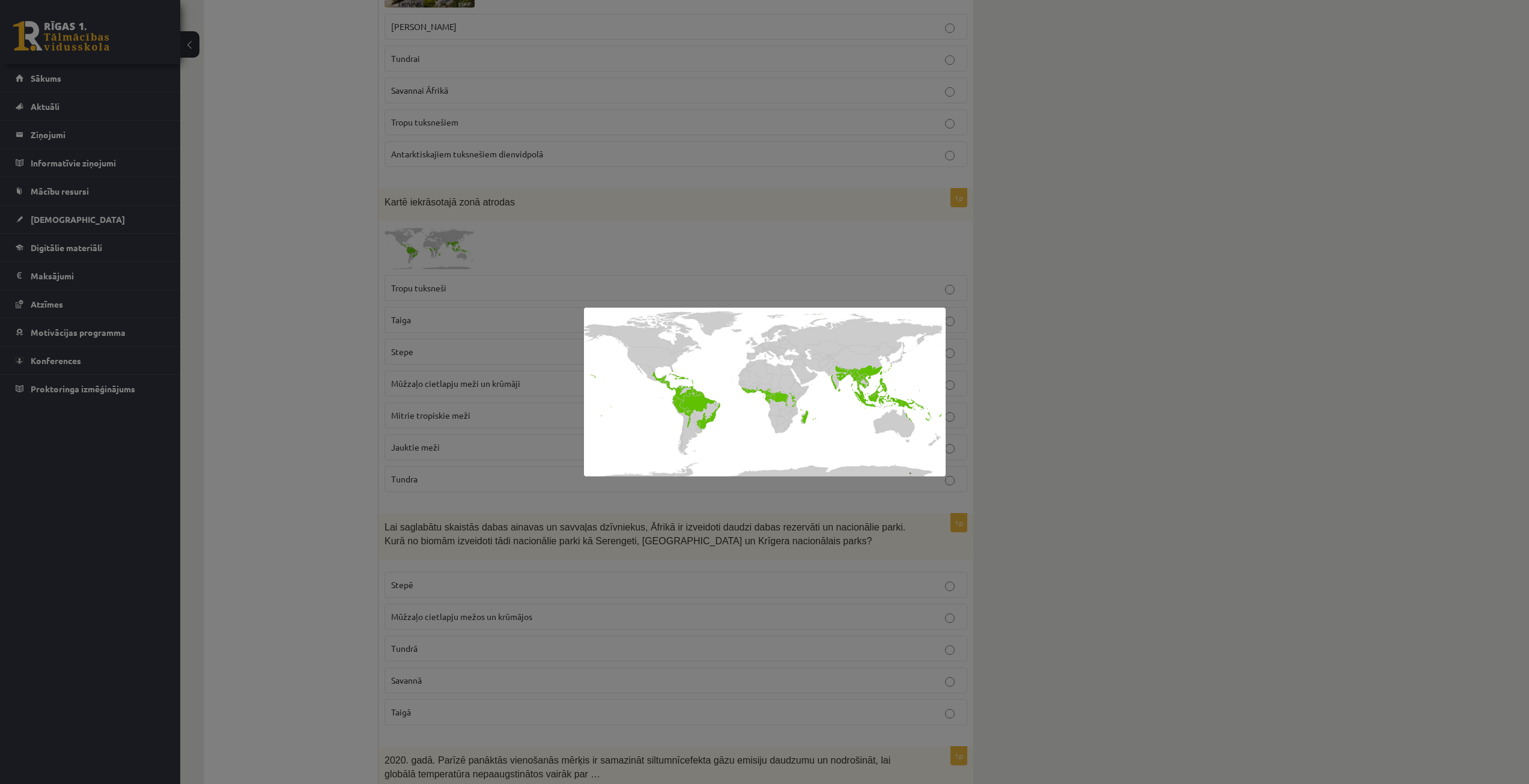
click at [351, 438] on div at bounding box center [764, 392] width 1529 height 784
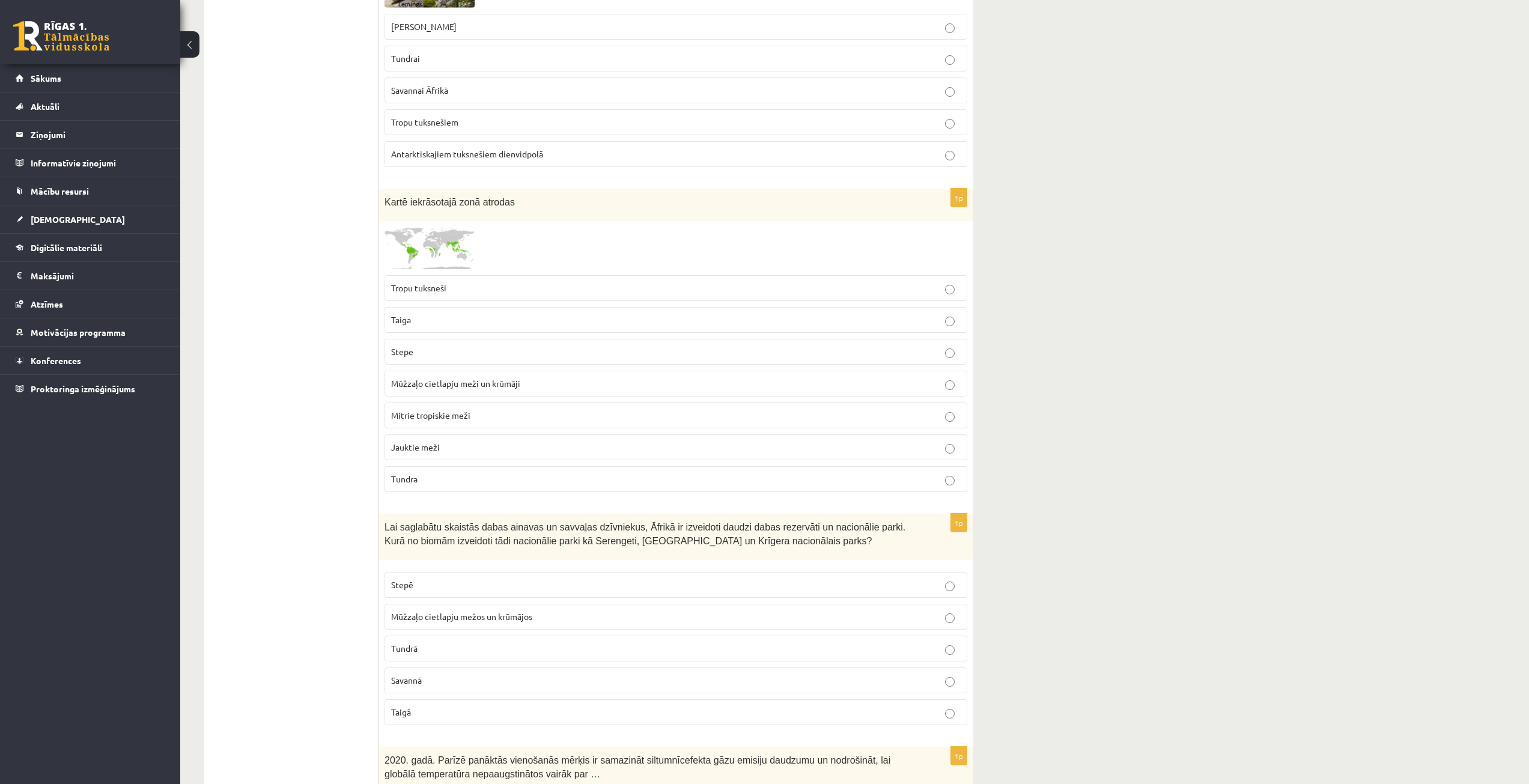
click at [457, 353] on p "Stepe" at bounding box center [675, 352] width 570 height 12
click at [494, 317] on p "Taiga" at bounding box center [675, 320] width 570 height 12
click at [495, 348] on p "Stepe" at bounding box center [675, 352] width 570 height 12
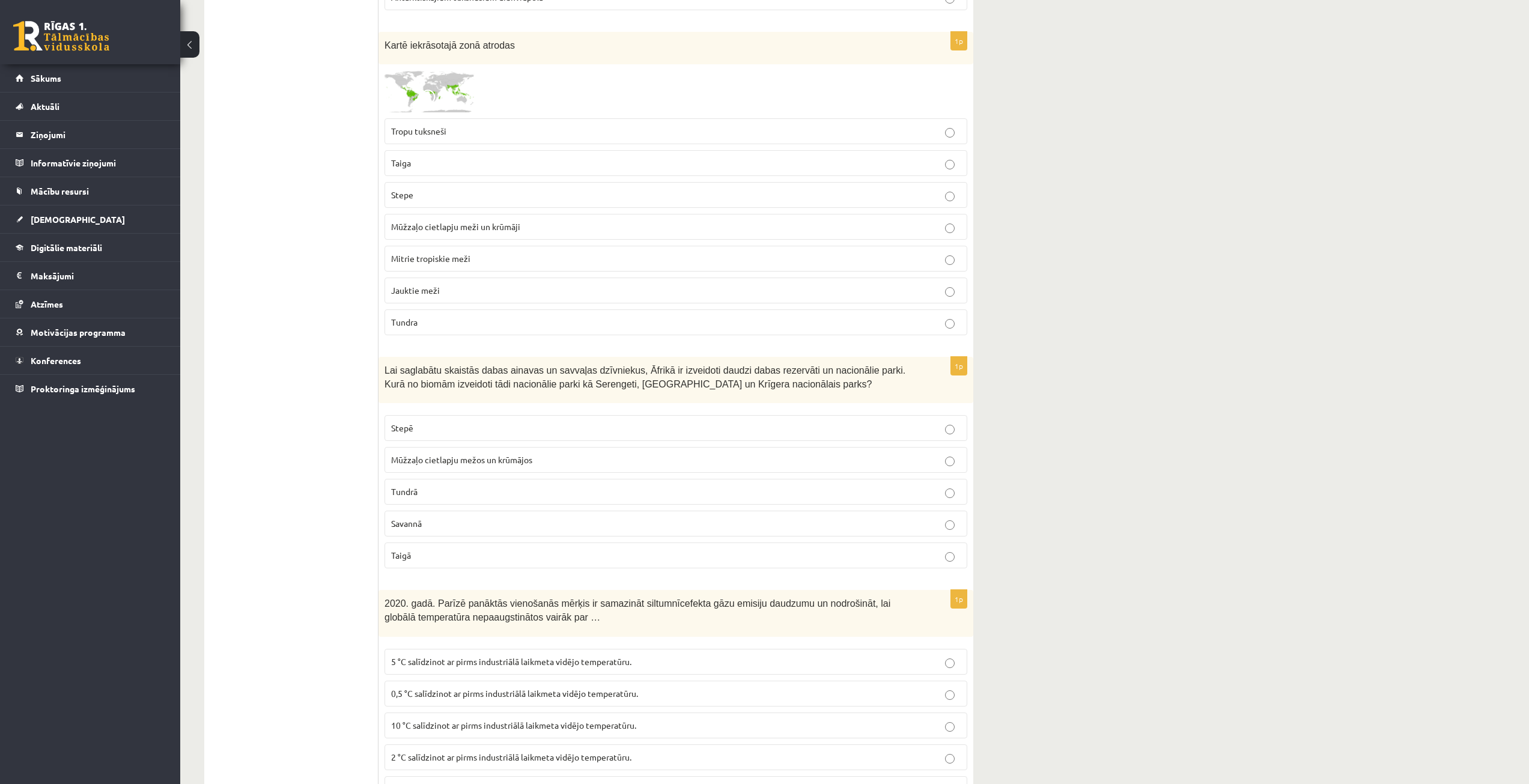
scroll to position [4506, 0]
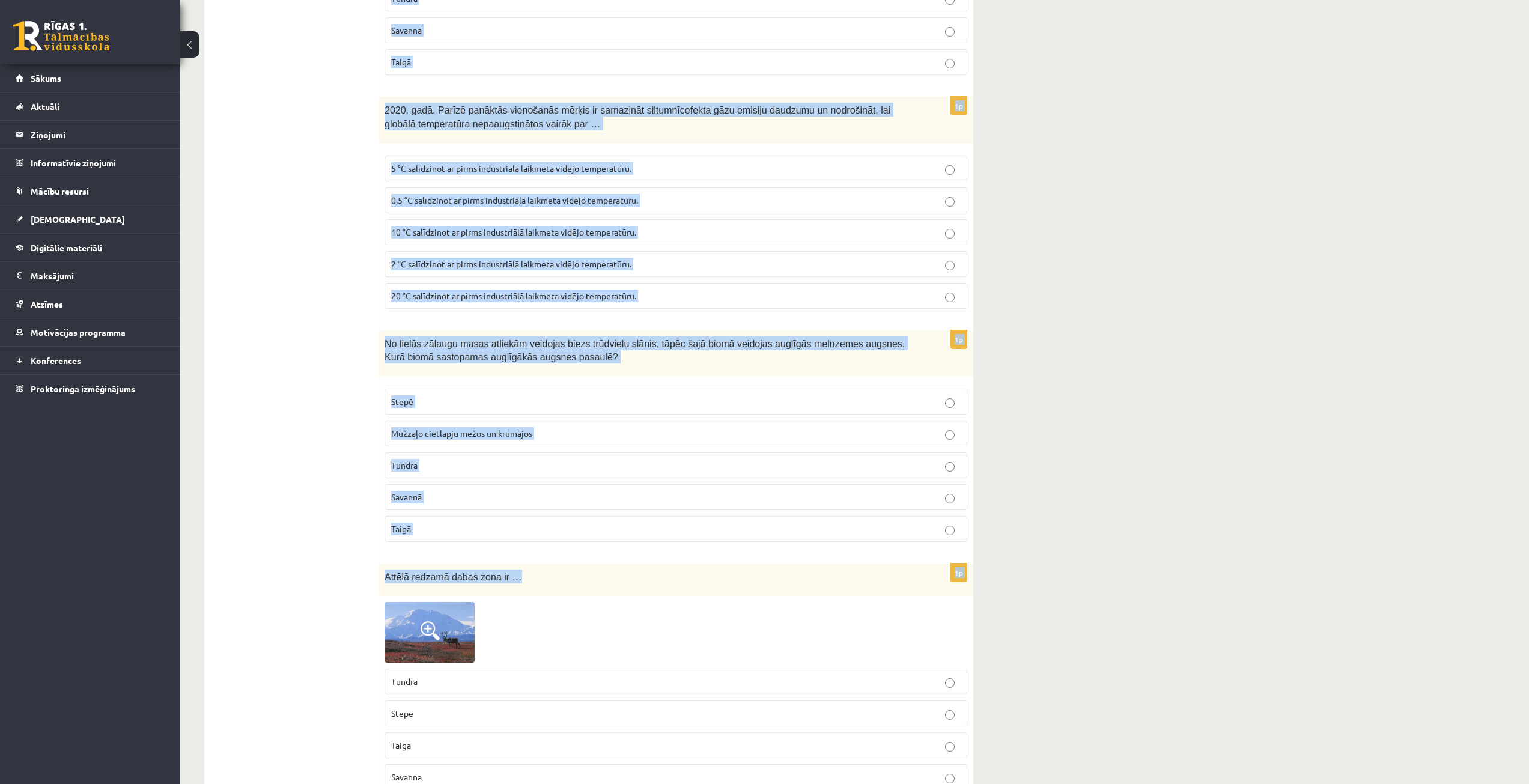
scroll to position [4986, 0]
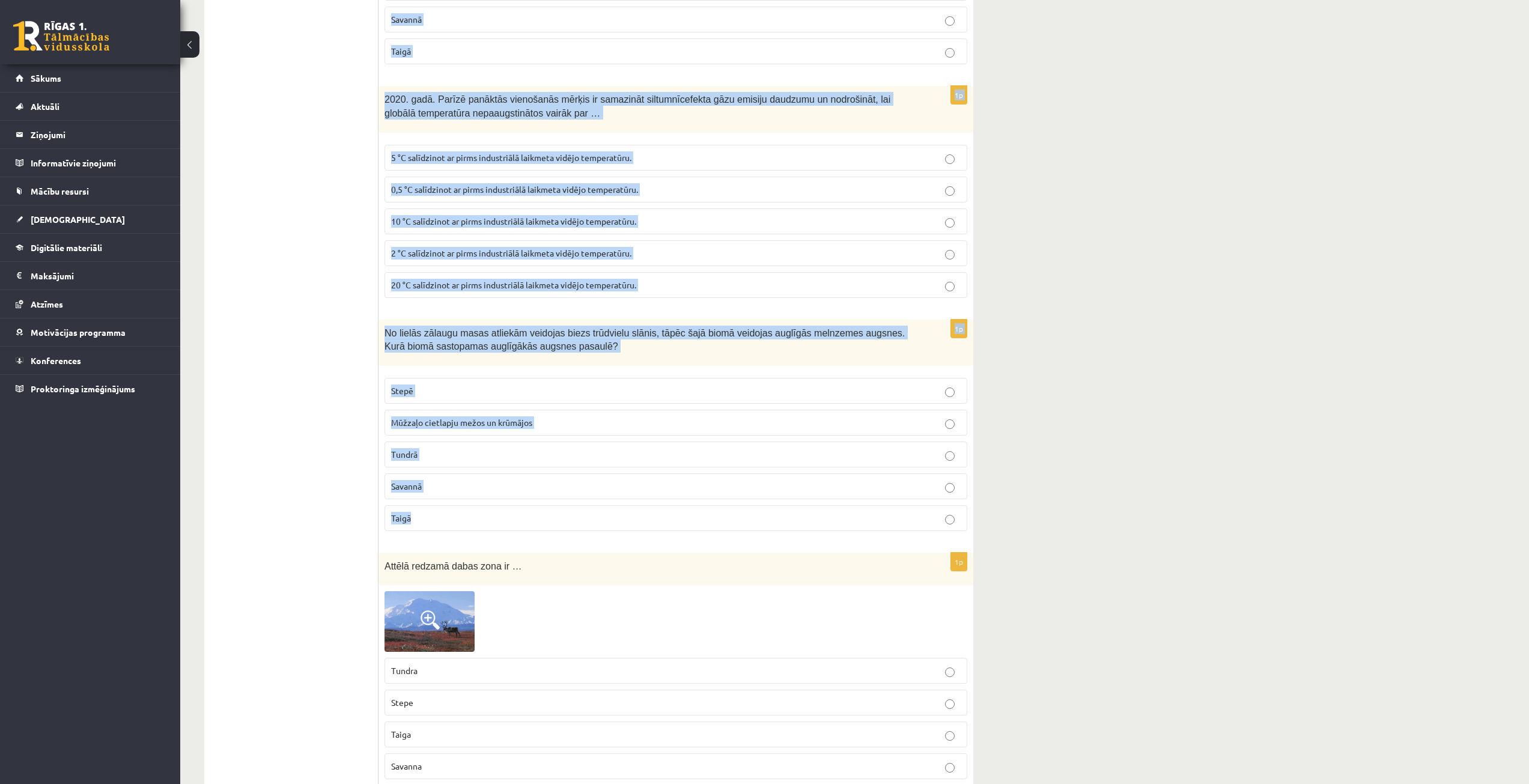
drag, startPoint x: 382, startPoint y: 282, endPoint x: 585, endPoint y: 532, distance: 322.0
copy form "Lor ipsumdolo sitametc adipi elitsed do eiusmodt incididunt, Utlabo et dolorema…"
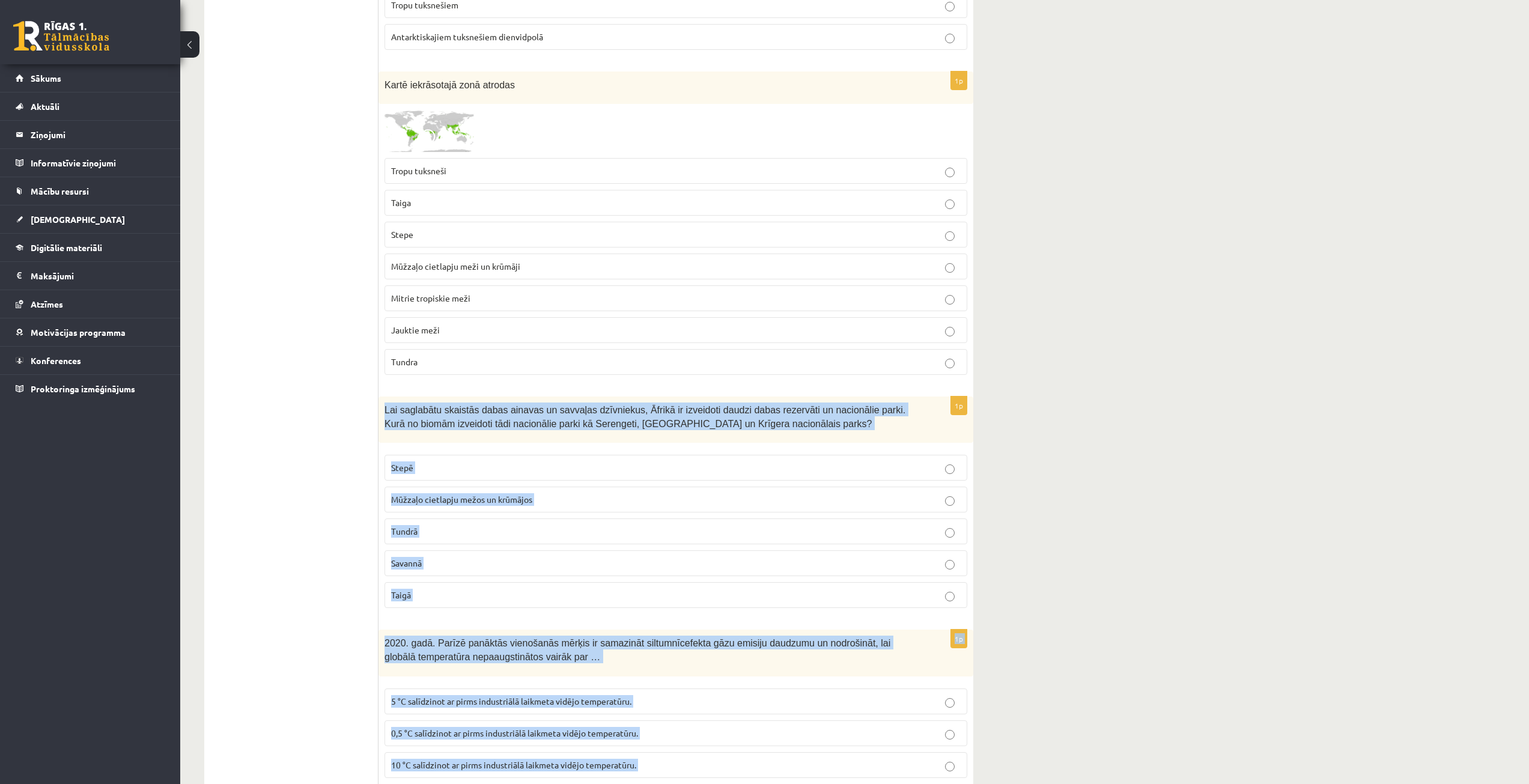
scroll to position [4385, 0]
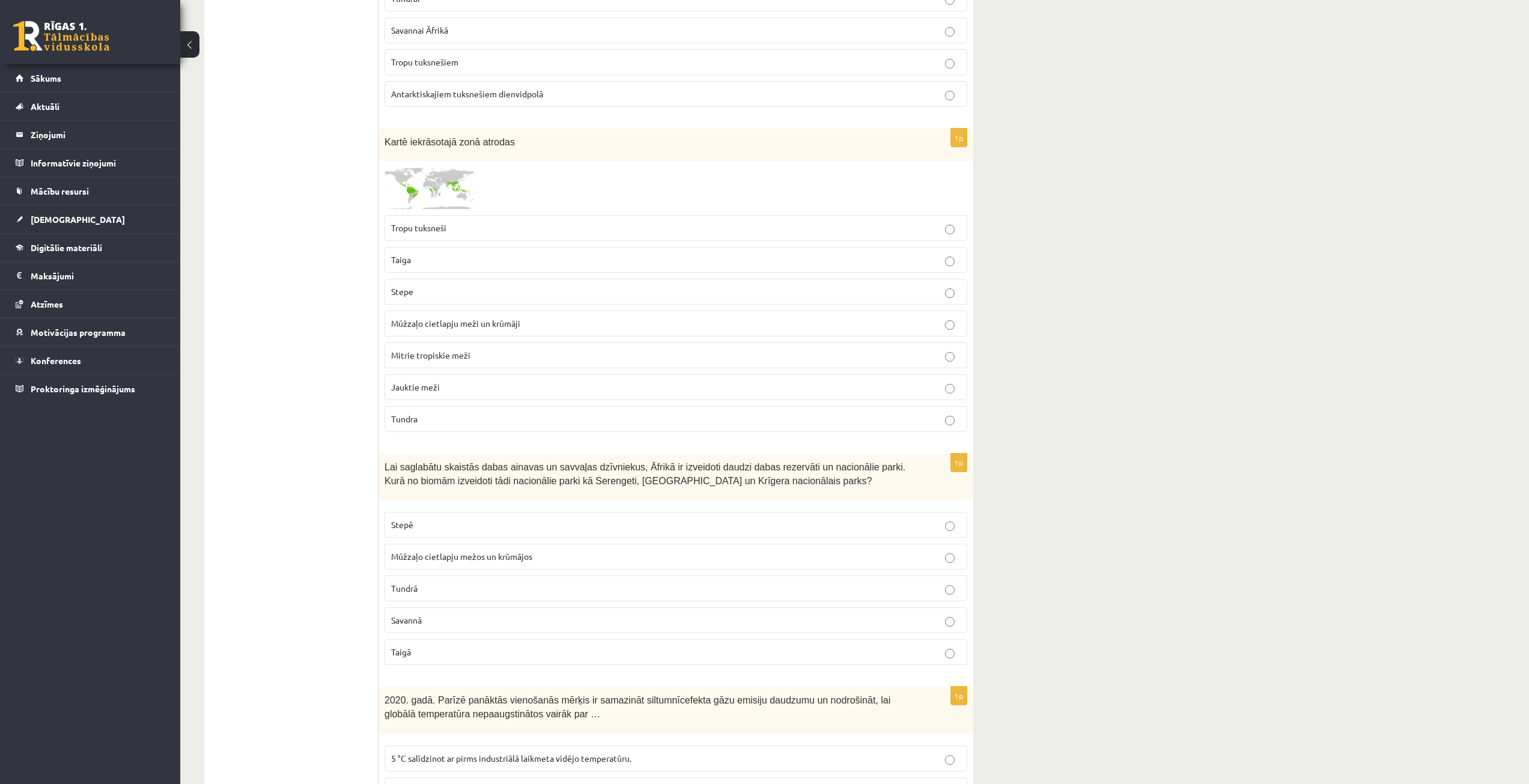
click at [527, 622] on p "Savannā" at bounding box center [675, 620] width 570 height 12
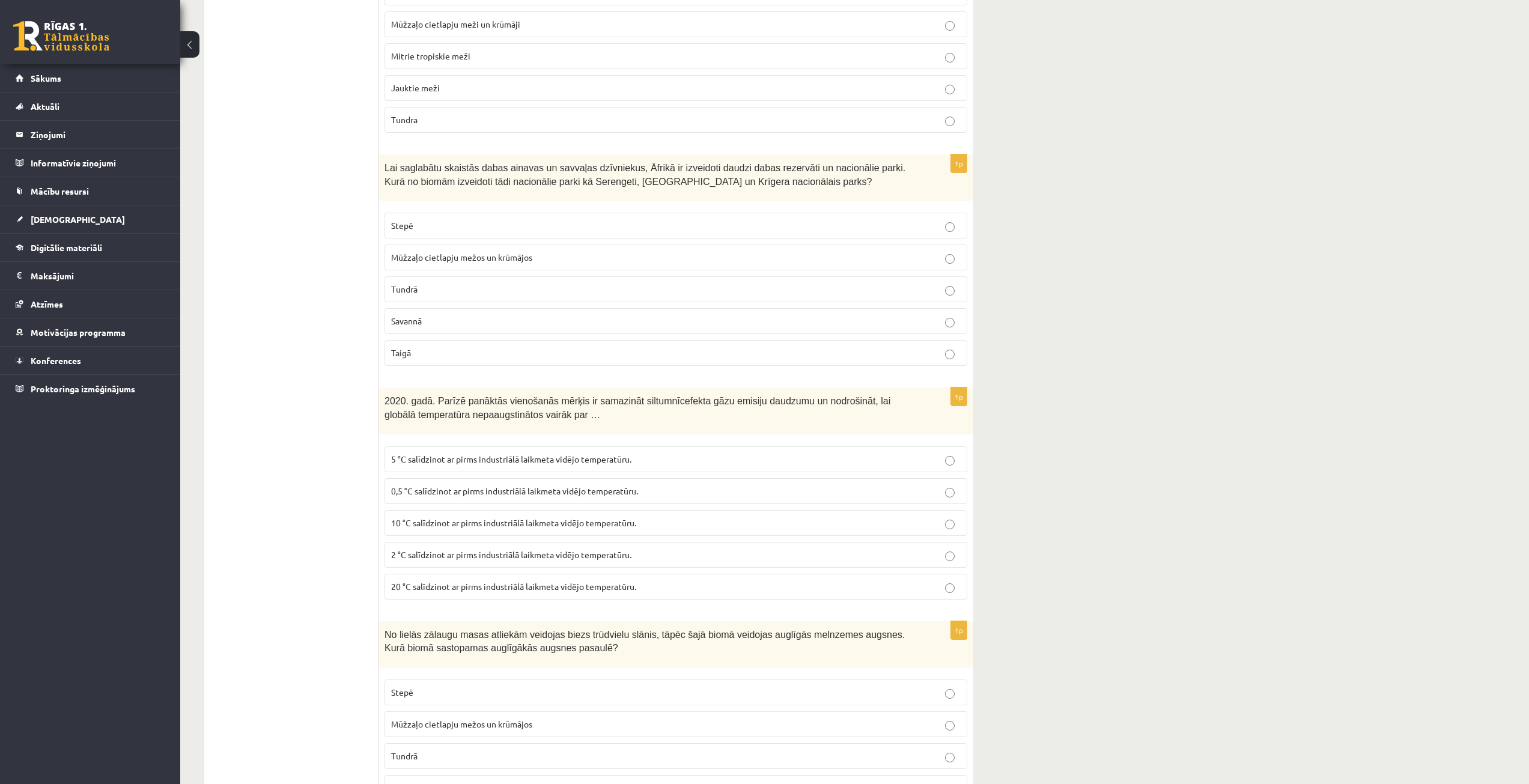
scroll to position [4685, 0]
click at [481, 555] on span "2 °C salīdzinot ar pirms industriālā laikmeta vidējo temperatūru." at bounding box center [510, 553] width 240 height 11
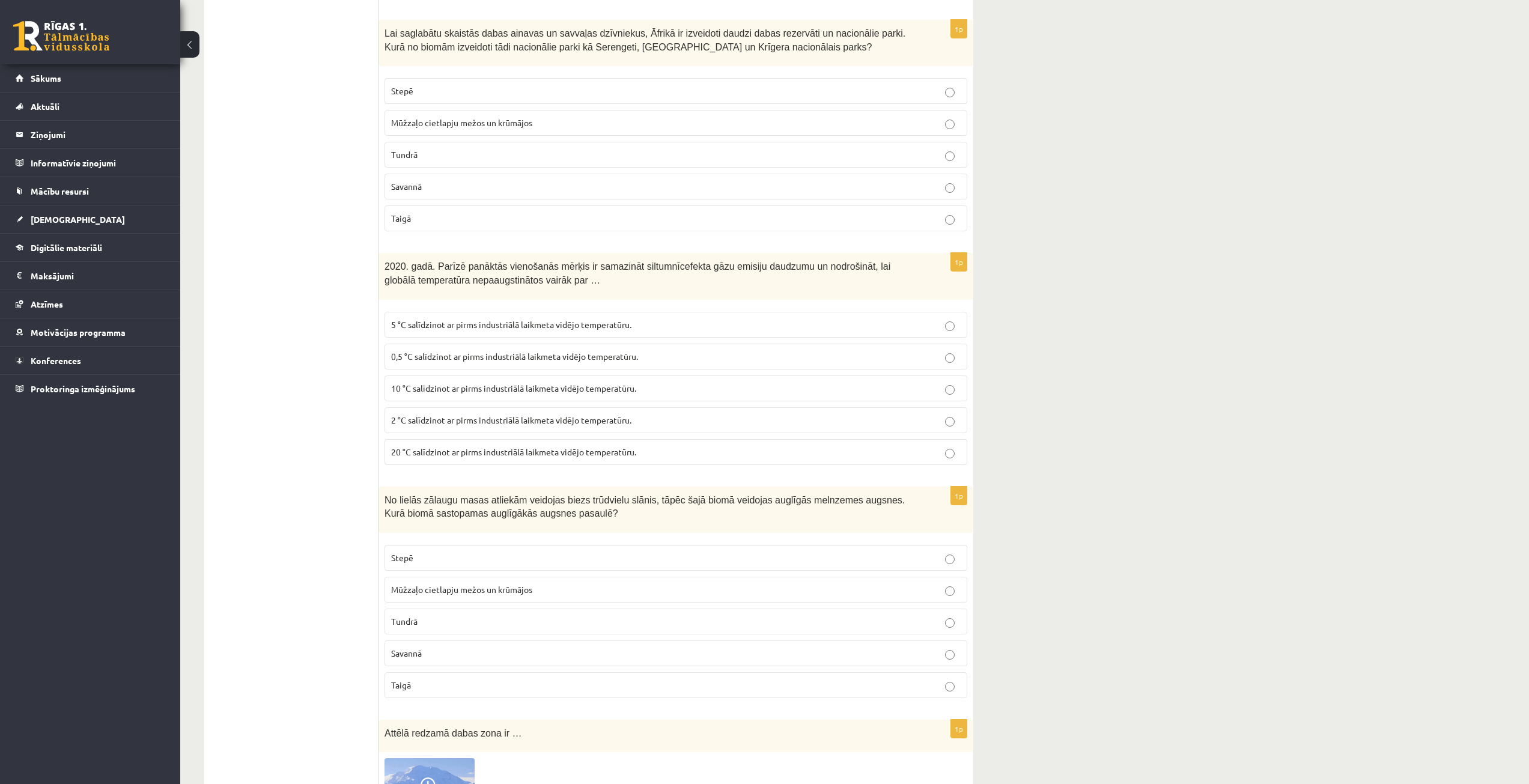
scroll to position [4986, 0]
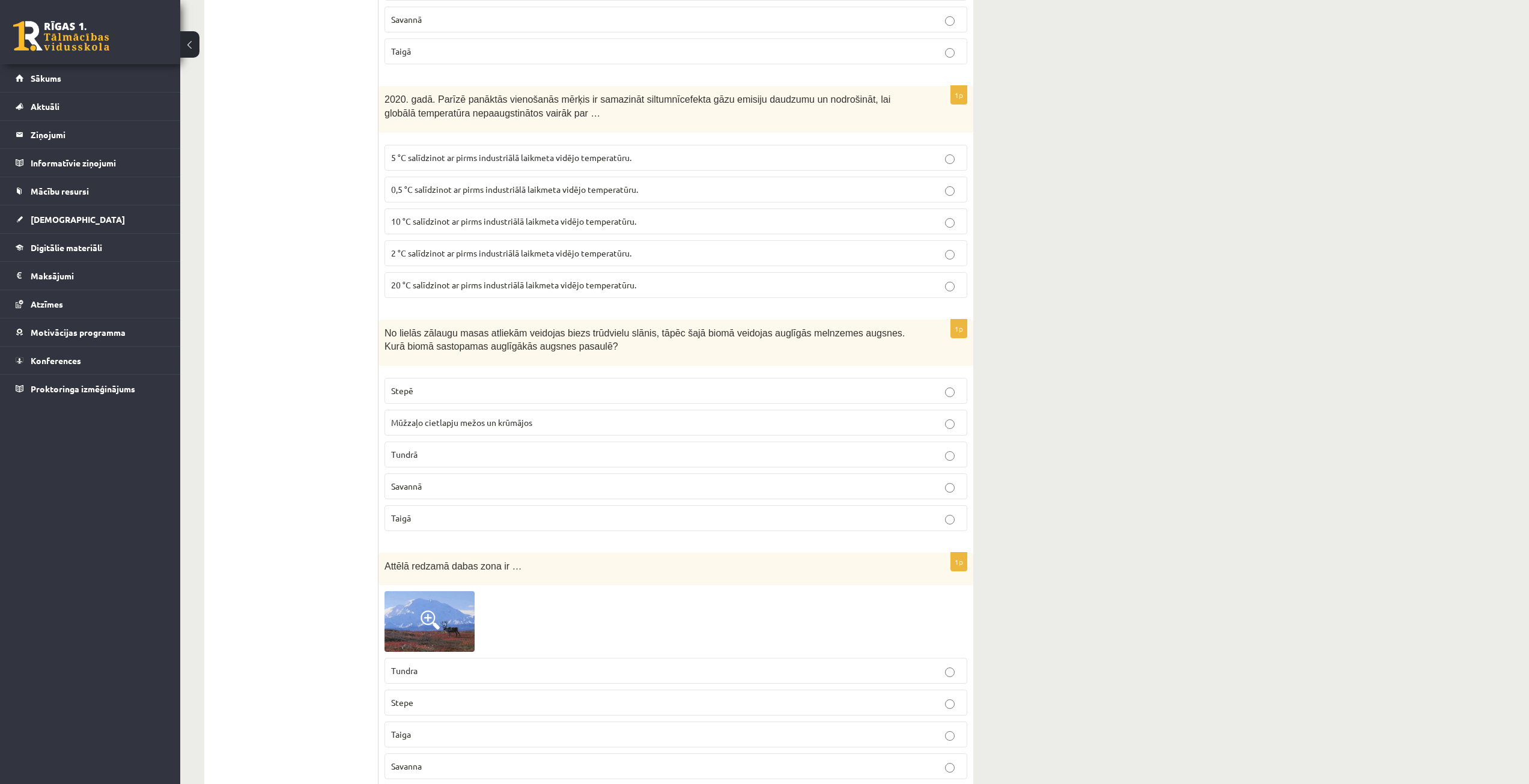
click at [483, 387] on p "Stepē" at bounding box center [675, 391] width 570 height 12
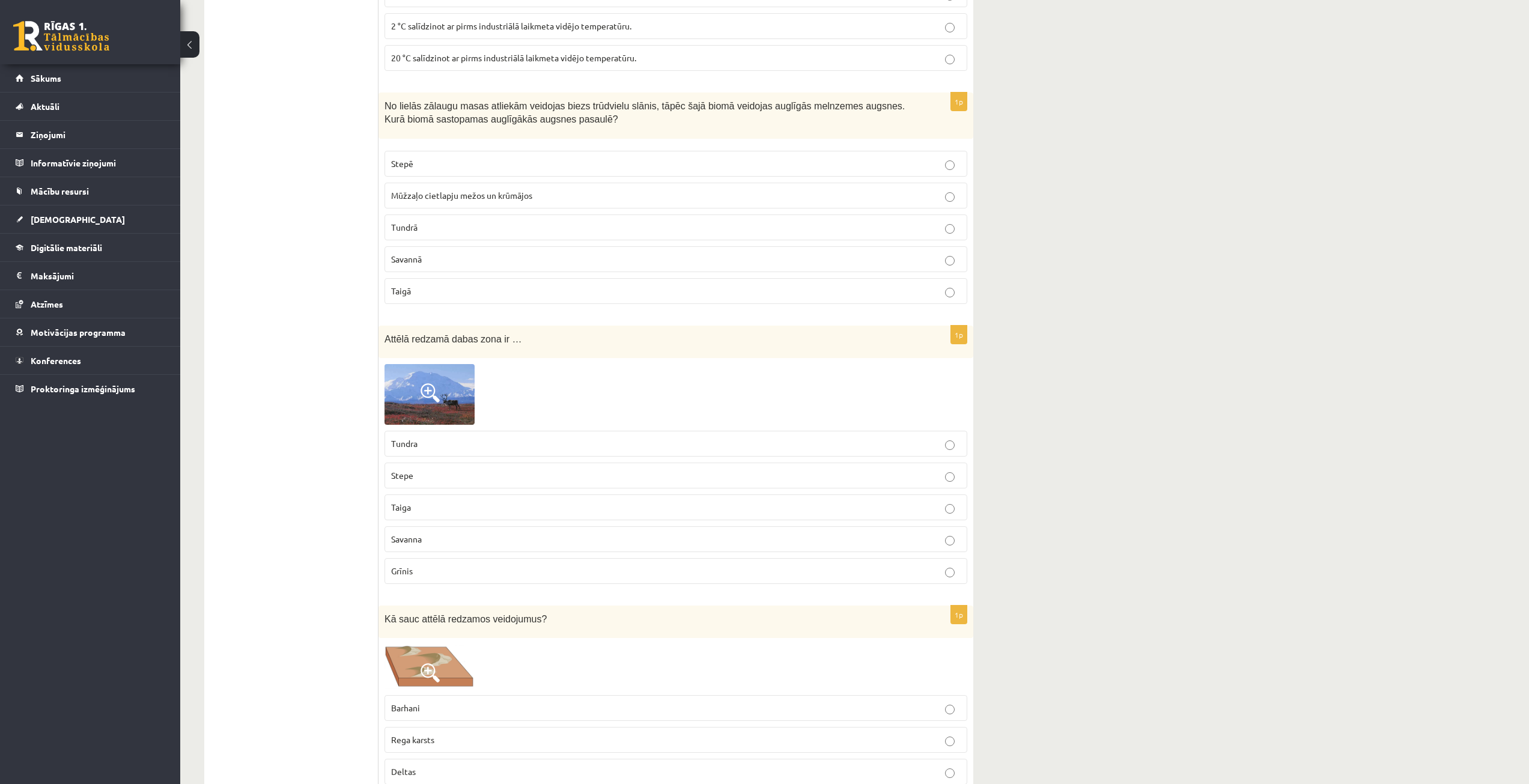
scroll to position [5286, 0]
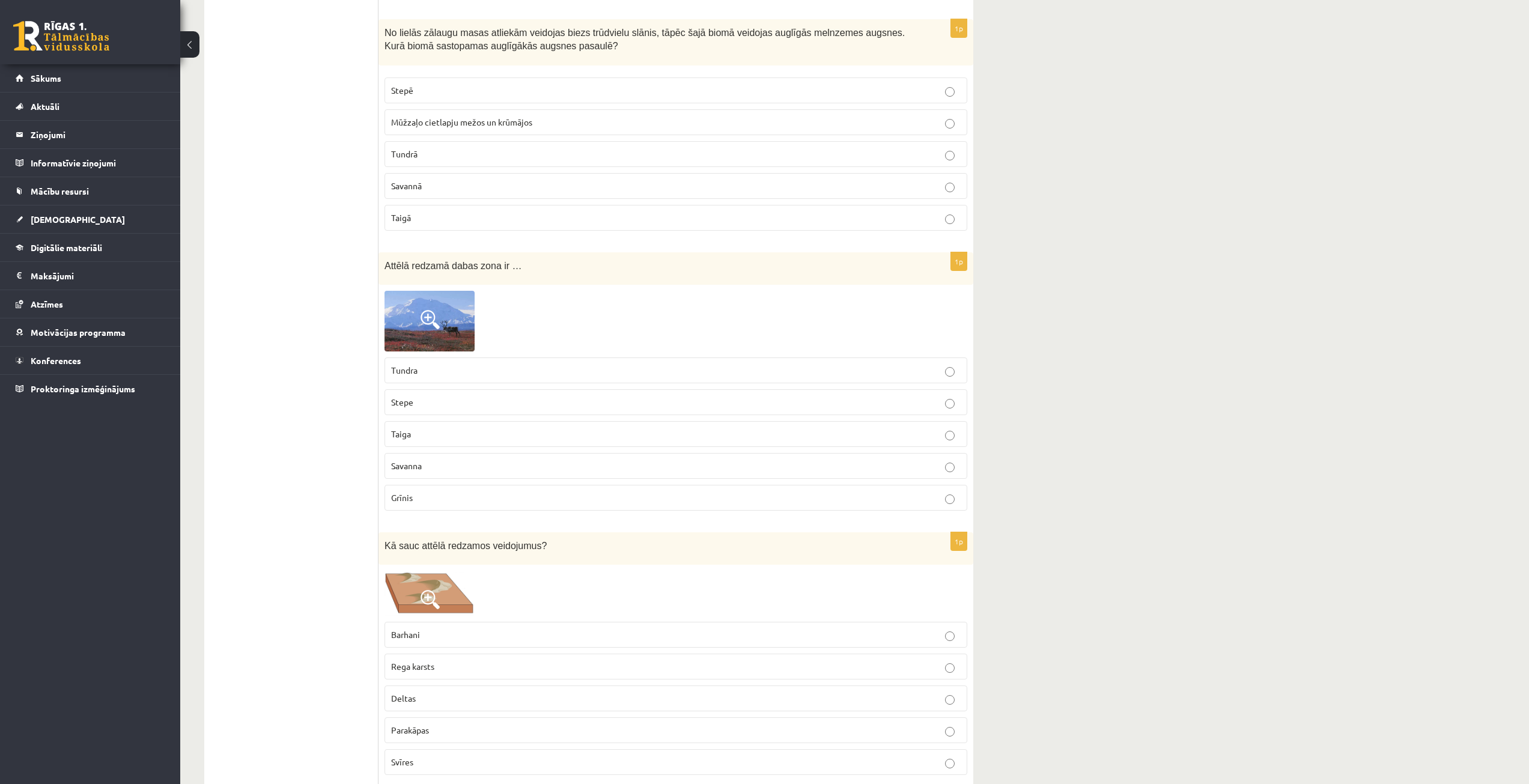
click at [403, 311] on img at bounding box center [430, 321] width 90 height 60
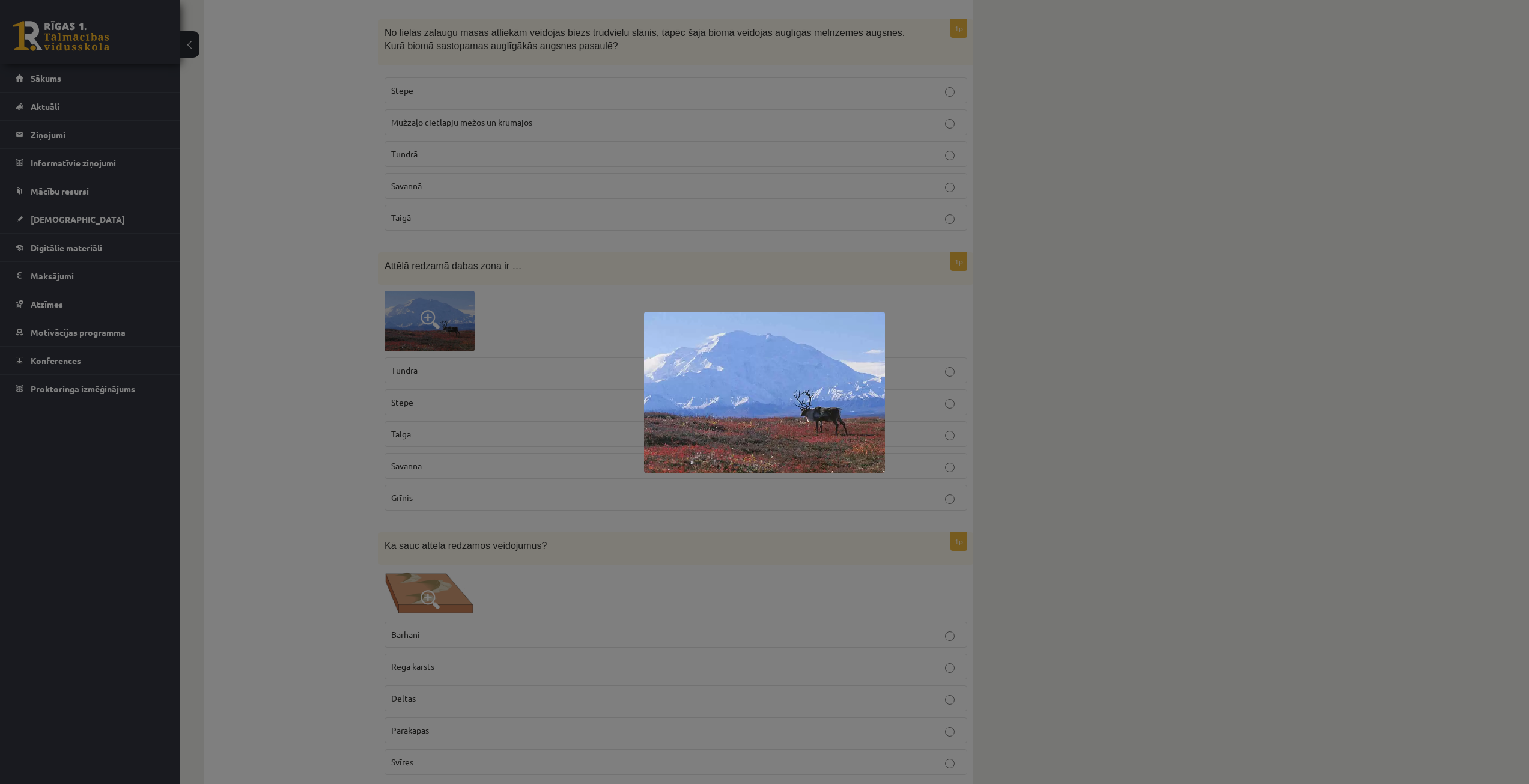
drag, startPoint x: 546, startPoint y: 314, endPoint x: 446, endPoint y: 167, distance: 177.8
click at [546, 314] on div at bounding box center [764, 392] width 1529 height 784
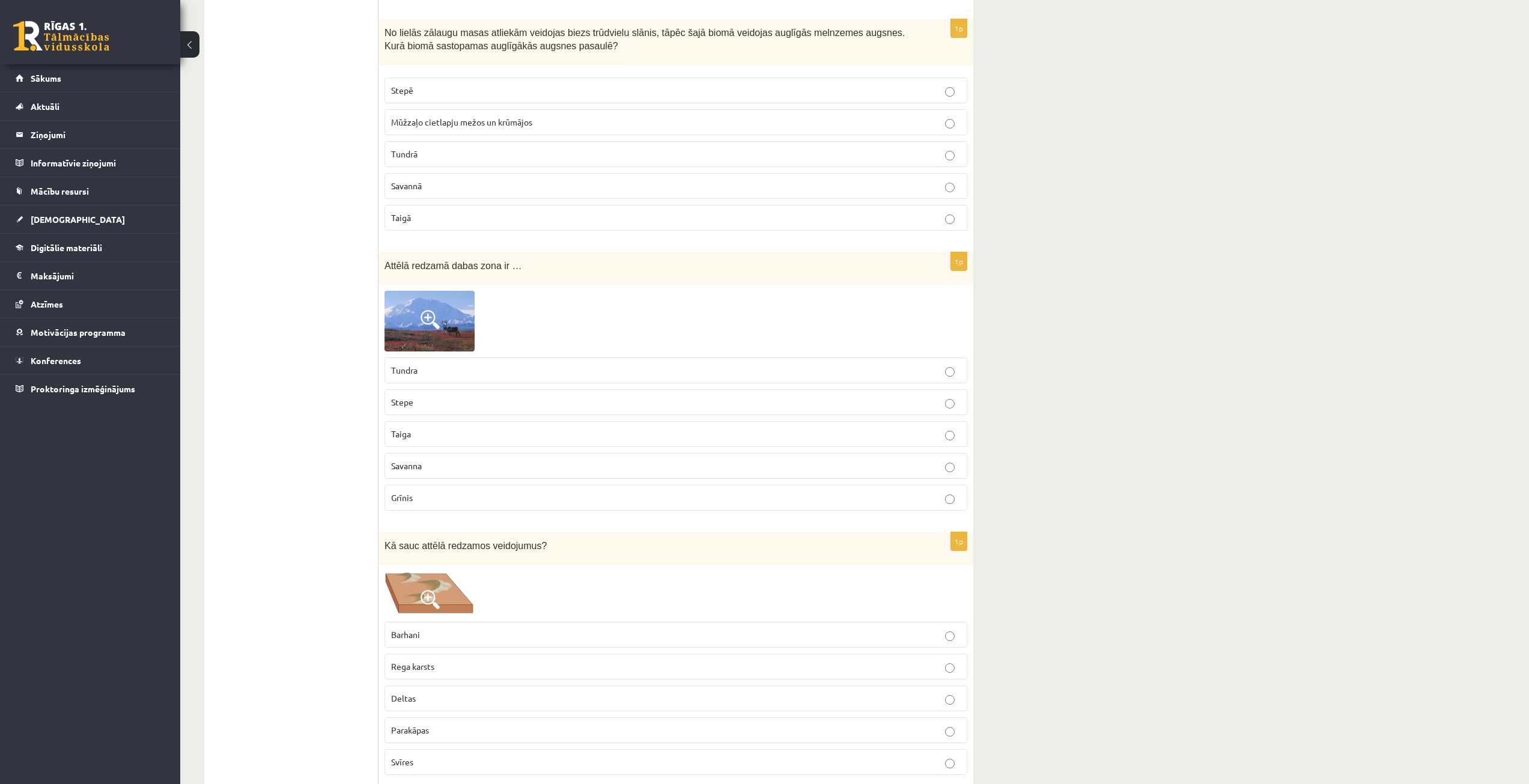
click at [444, 369] on p "Tundra" at bounding box center [675, 370] width 570 height 12
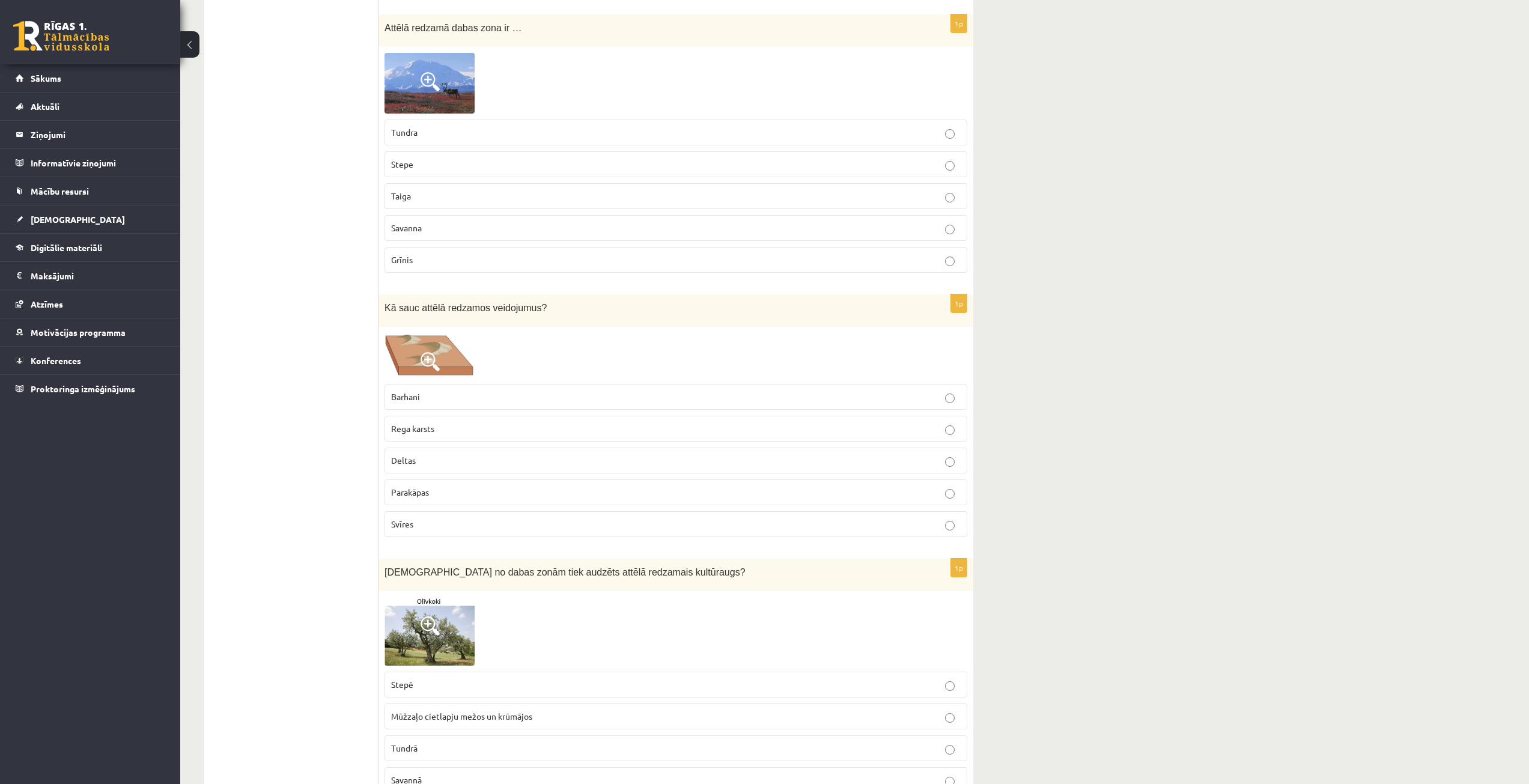
scroll to position [5526, 0]
click at [439, 367] on img at bounding box center [430, 353] width 90 height 44
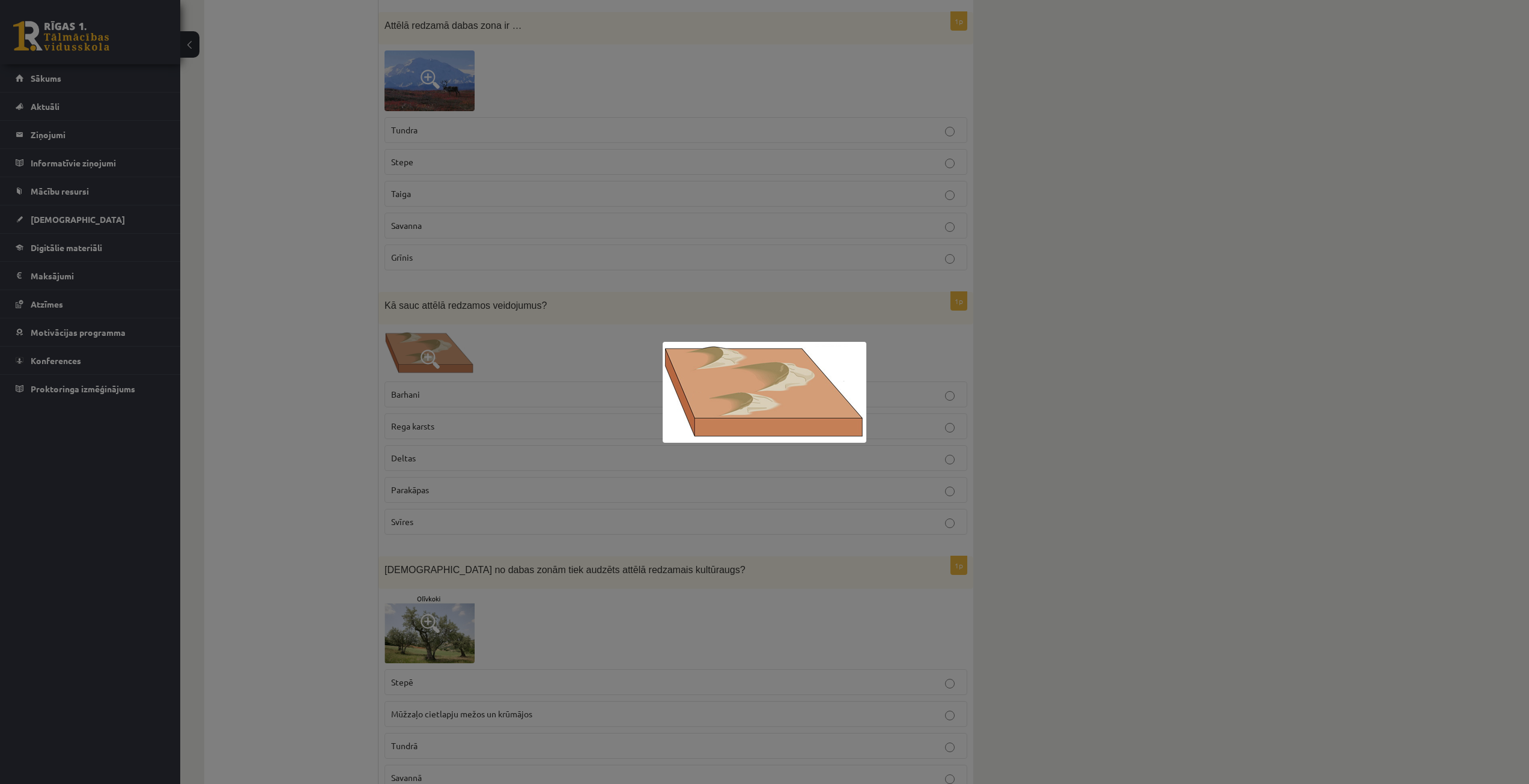
click at [352, 260] on div at bounding box center [764, 392] width 1529 height 784
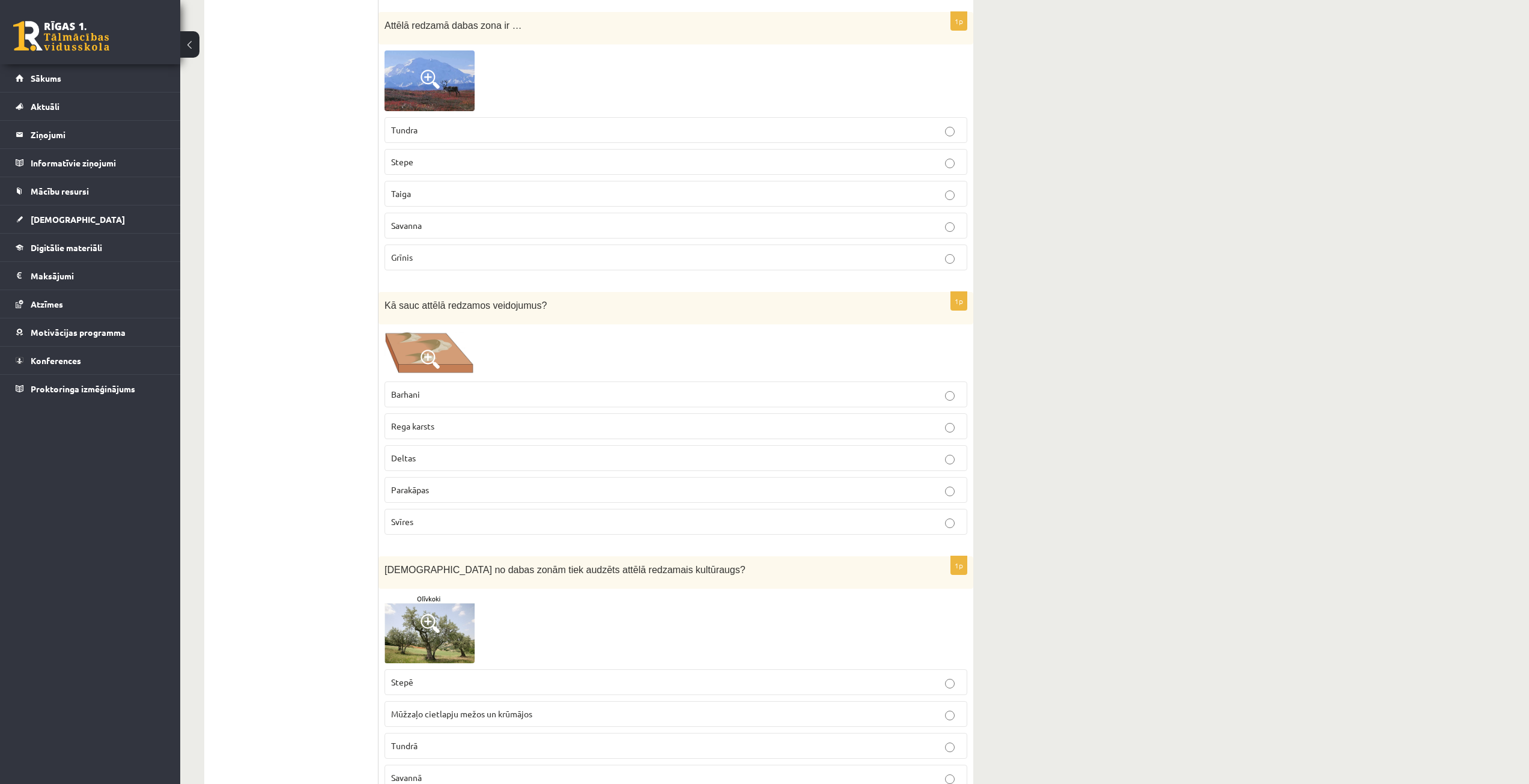
click at [507, 395] on p "Barhani" at bounding box center [675, 394] width 570 height 12
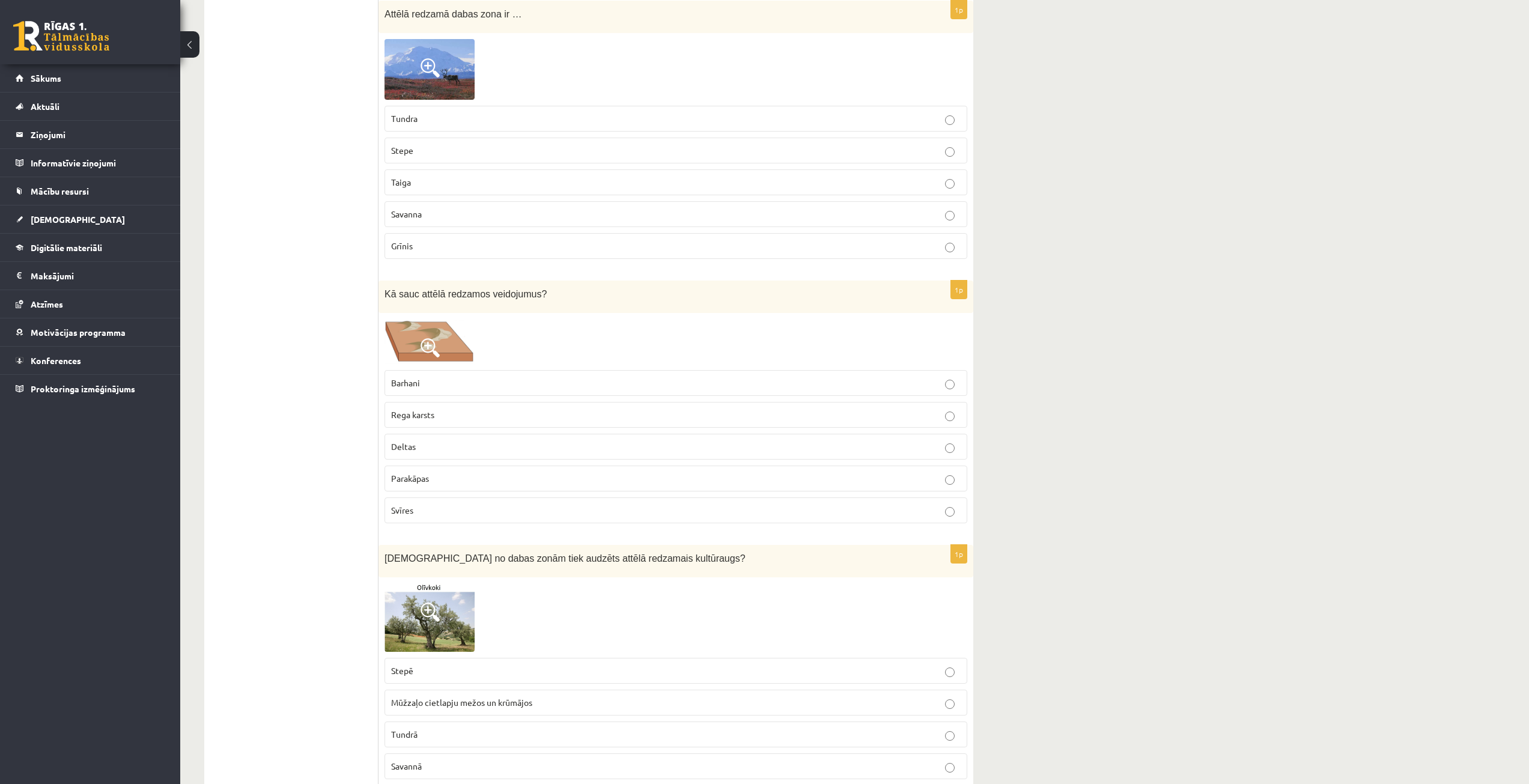
scroll to position [5826, 0]
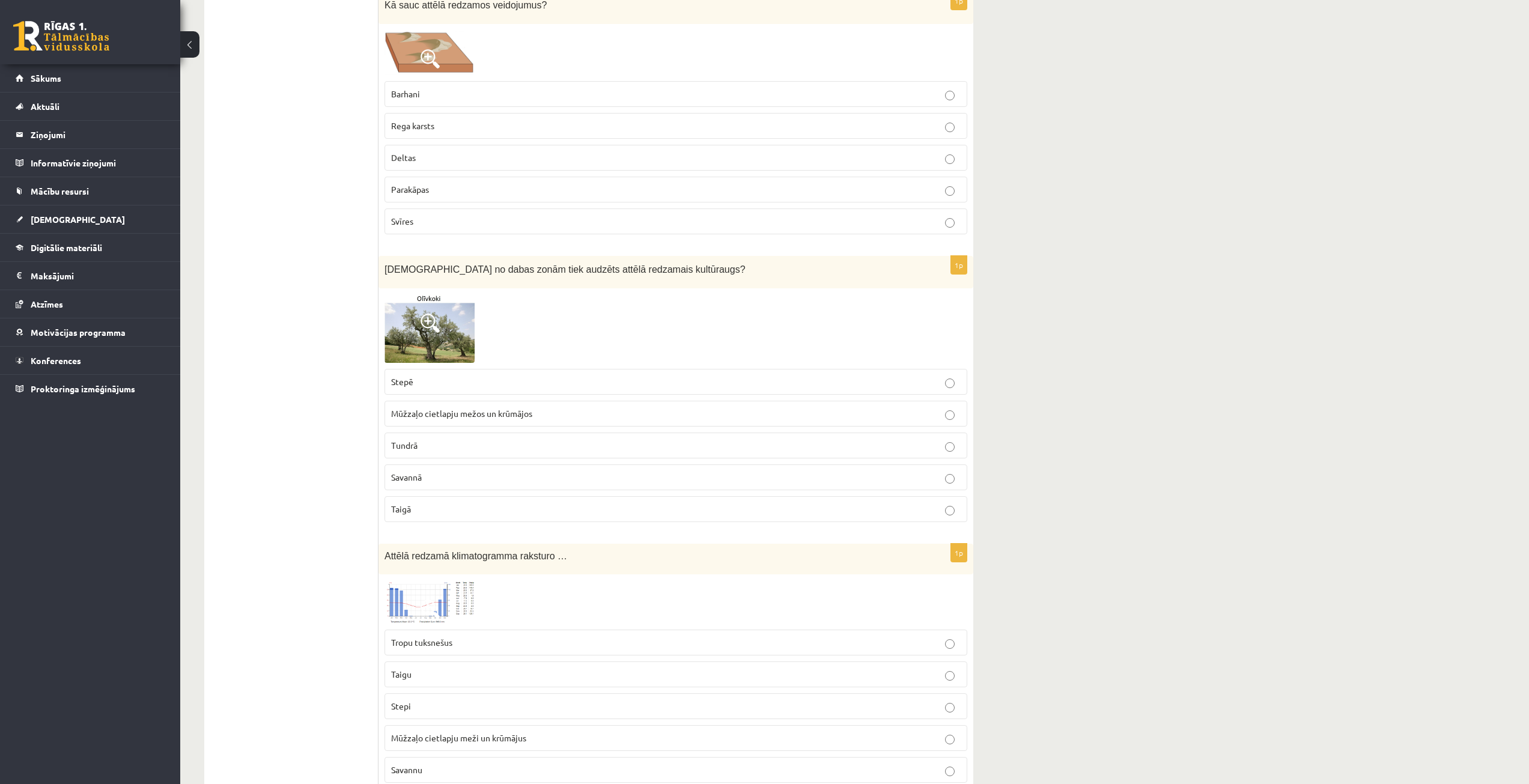
click at [384, 268] on div "[DEMOGRAPHIC_DATA] no dabas zonām tiek audzēts attēlā redzamais kultūraugs?" at bounding box center [675, 272] width 594 height 33
click at [439, 328] on span at bounding box center [431, 323] width 19 height 19
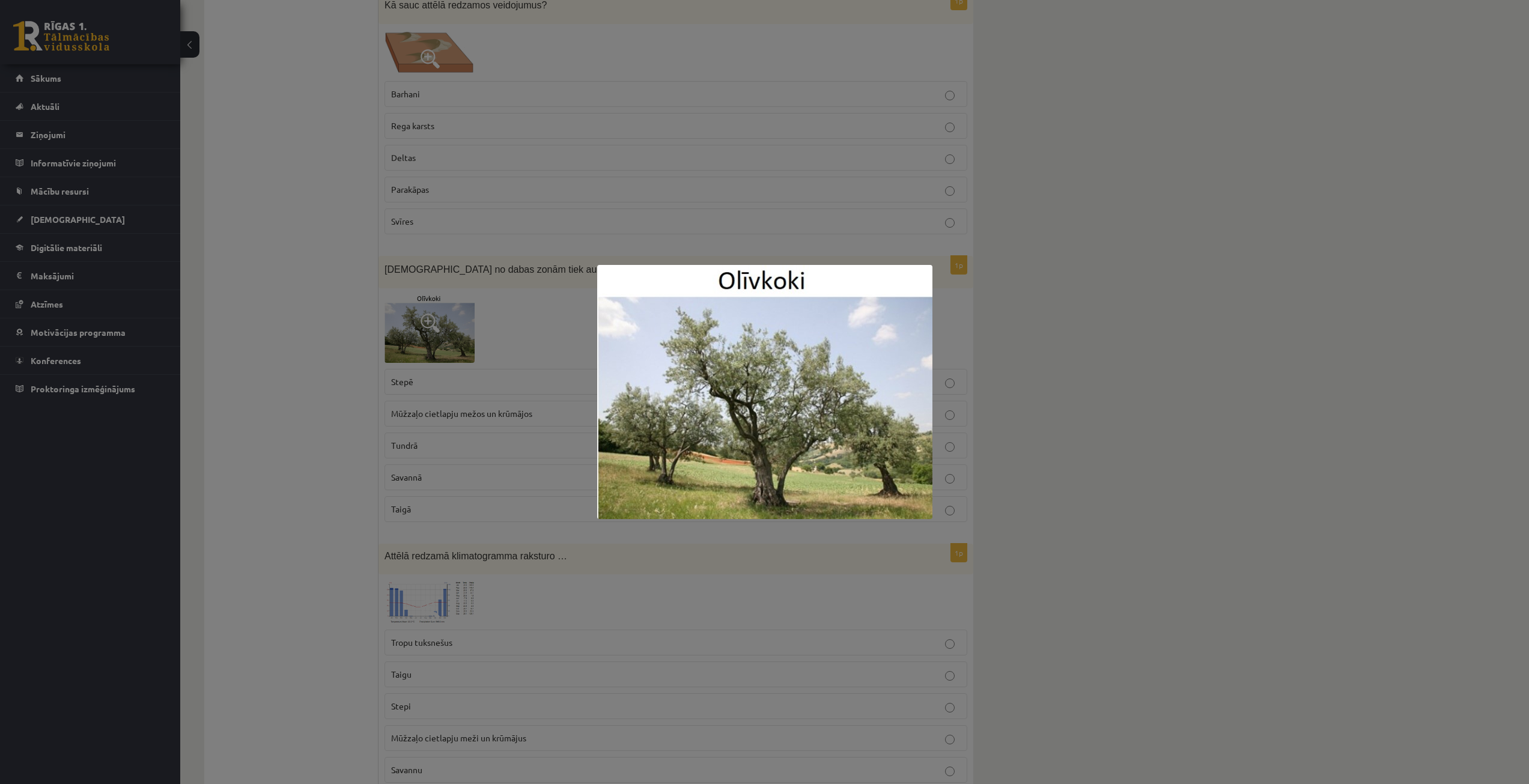
click at [468, 343] on div at bounding box center [764, 392] width 1529 height 784
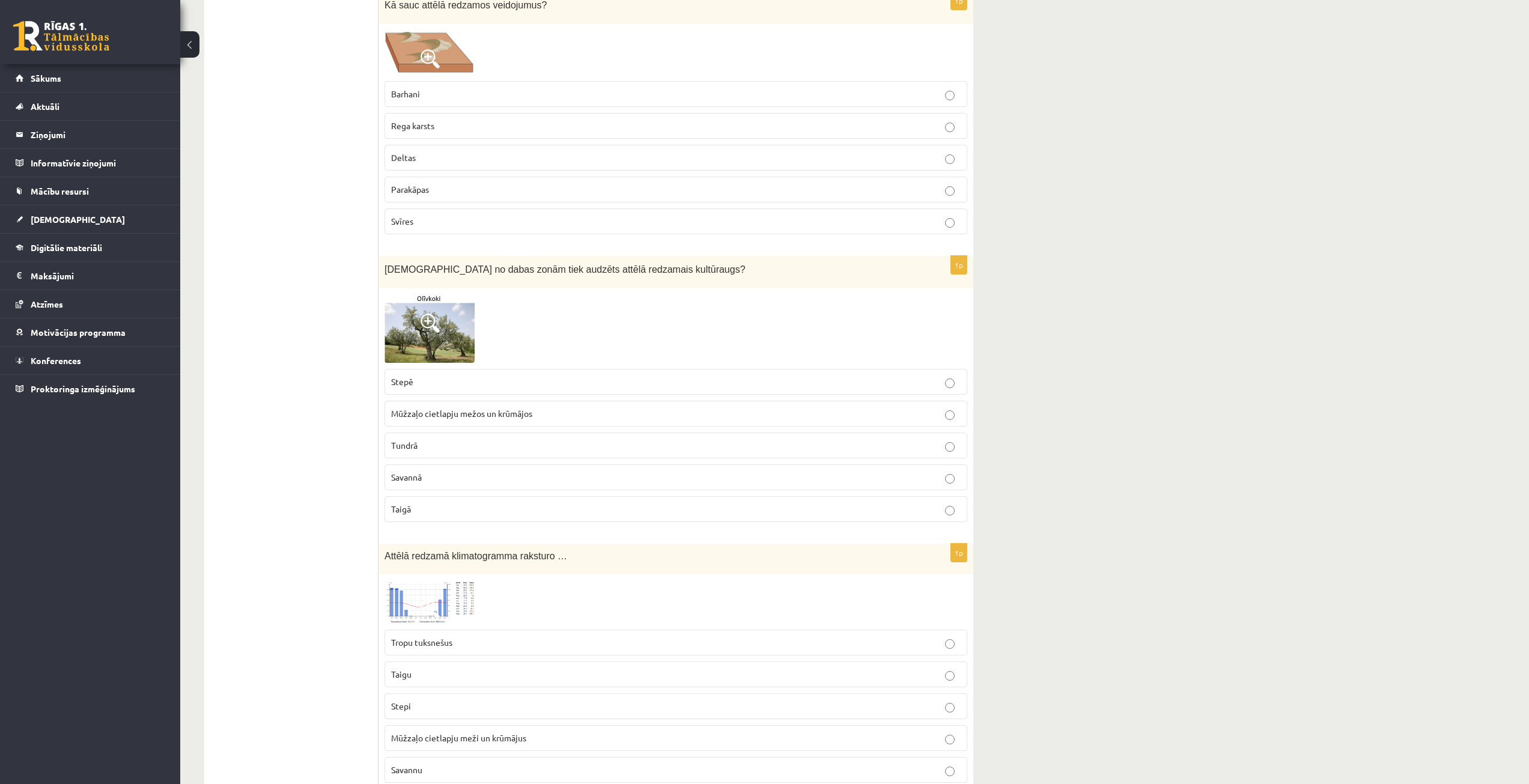
click at [442, 325] on img at bounding box center [430, 328] width 90 height 68
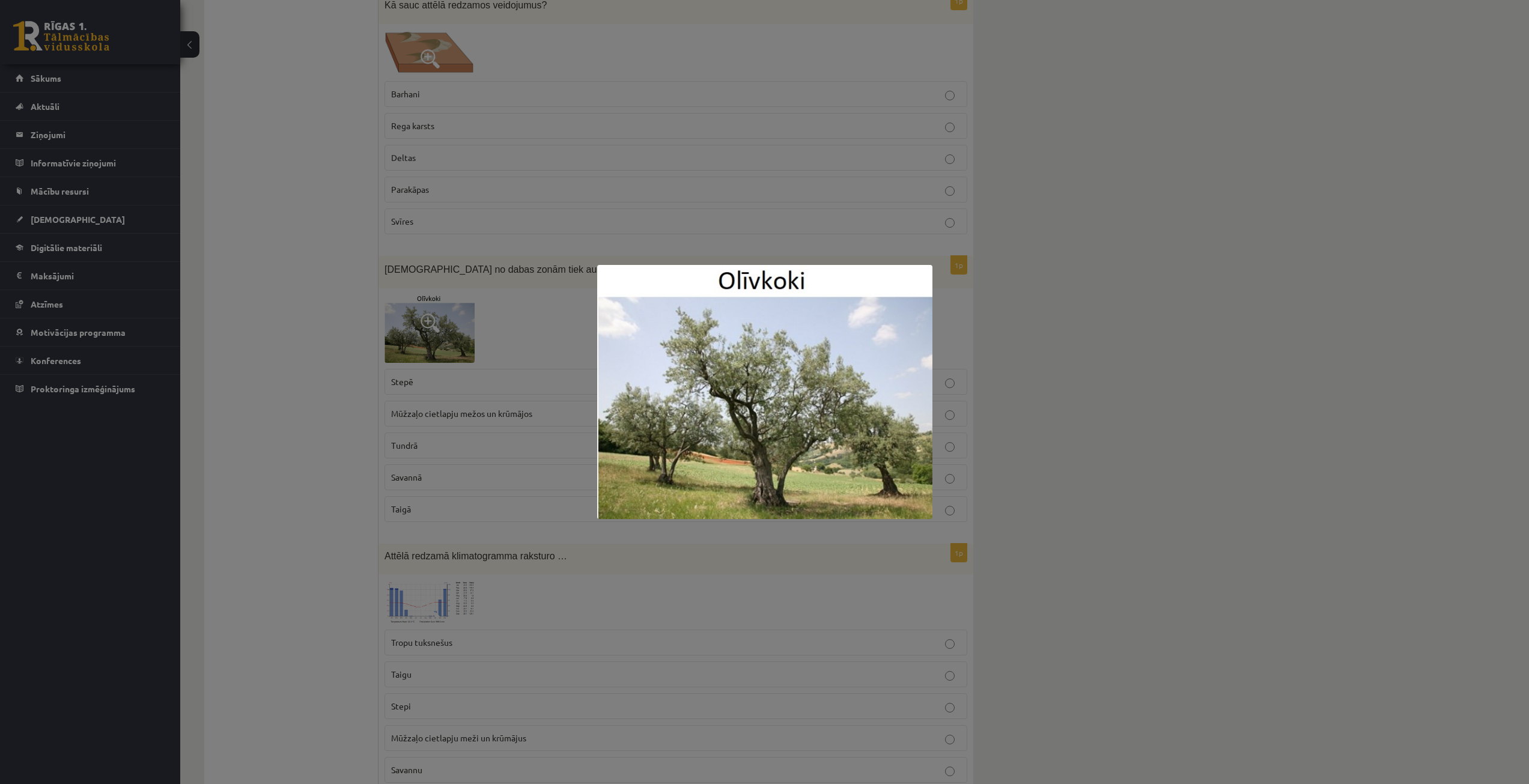
click at [1212, 332] on div at bounding box center [764, 392] width 1529 height 784
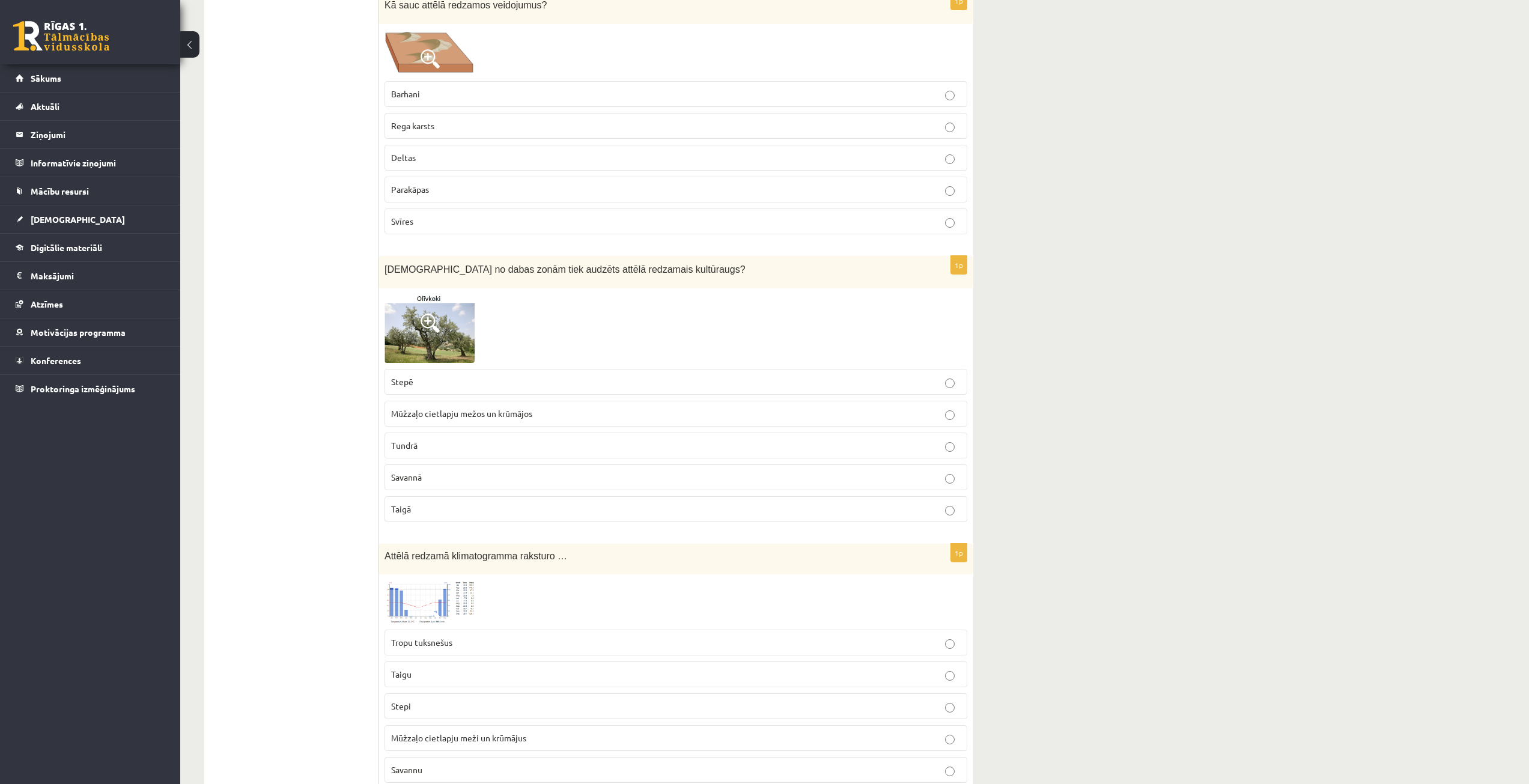
scroll to position [5845, 0]
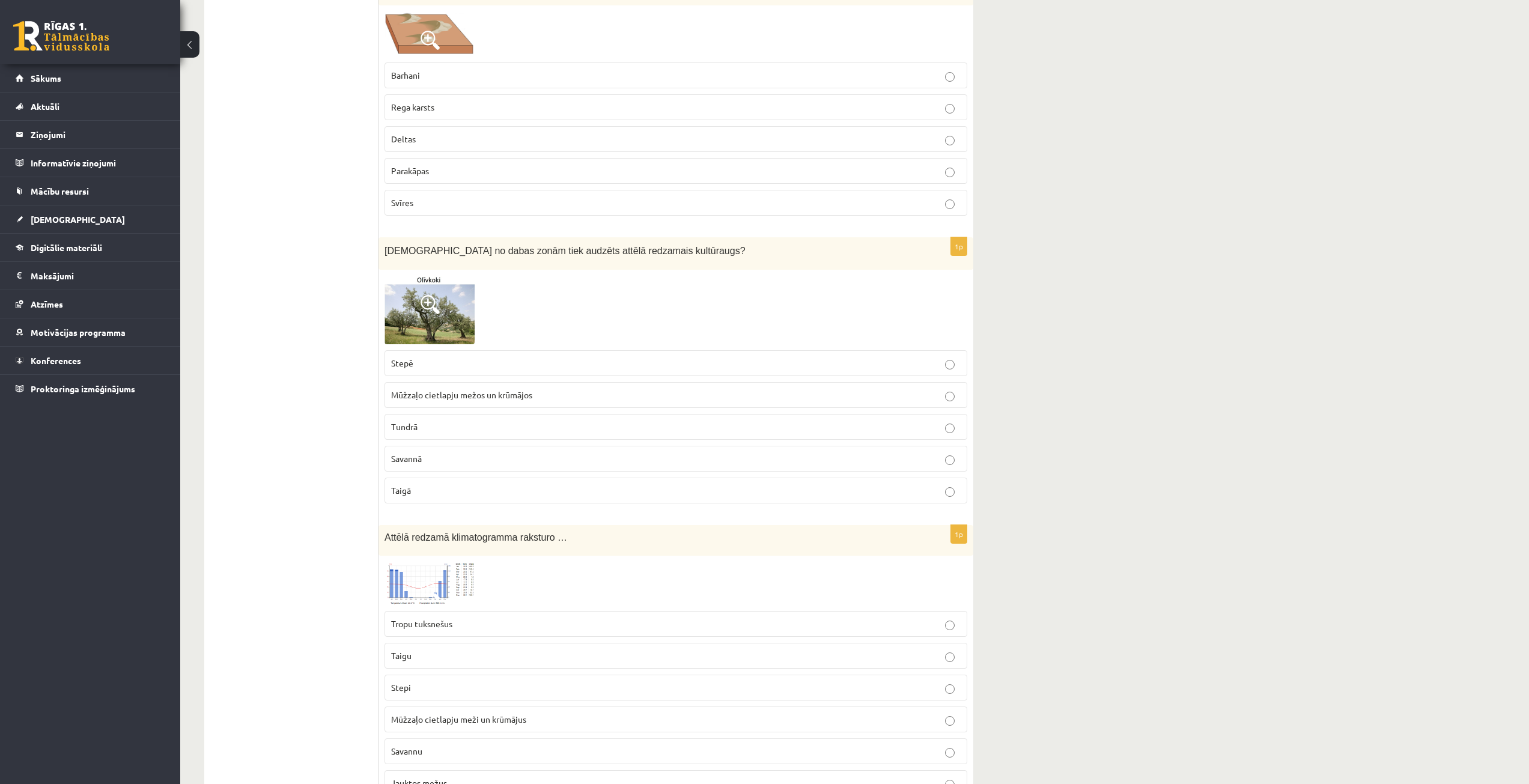
click at [422, 311] on span at bounding box center [431, 305] width 19 height 19
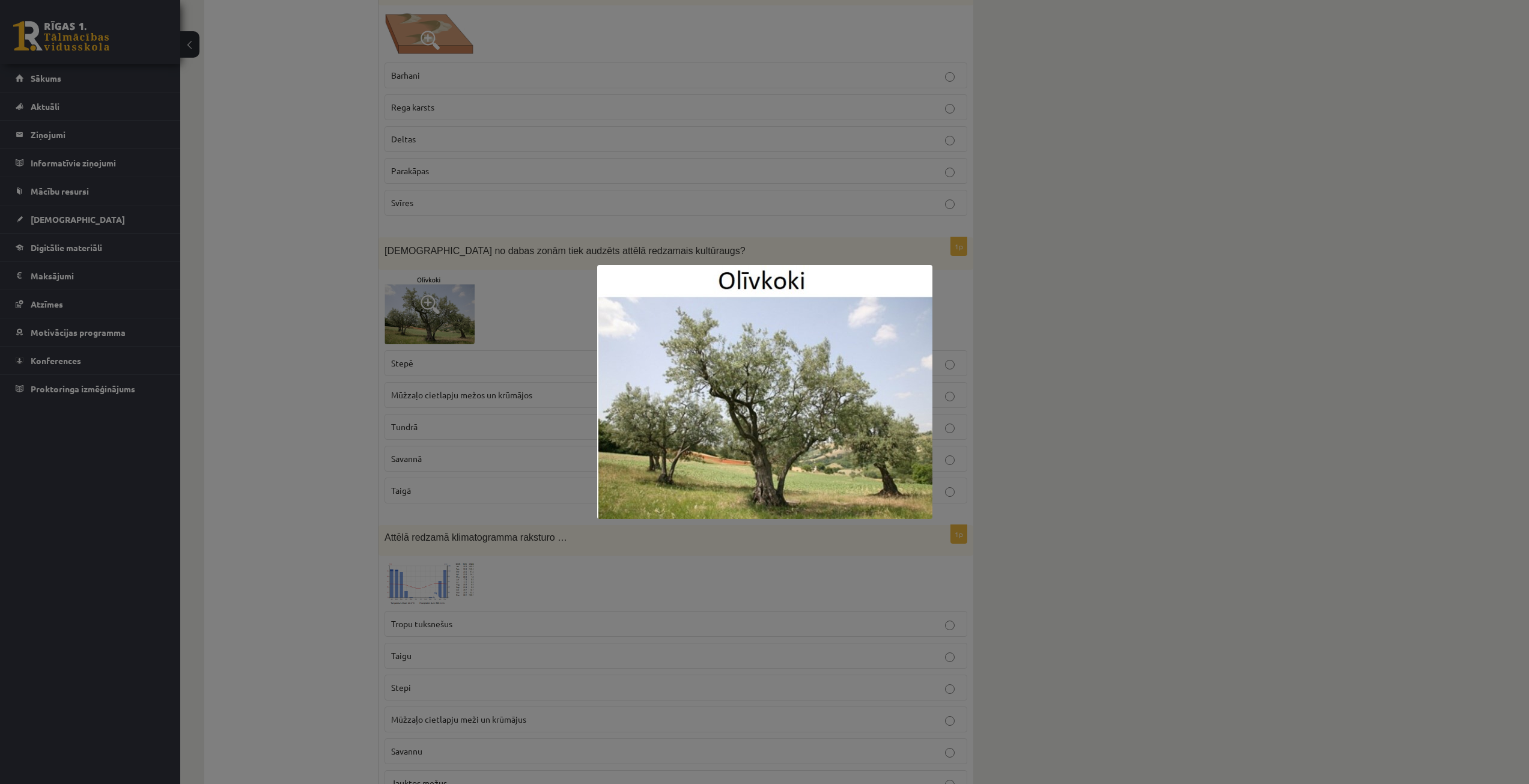
click at [386, 386] on div at bounding box center [764, 392] width 1529 height 784
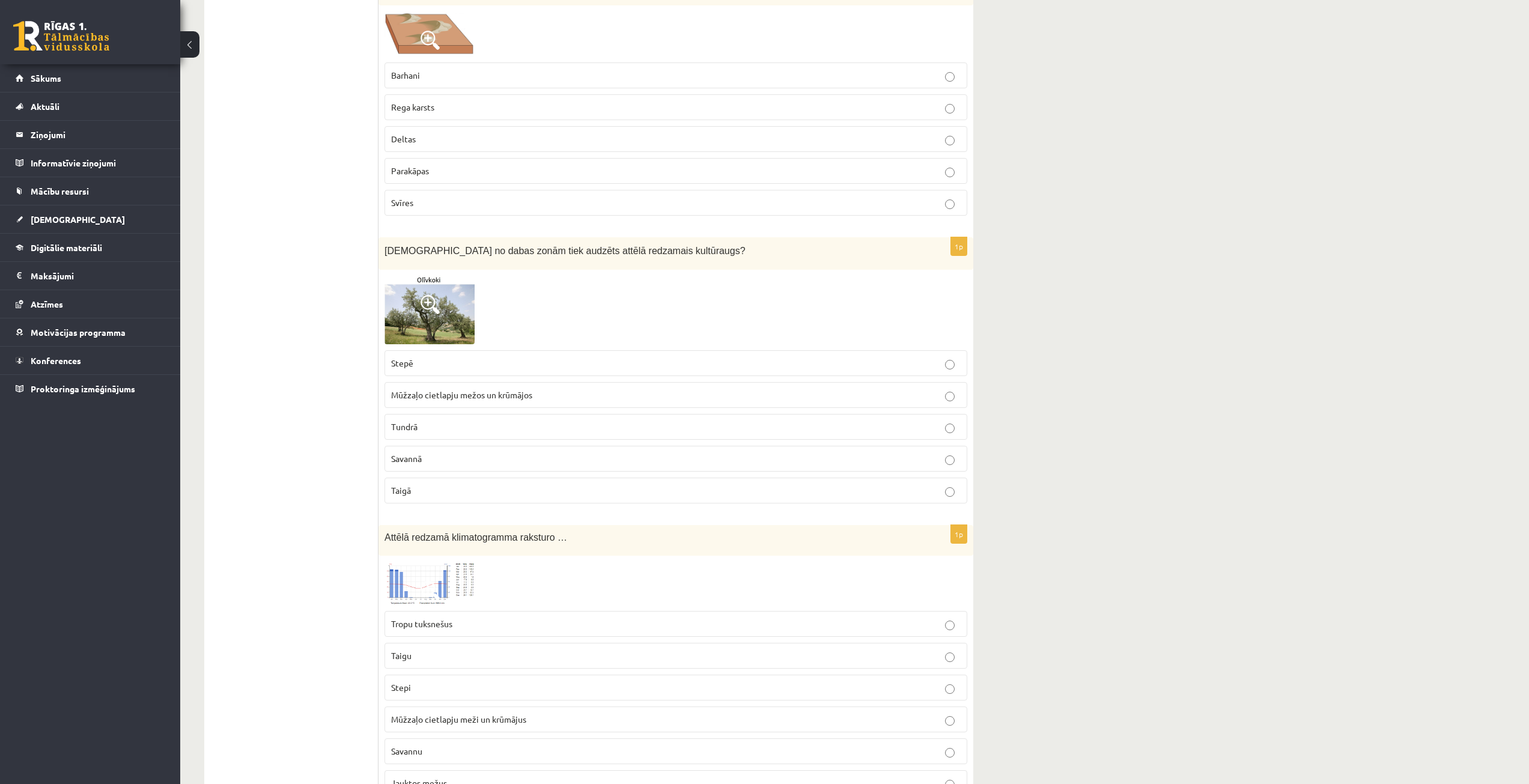
click at [495, 392] on span "Mūžzaļo cietlapju mežos un krūmājos" at bounding box center [461, 394] width 141 height 11
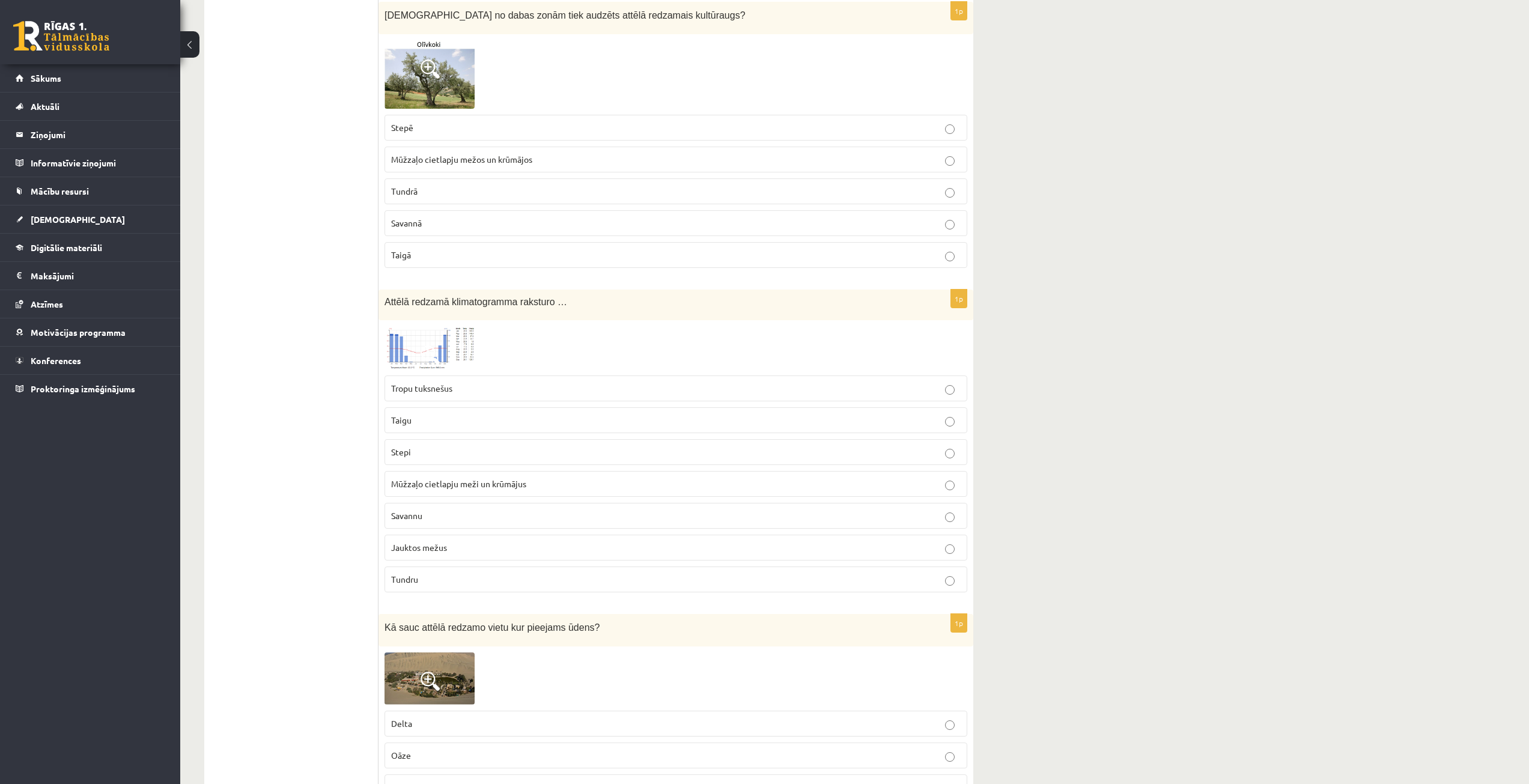
scroll to position [6086, 0]
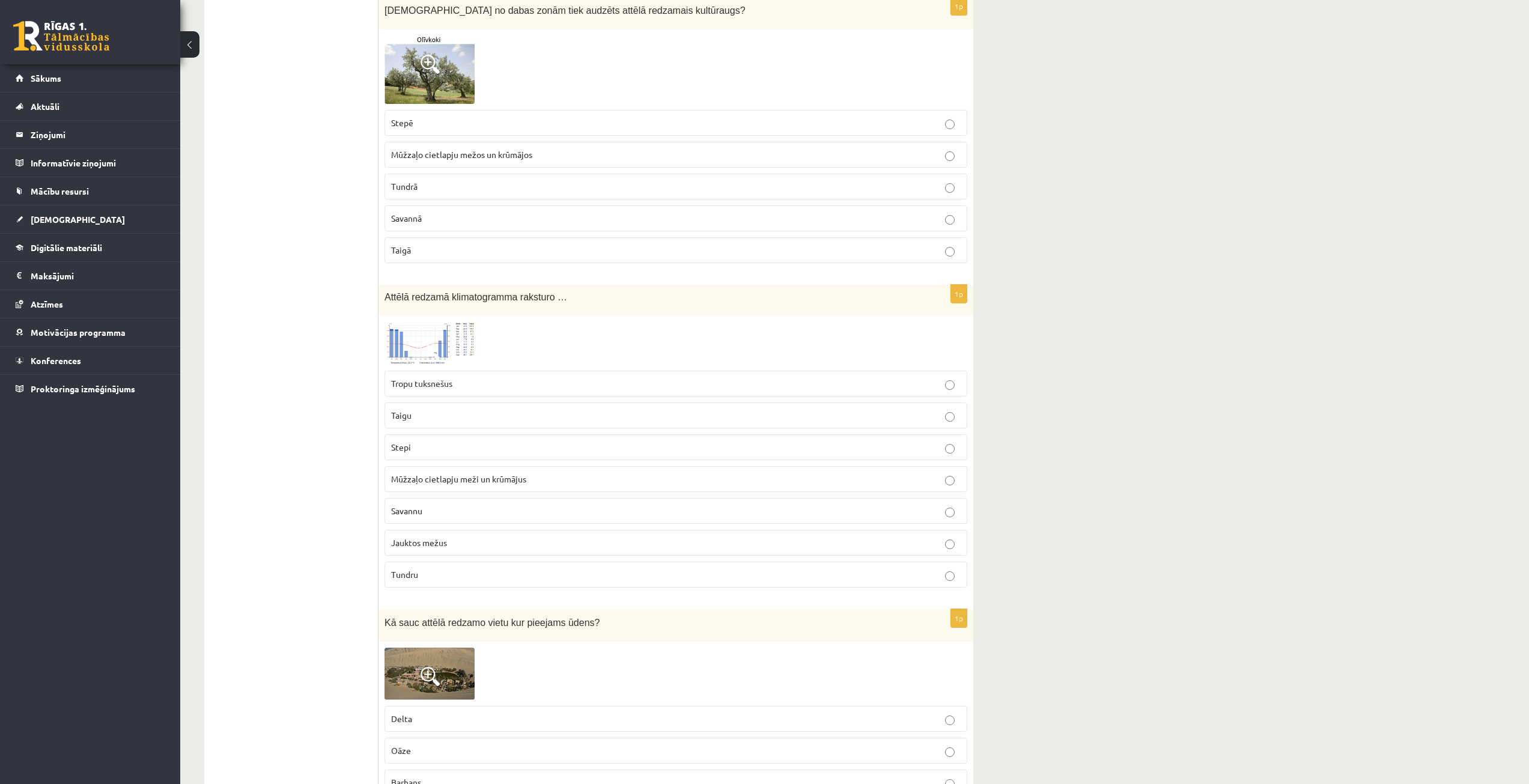
click at [438, 350] on span at bounding box center [431, 350] width 19 height 19
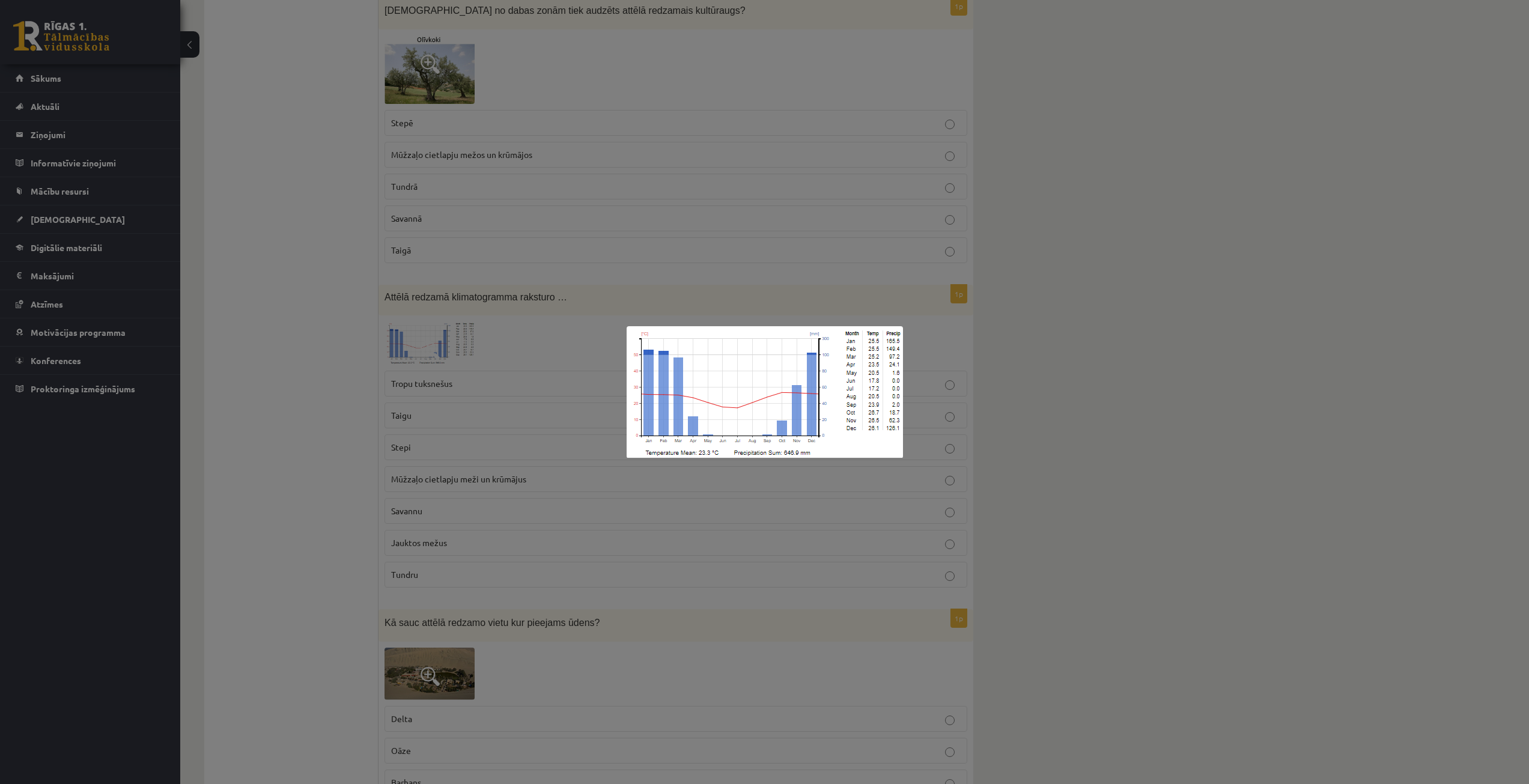
click at [347, 297] on div at bounding box center [764, 392] width 1529 height 784
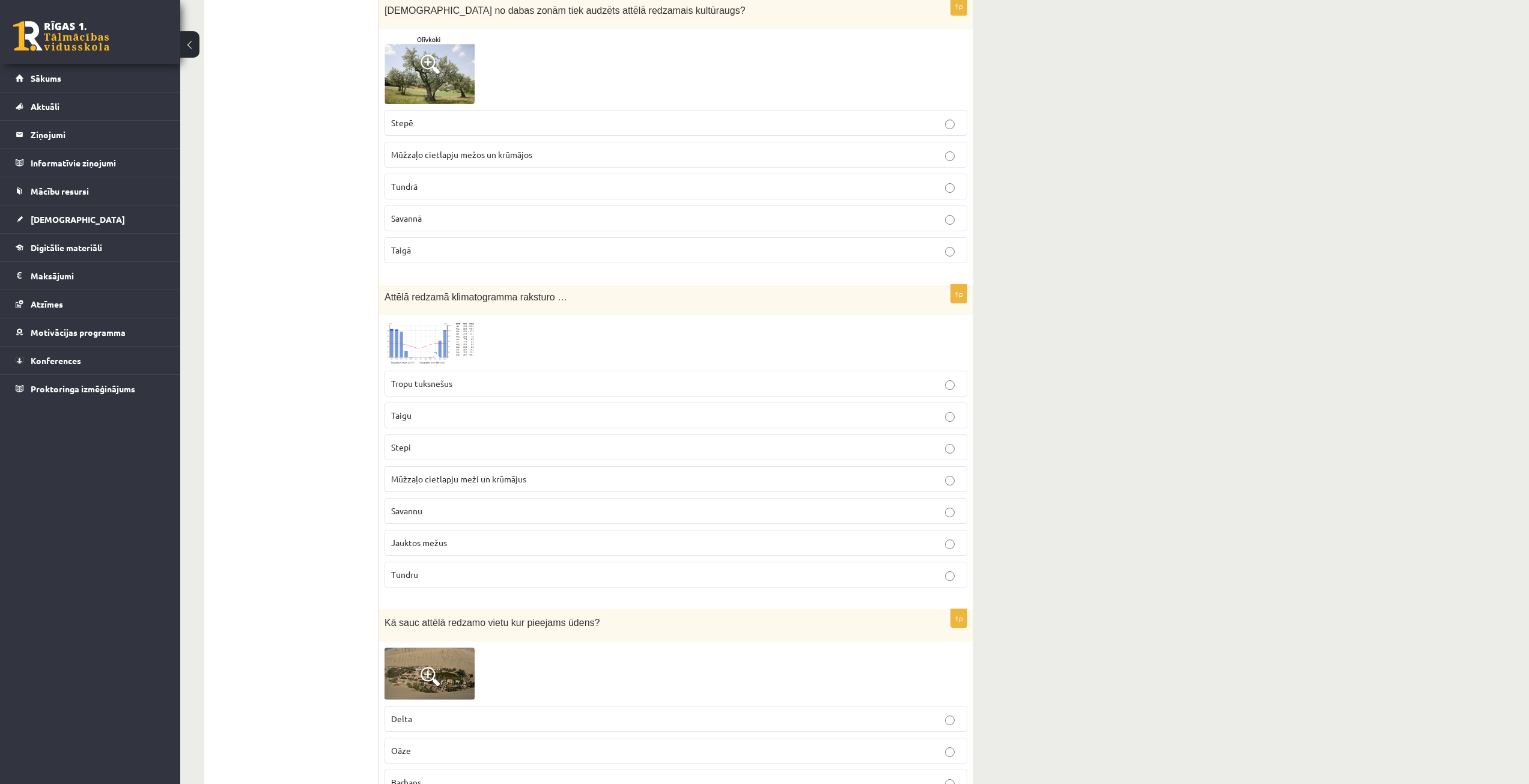
click at [465, 518] on label "Savannu" at bounding box center [676, 510] width 583 height 26
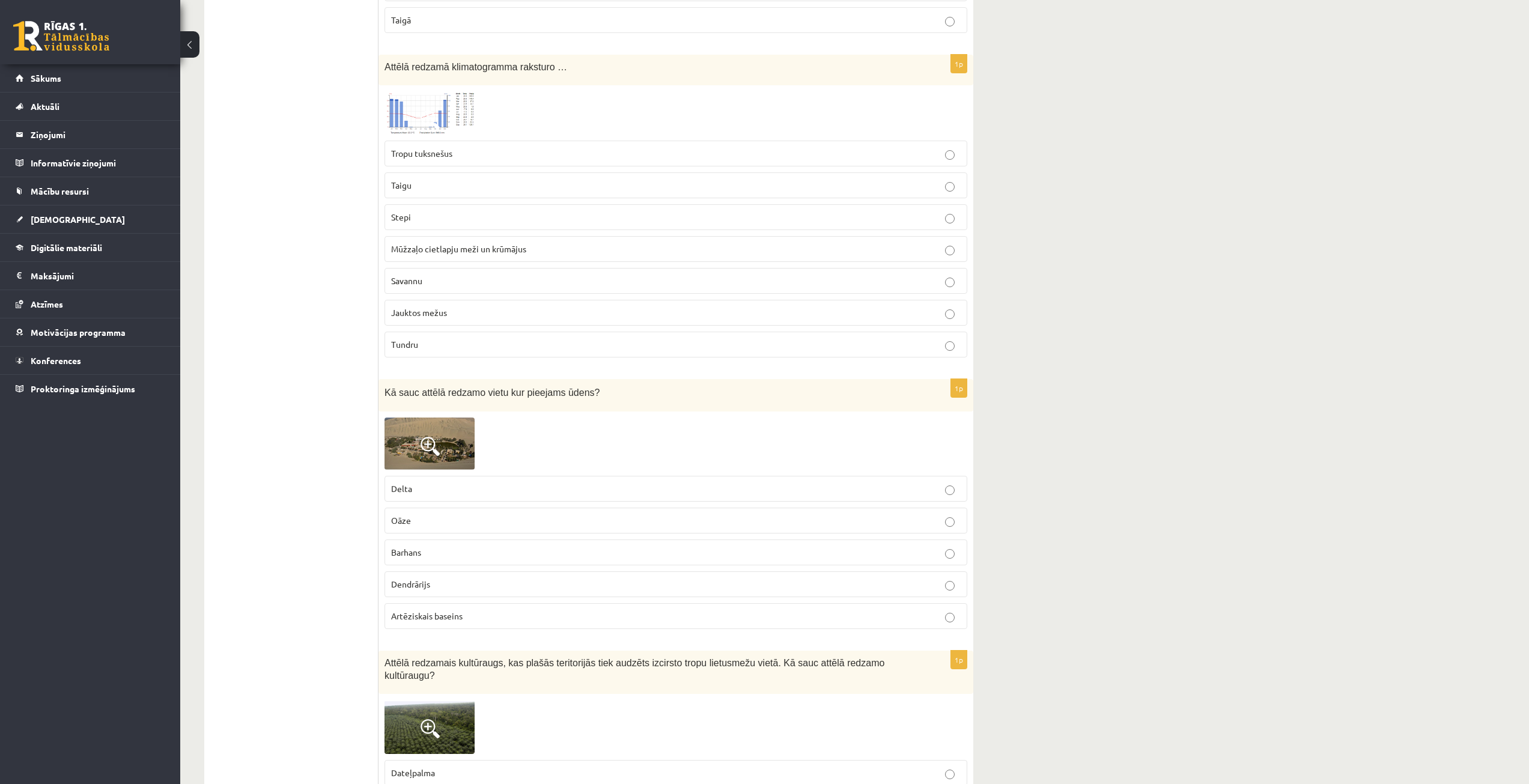
scroll to position [6326, 0]
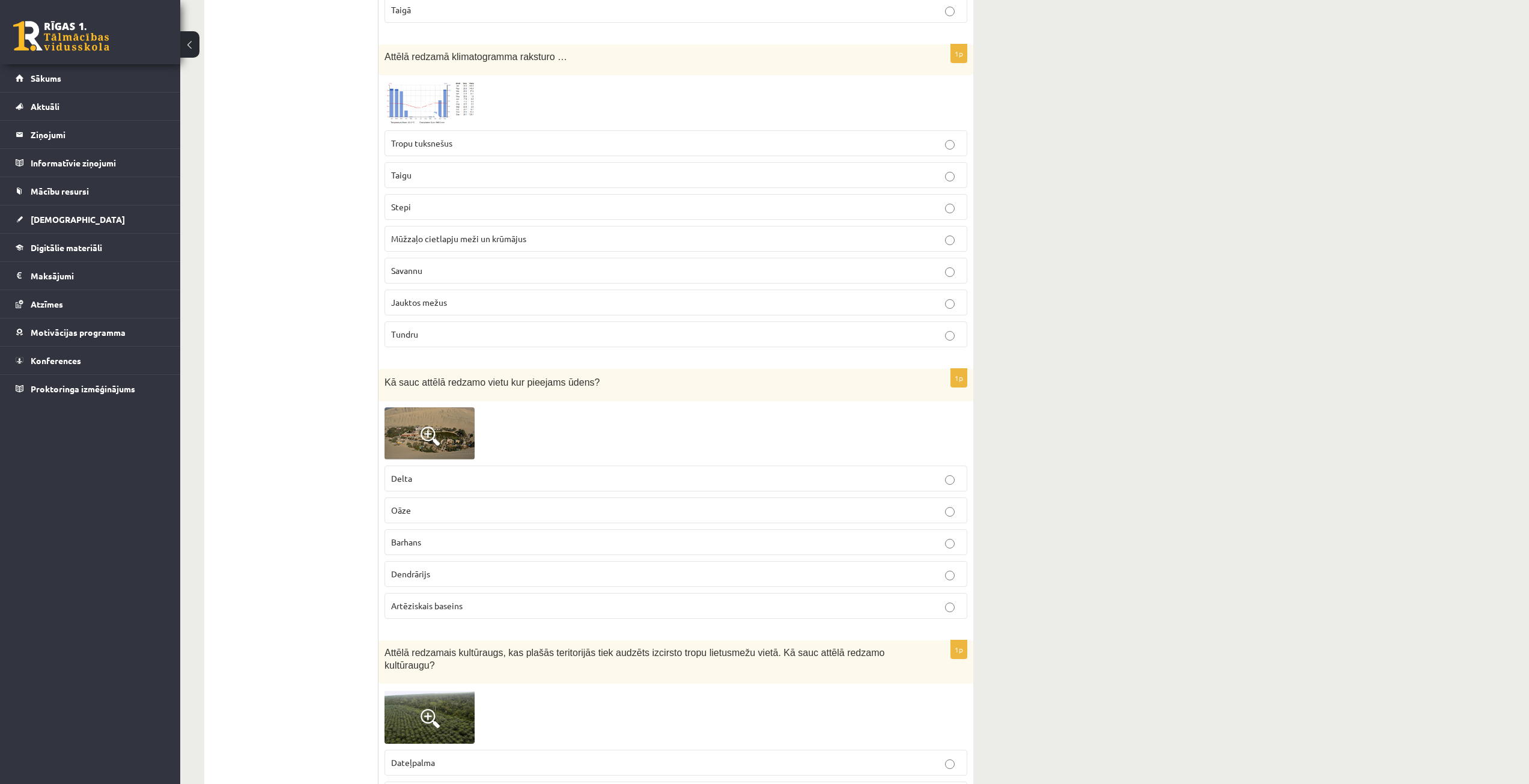
click at [441, 441] on img at bounding box center [430, 433] width 90 height 52
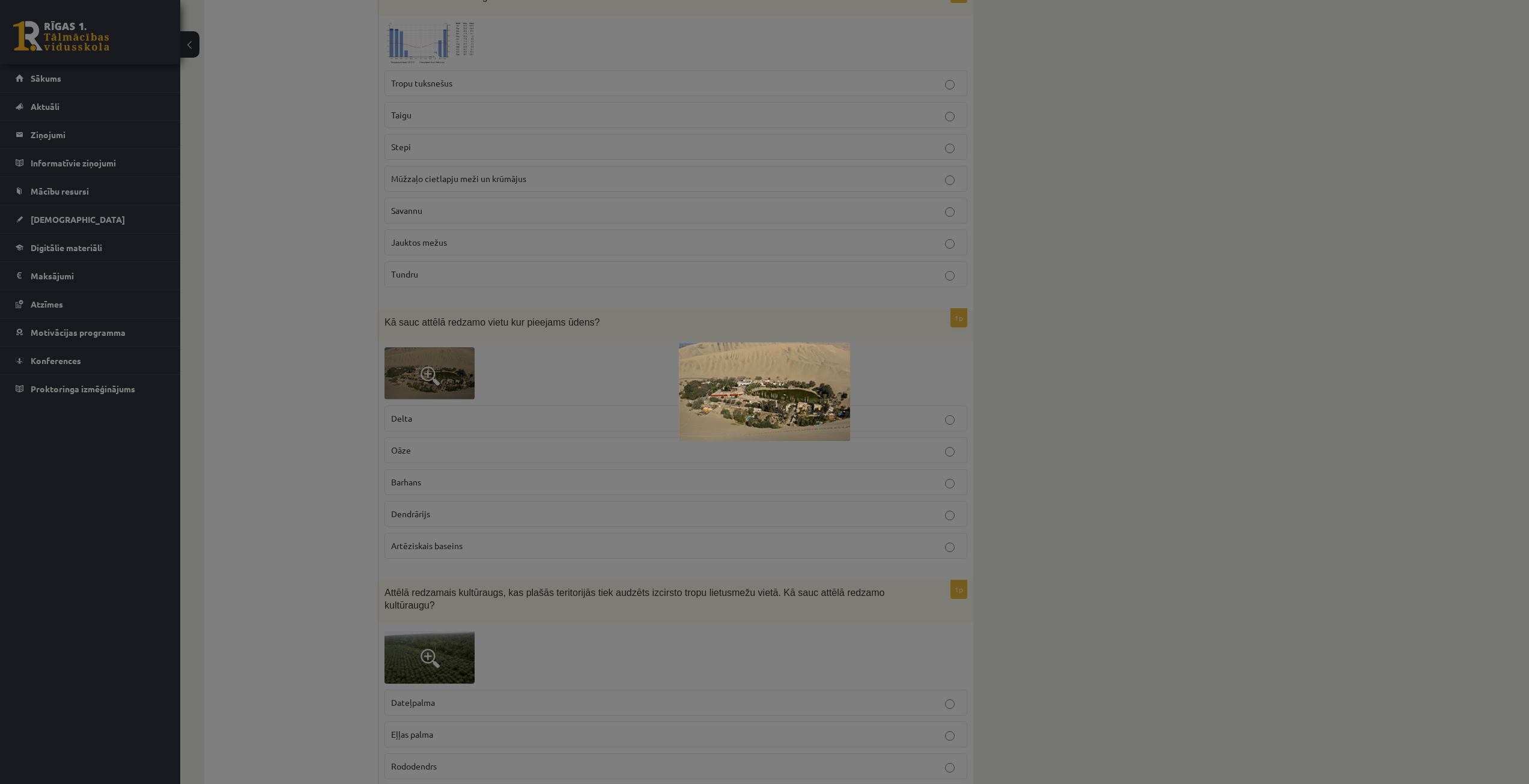
scroll to position [6447, 0]
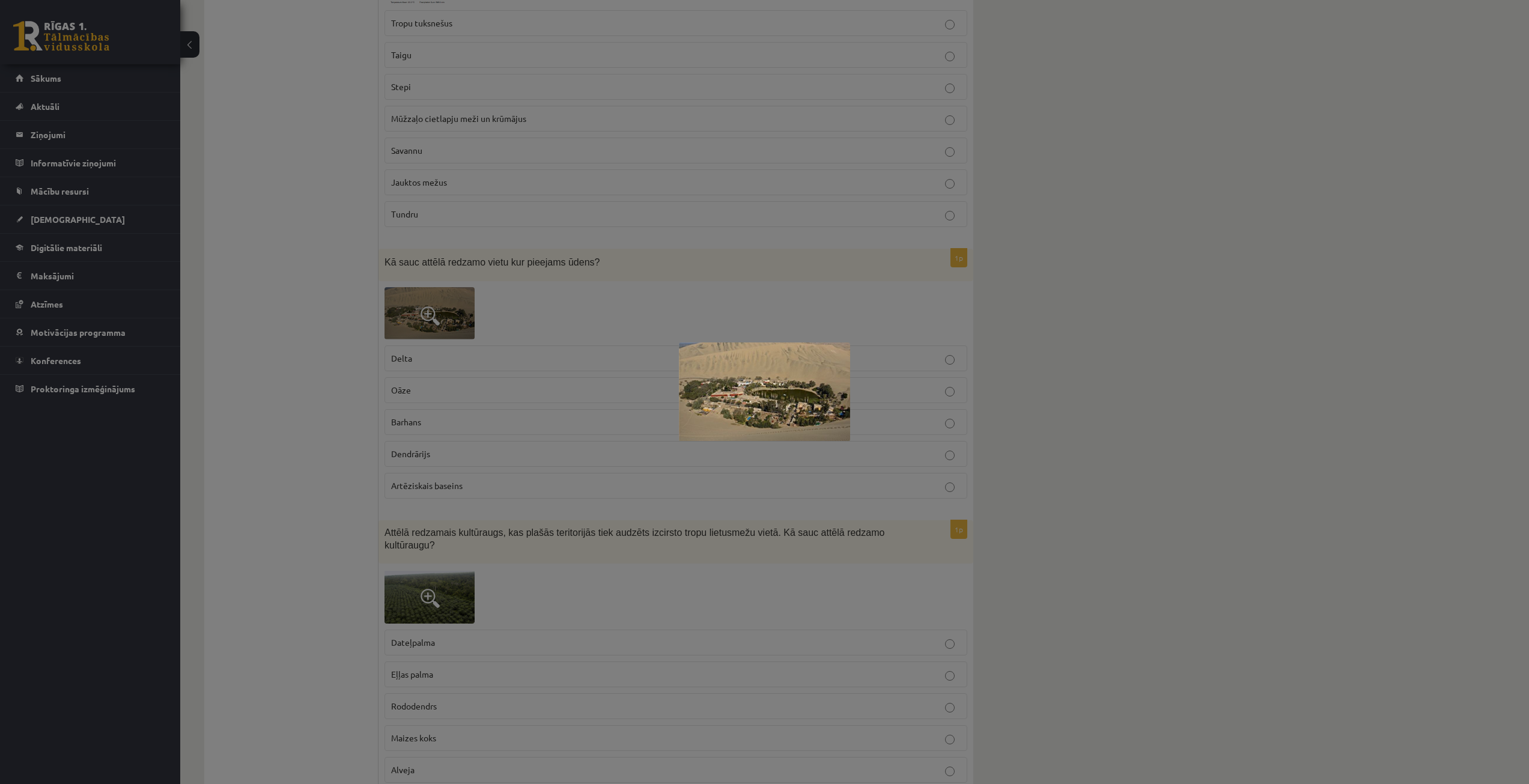
click at [1132, 415] on div at bounding box center [764, 392] width 1529 height 784
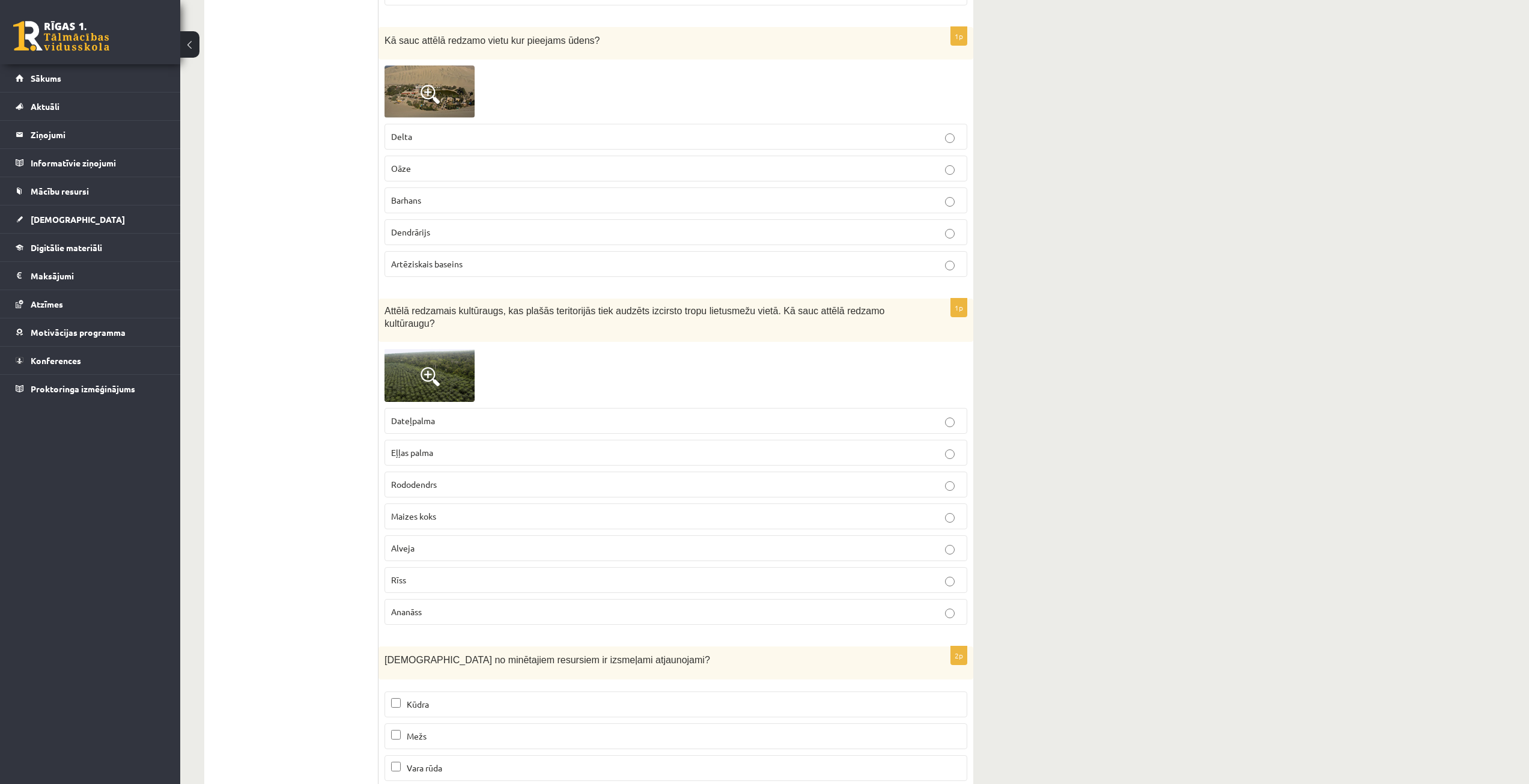
scroll to position [6533, 0]
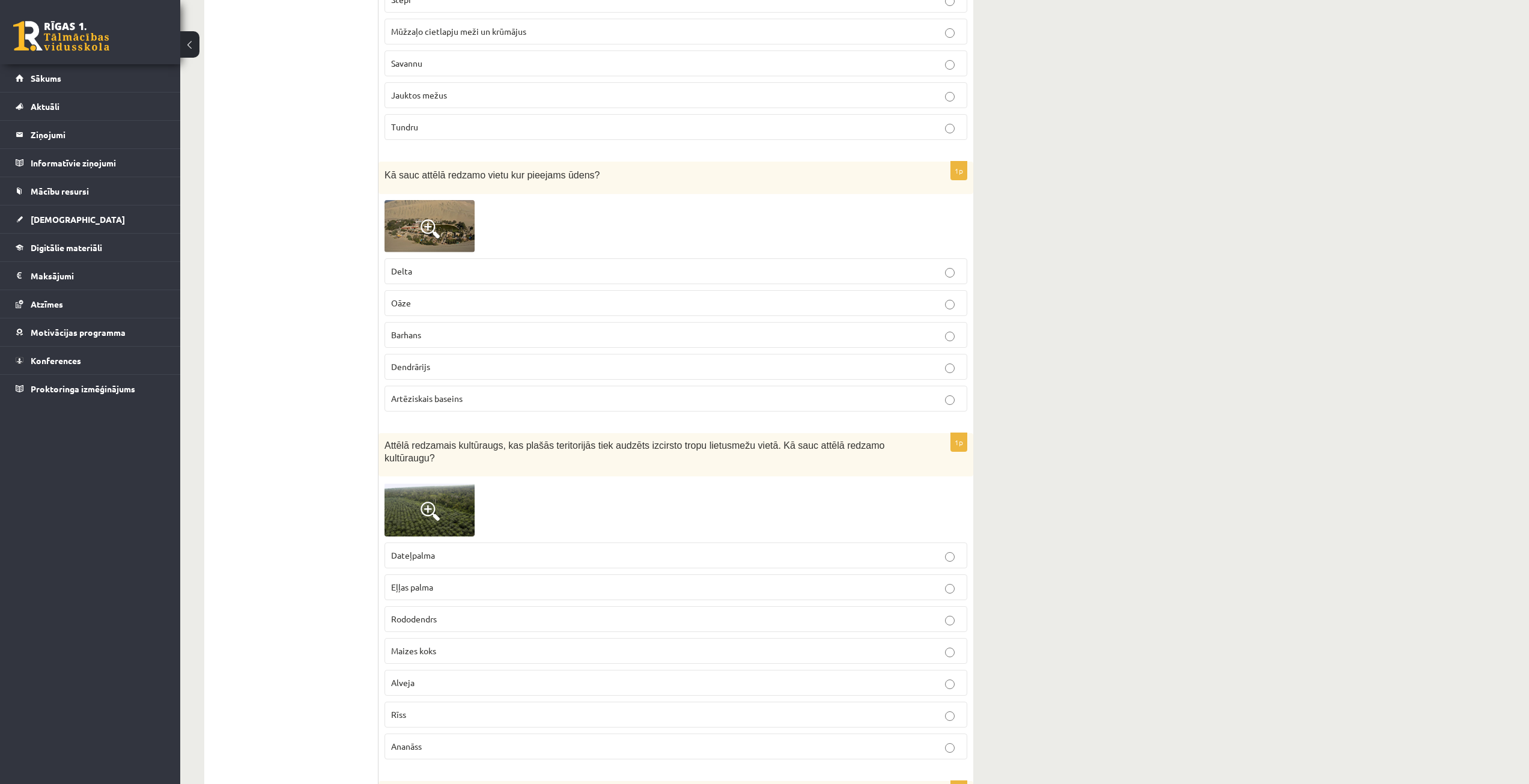
click at [460, 303] on p "Oāze" at bounding box center [675, 303] width 570 height 12
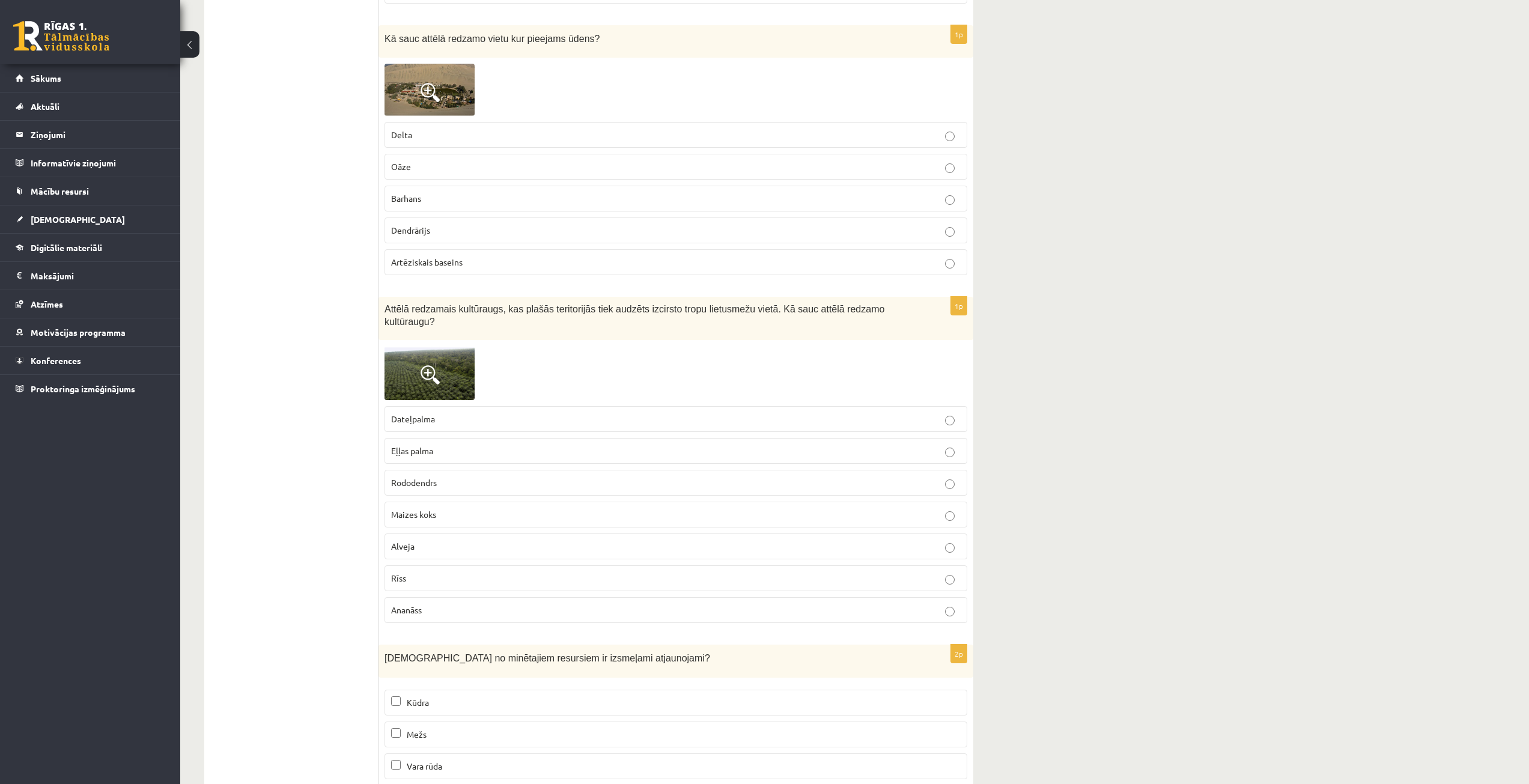
scroll to position [6713, 0]
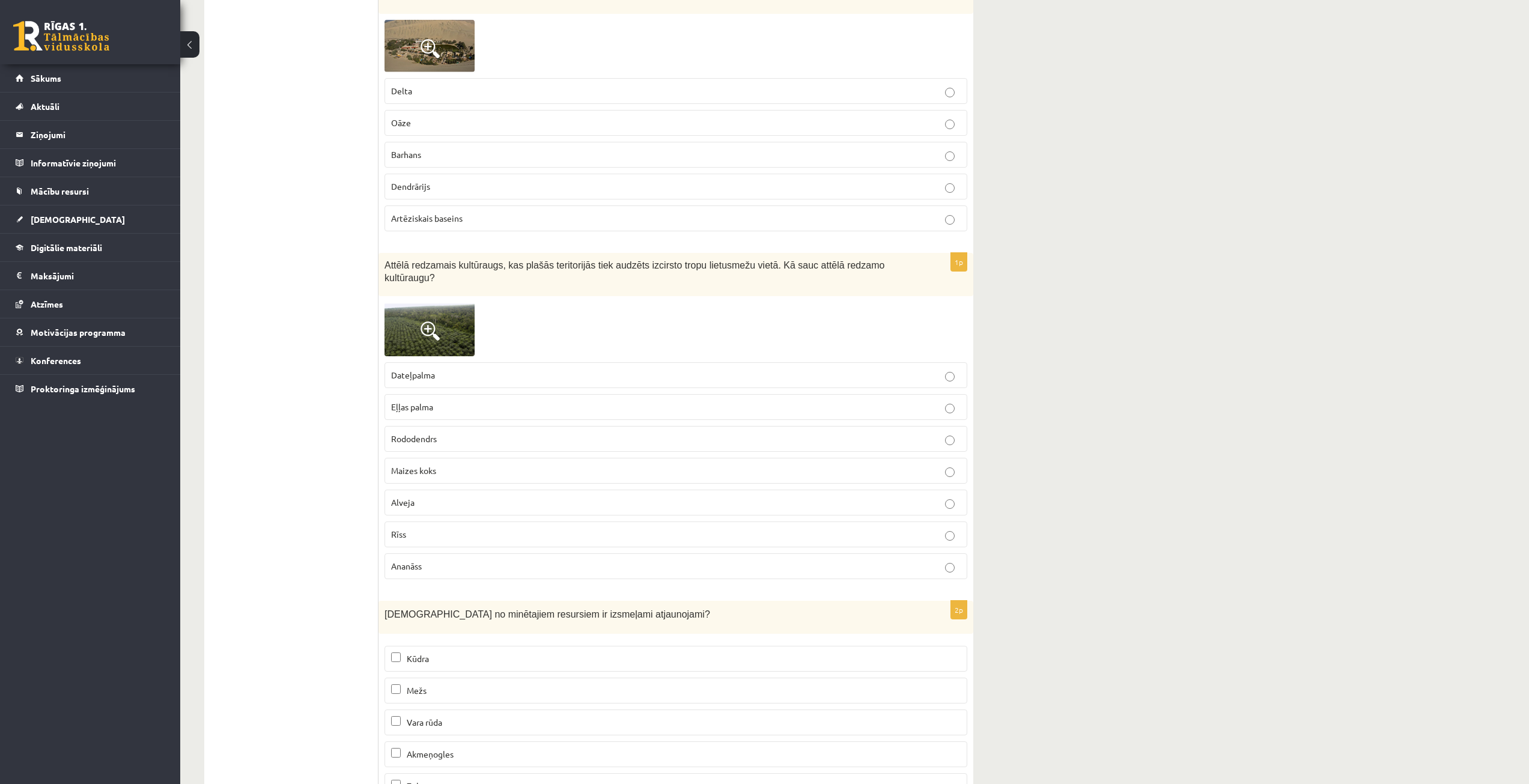
click at [471, 464] on p "Maizes koks" at bounding box center [675, 470] width 570 height 12
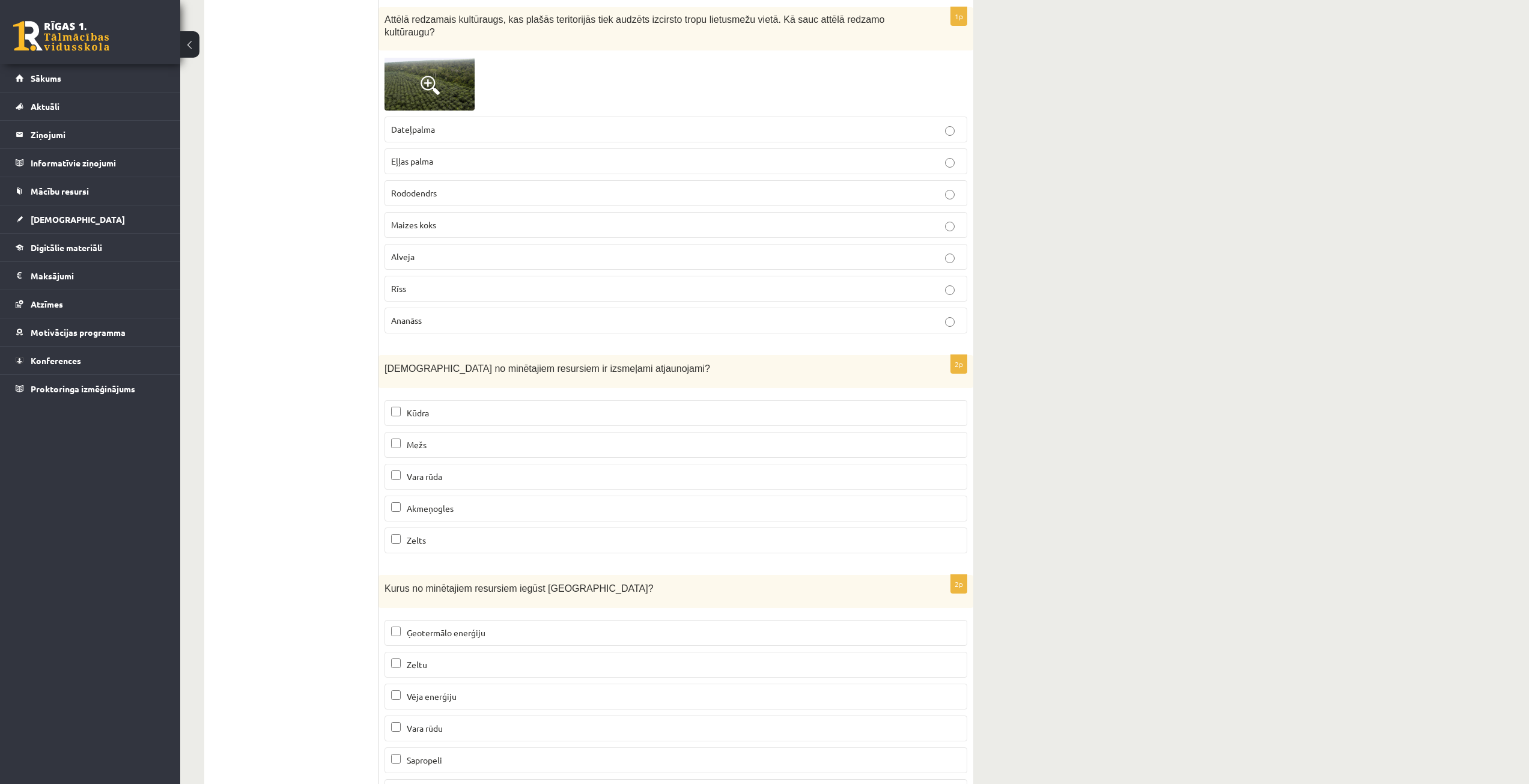
scroll to position [7013, 0]
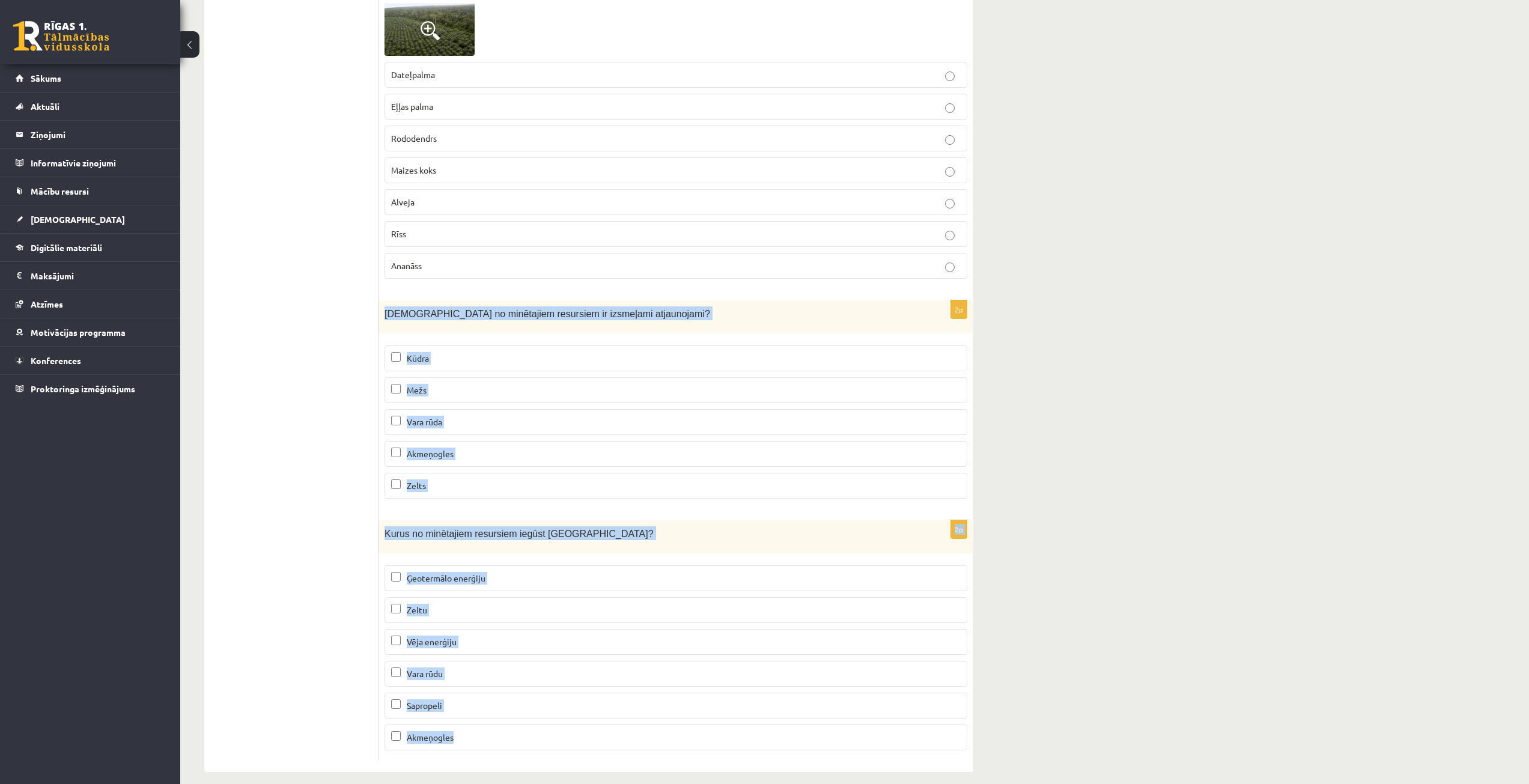
drag, startPoint x: 378, startPoint y: 291, endPoint x: 550, endPoint y: 718, distance: 460.3
copy form "[DEMOGRAPHIC_DATA] no minētajiem resursiem ir izsmeļami atjaunojami? Kūdra Mežs…"
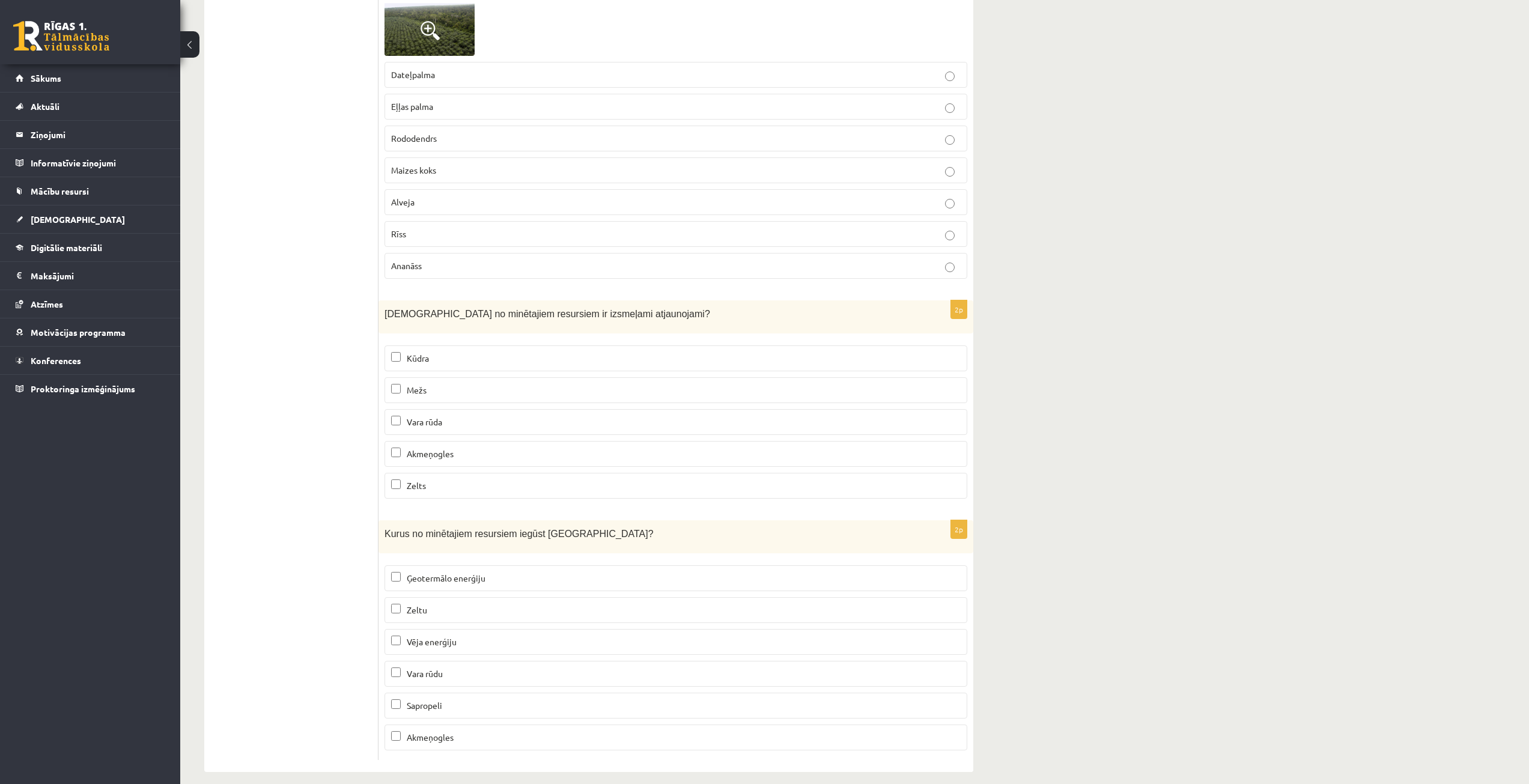
drag, startPoint x: 232, startPoint y: 314, endPoint x: 269, endPoint y: 337, distance: 43.6
click at [417, 480] on span "Zelts" at bounding box center [416, 485] width 19 height 11
click at [477, 635] on p "Vēja enerģiju" at bounding box center [675, 641] width 570 height 12
click at [442, 700] on span "Sapropeli" at bounding box center [424, 705] width 35 height 11
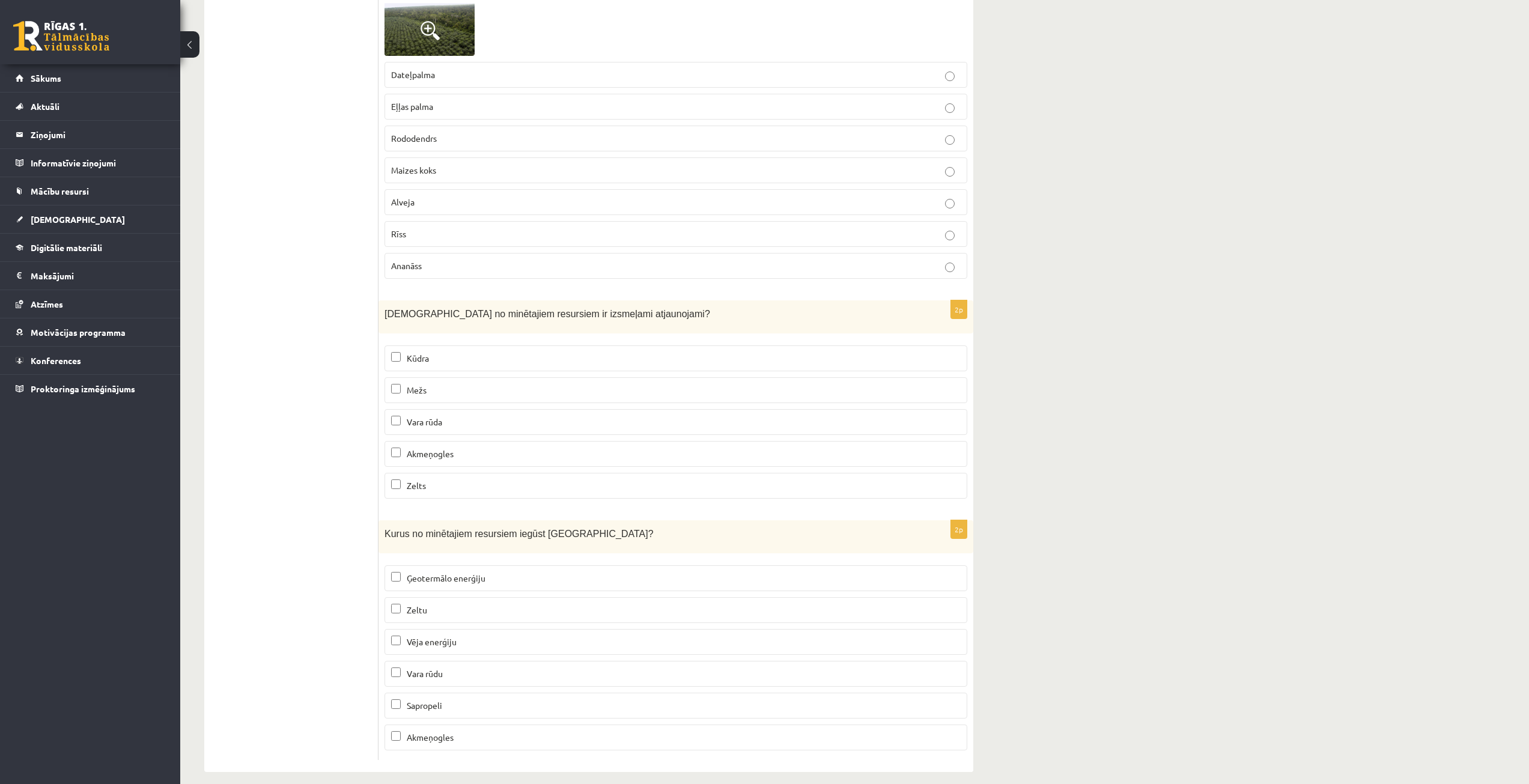
drag, startPoint x: 276, startPoint y: 578, endPoint x: 276, endPoint y: 570, distance: 8.0
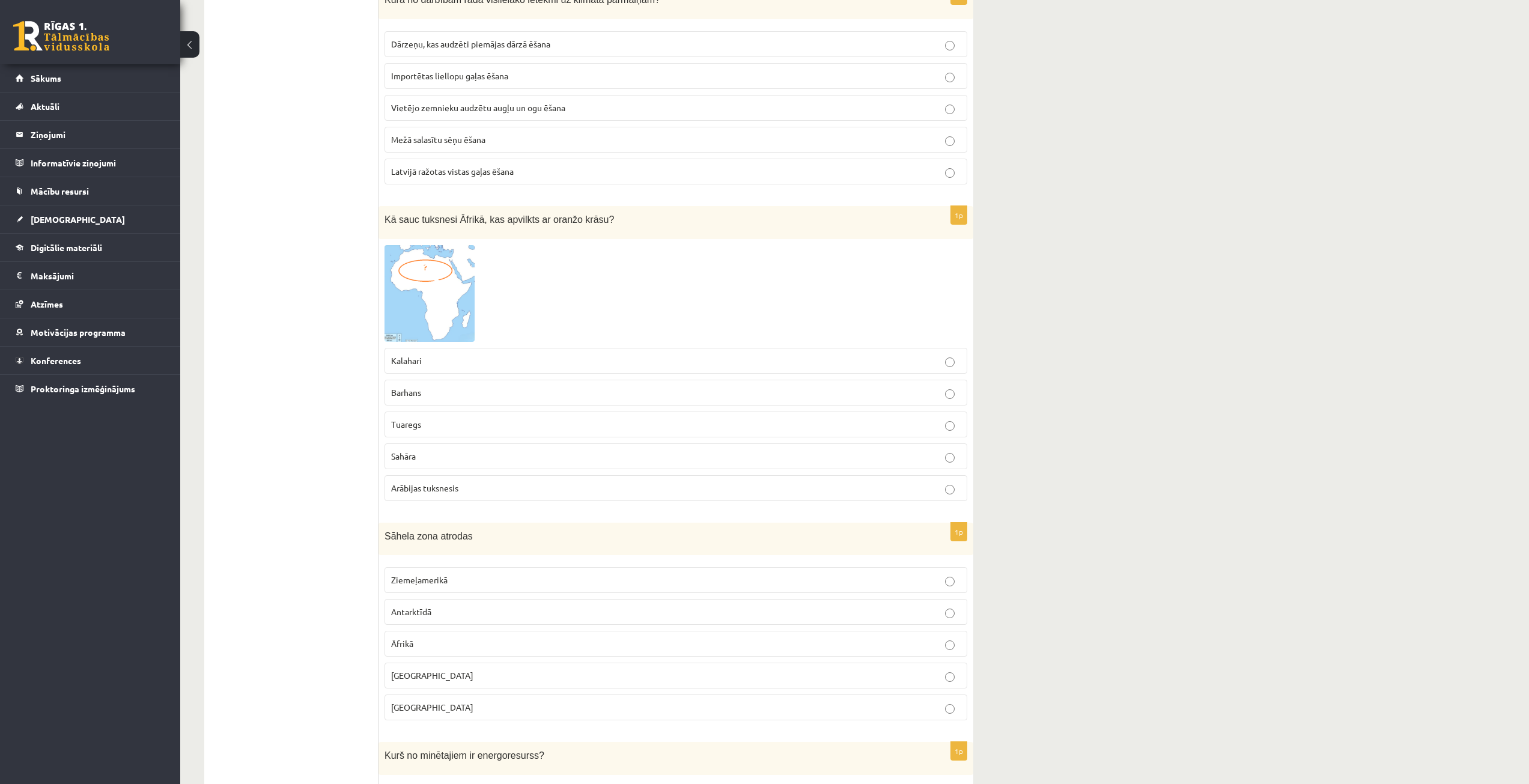
scroll to position [0, 0]
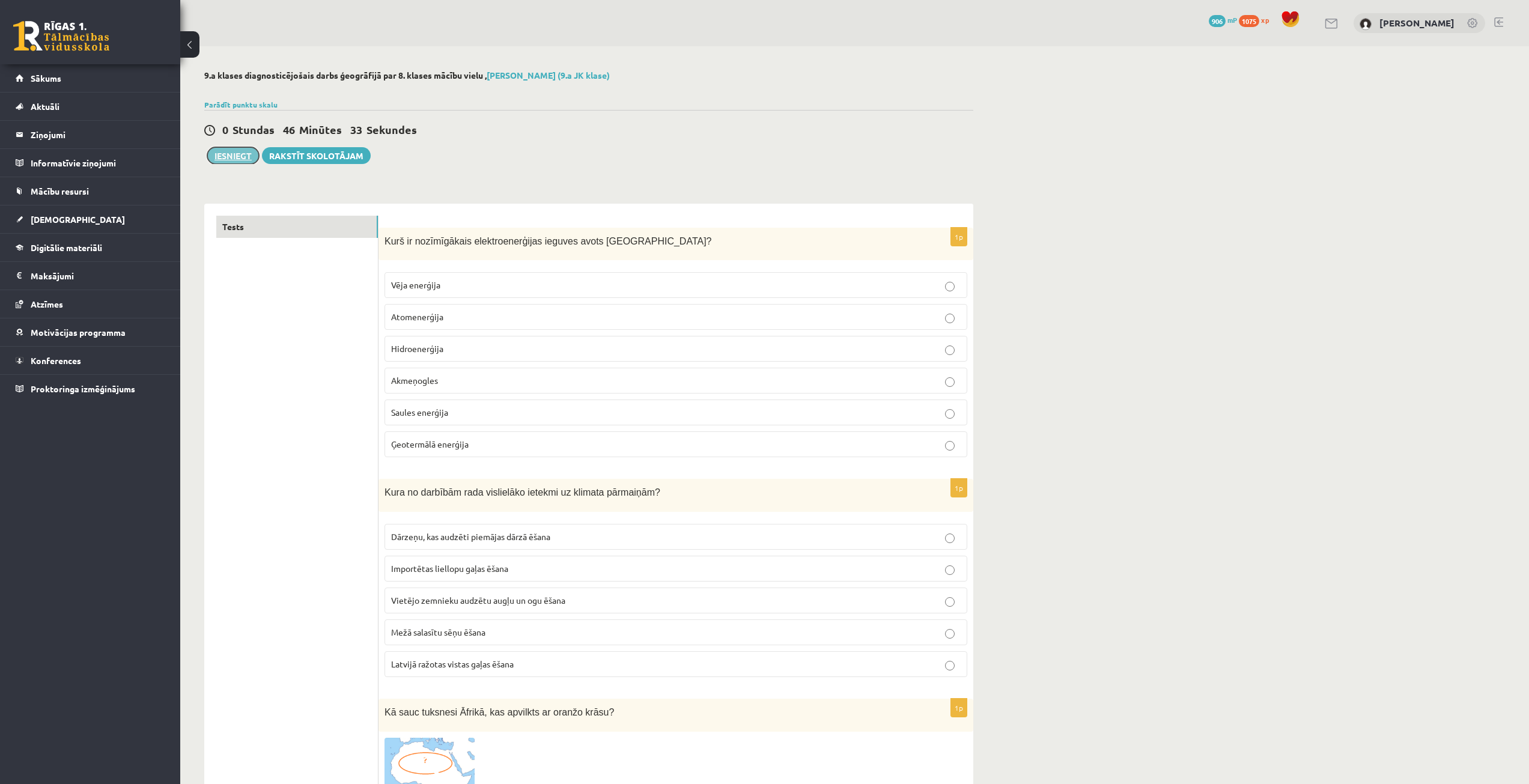
click at [240, 159] on button "Iesniegt" at bounding box center [233, 155] width 51 height 17
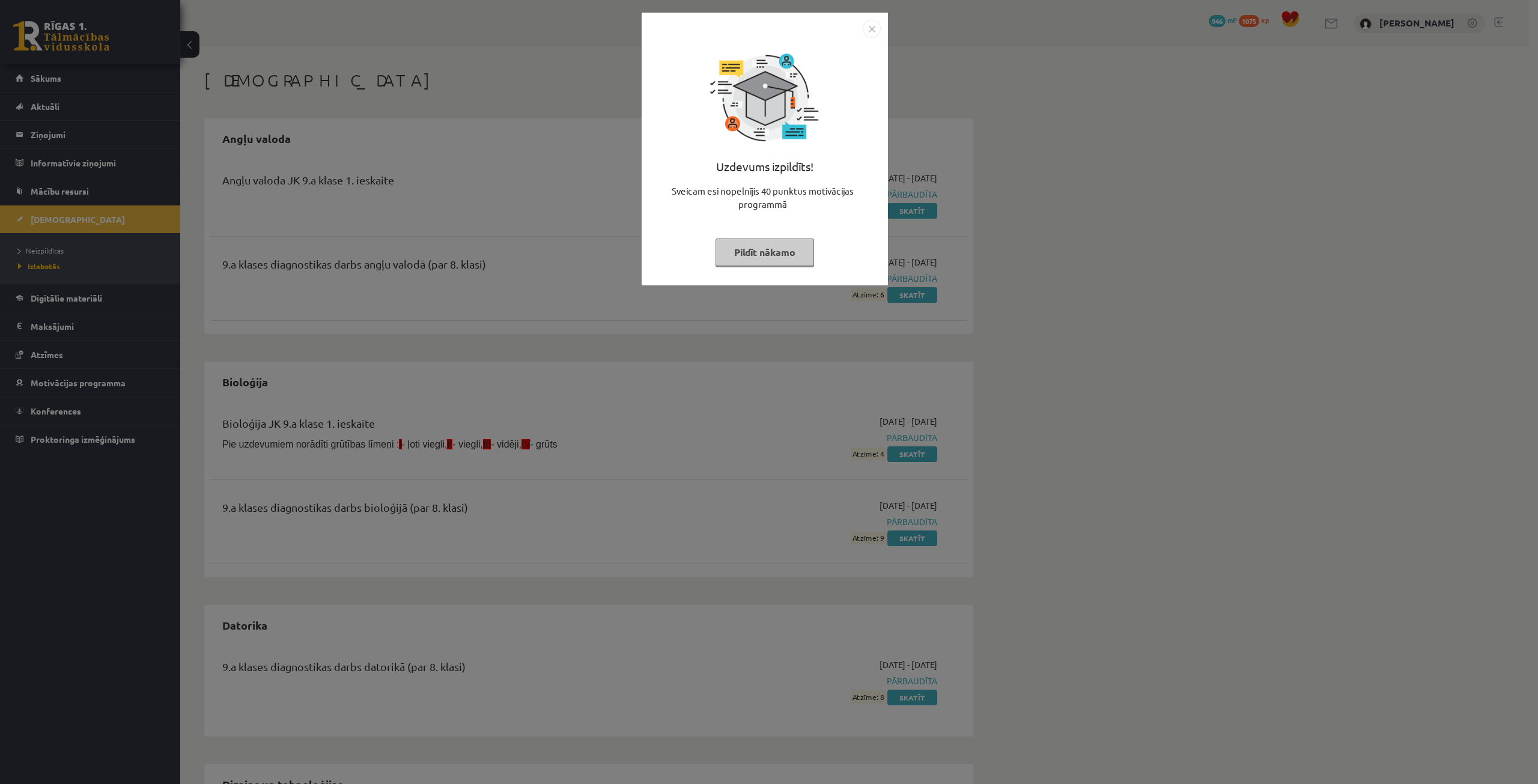
click at [754, 251] on button "Pildīt nākamo" at bounding box center [765, 252] width 98 height 27
